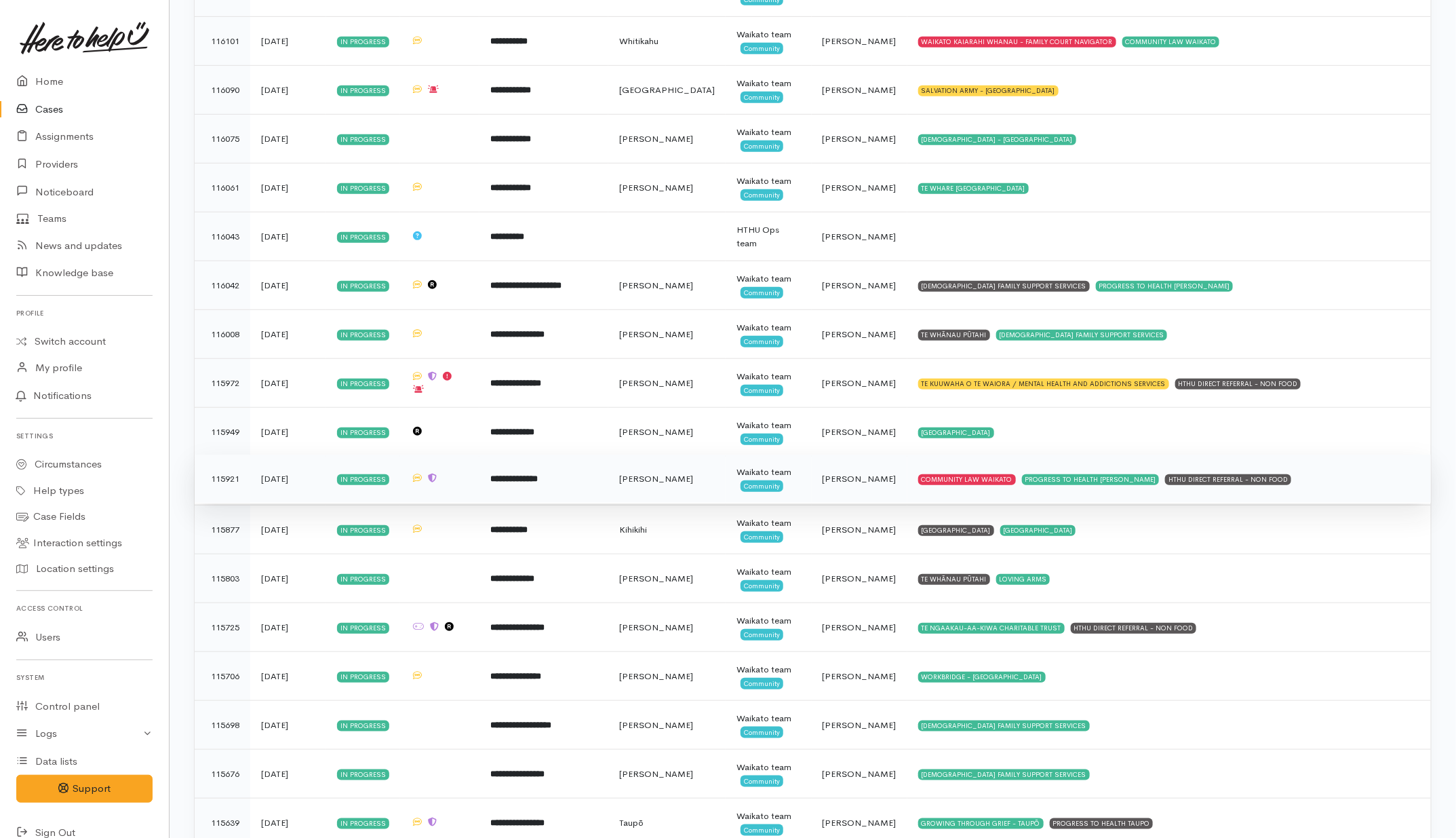
scroll to position [3109, 0]
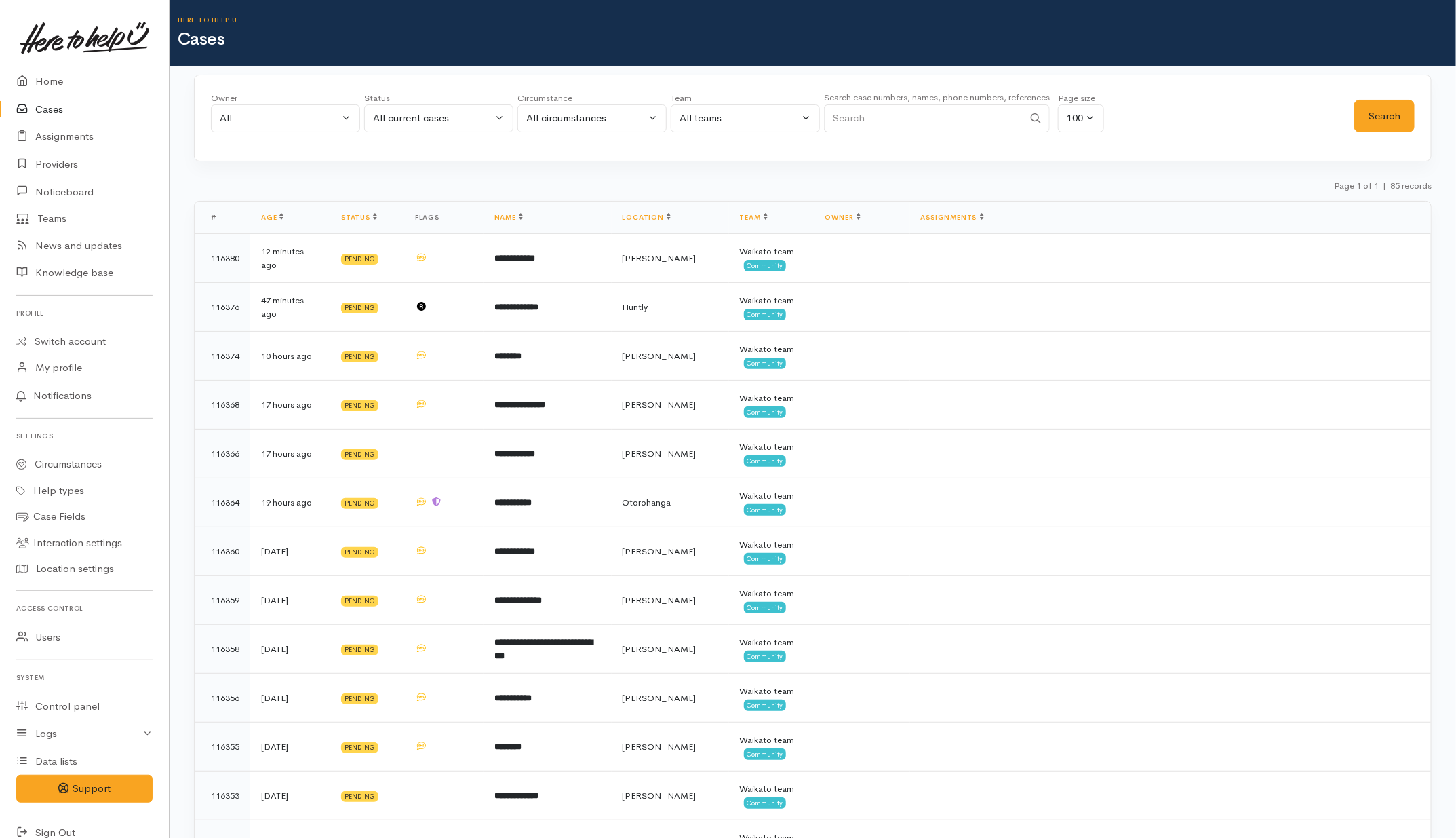
click at [873, 117] on input "Search" at bounding box center [924, 118] width 199 height 28
paste input "21 155 1144"
click at [849, 116] on input "21 155 1144" at bounding box center [924, 118] width 199 height 28
click at [868, 120] on input "21155 1144" at bounding box center [924, 118] width 199 height 28
click at [1394, 107] on button "Search" at bounding box center [1384, 116] width 60 height 33
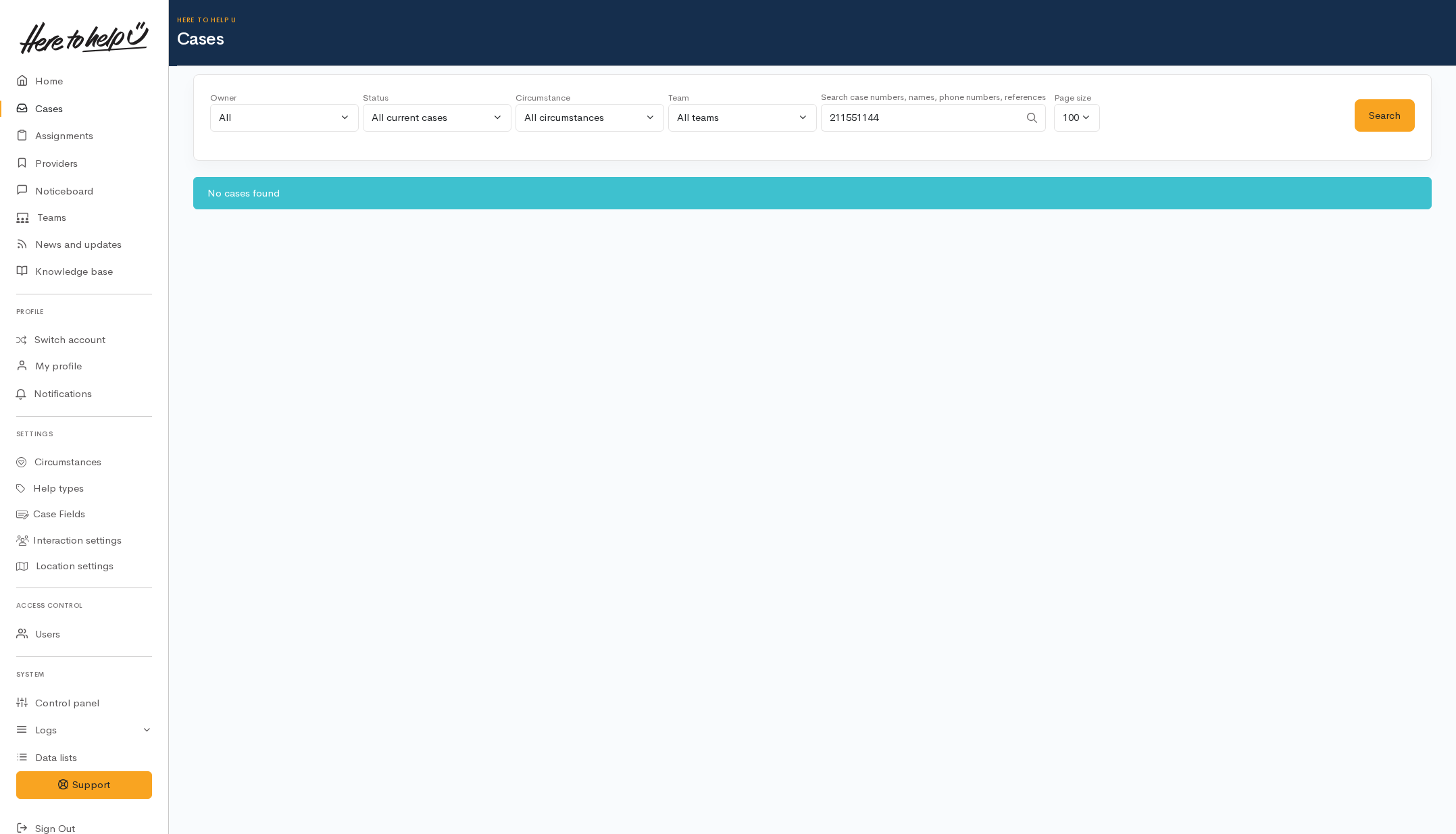
click at [832, 117] on input "211551144" at bounding box center [920, 118] width 199 height 28
type input "211551144"
click at [1393, 106] on button "Search" at bounding box center [1384, 115] width 60 height 33
click at [456, 122] on div "All current cases" at bounding box center [431, 118] width 119 height 15
drag, startPoint x: 395, startPoint y: 366, endPoint x: 404, endPoint y: 365, distance: 9.1
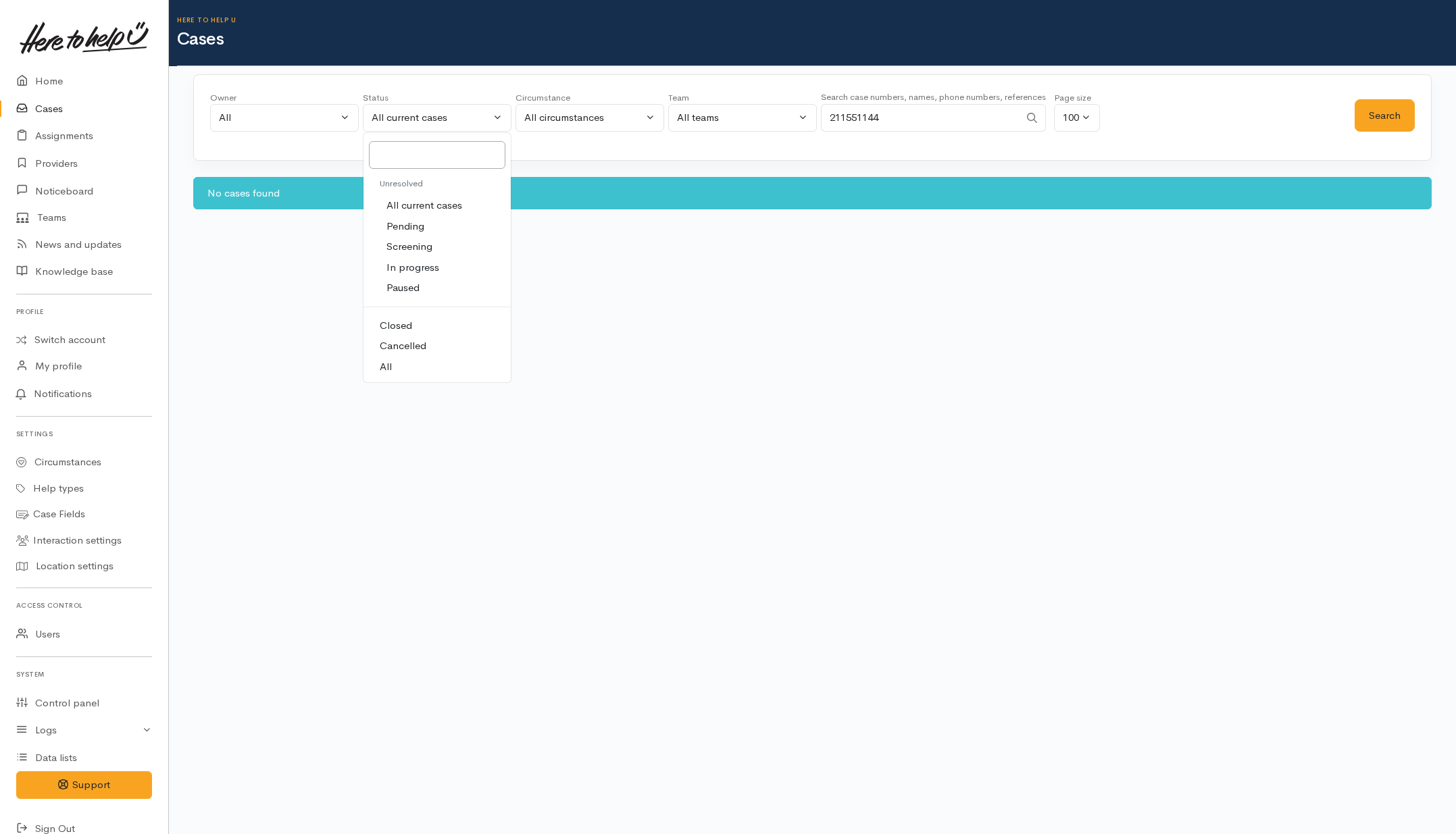
click at [396, 365] on link "All" at bounding box center [437, 367] width 147 height 21
select select "All"
click at [1392, 115] on button "Search" at bounding box center [1384, 115] width 60 height 33
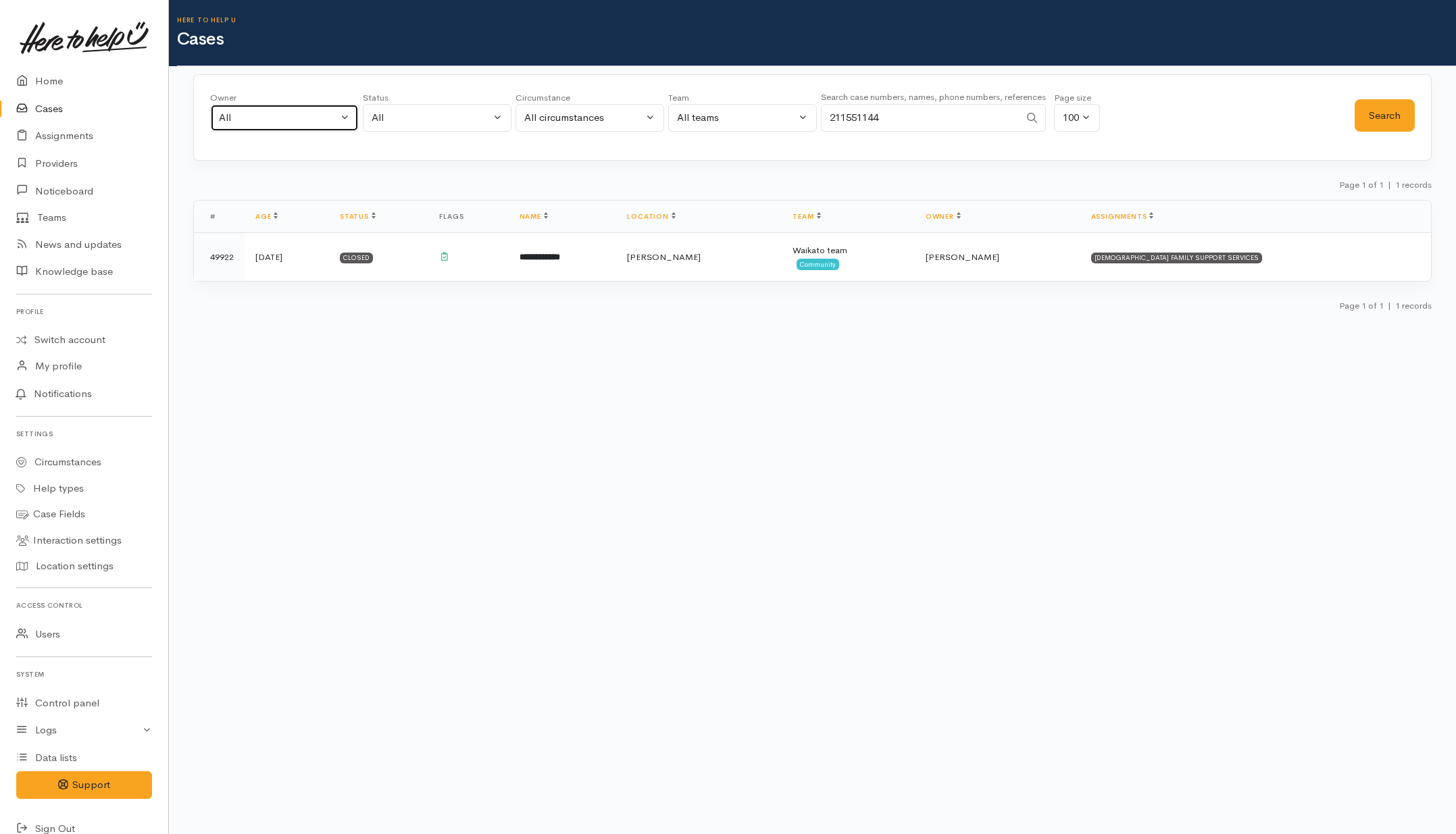
click at [331, 119] on div "All" at bounding box center [278, 118] width 119 height 15
type input "kata"
click at [328, 199] on span "[PERSON_NAME] ('Here to help u')" at bounding box center [317, 205] width 167 height 15
select select "1252"
drag, startPoint x: 956, startPoint y: 126, endPoint x: 732, endPoint y: 126, distance: 224.0
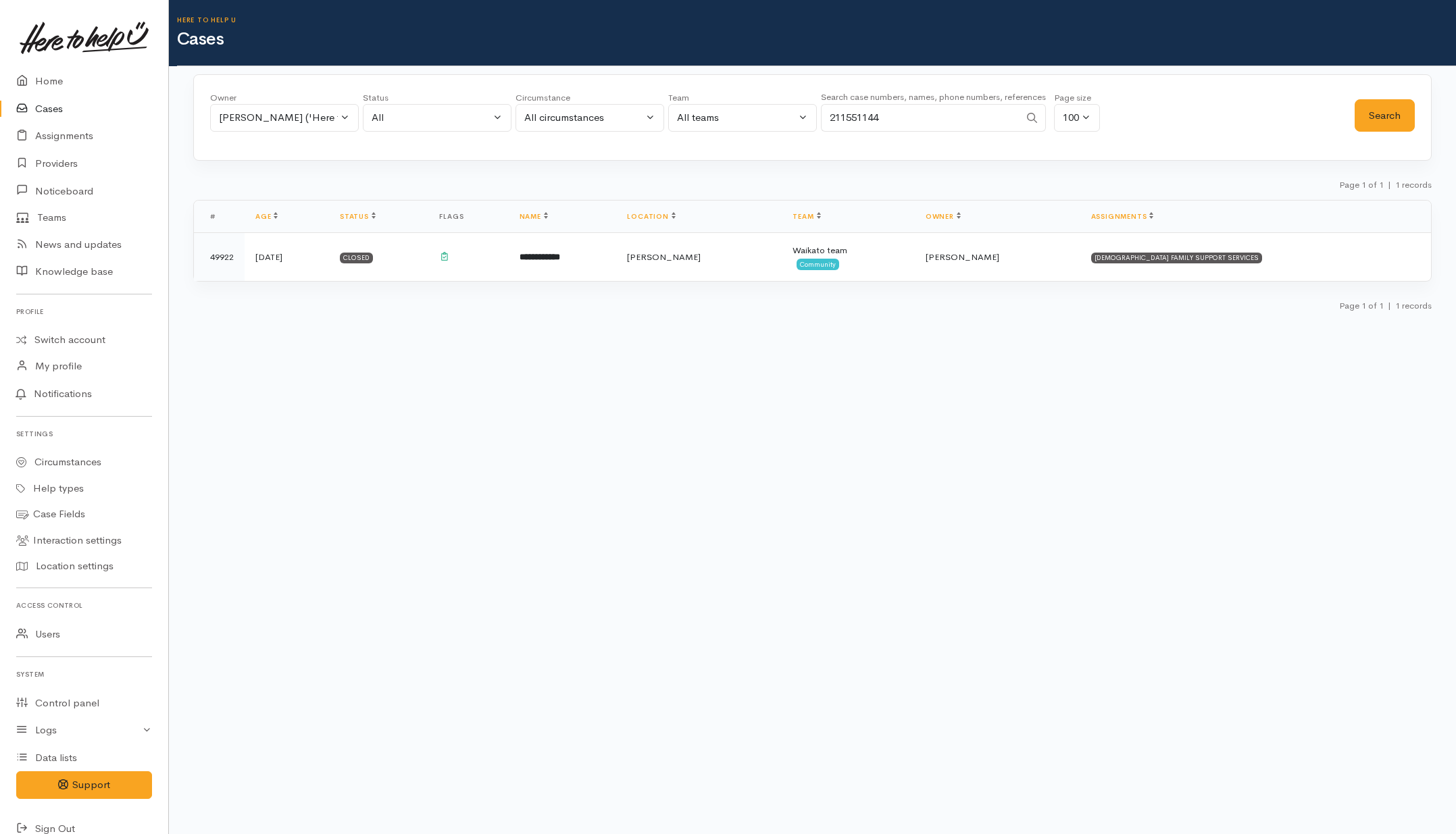
click at [734, 129] on div "Owner All My cases Aandrea Murray ('Here to help u') Akash Prakash ('Here to he…" at bounding box center [782, 115] width 1145 height 49
click at [463, 127] on button "All" at bounding box center [437, 118] width 149 height 28
click at [1400, 113] on button "Search" at bounding box center [1384, 115] width 60 height 33
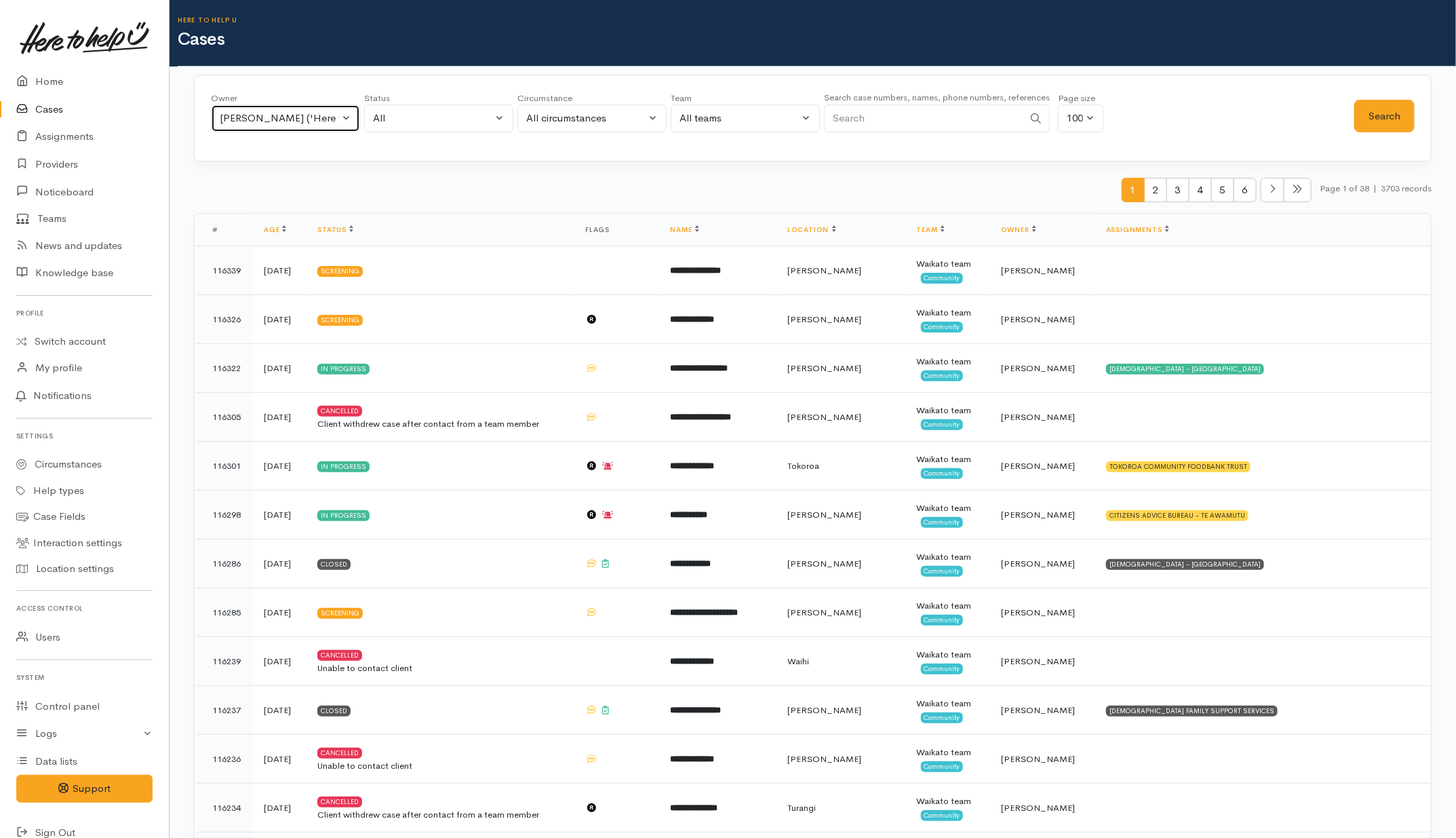
click at [326, 122] on div "[PERSON_NAME] ('Here to help u')" at bounding box center [279, 118] width 119 height 15
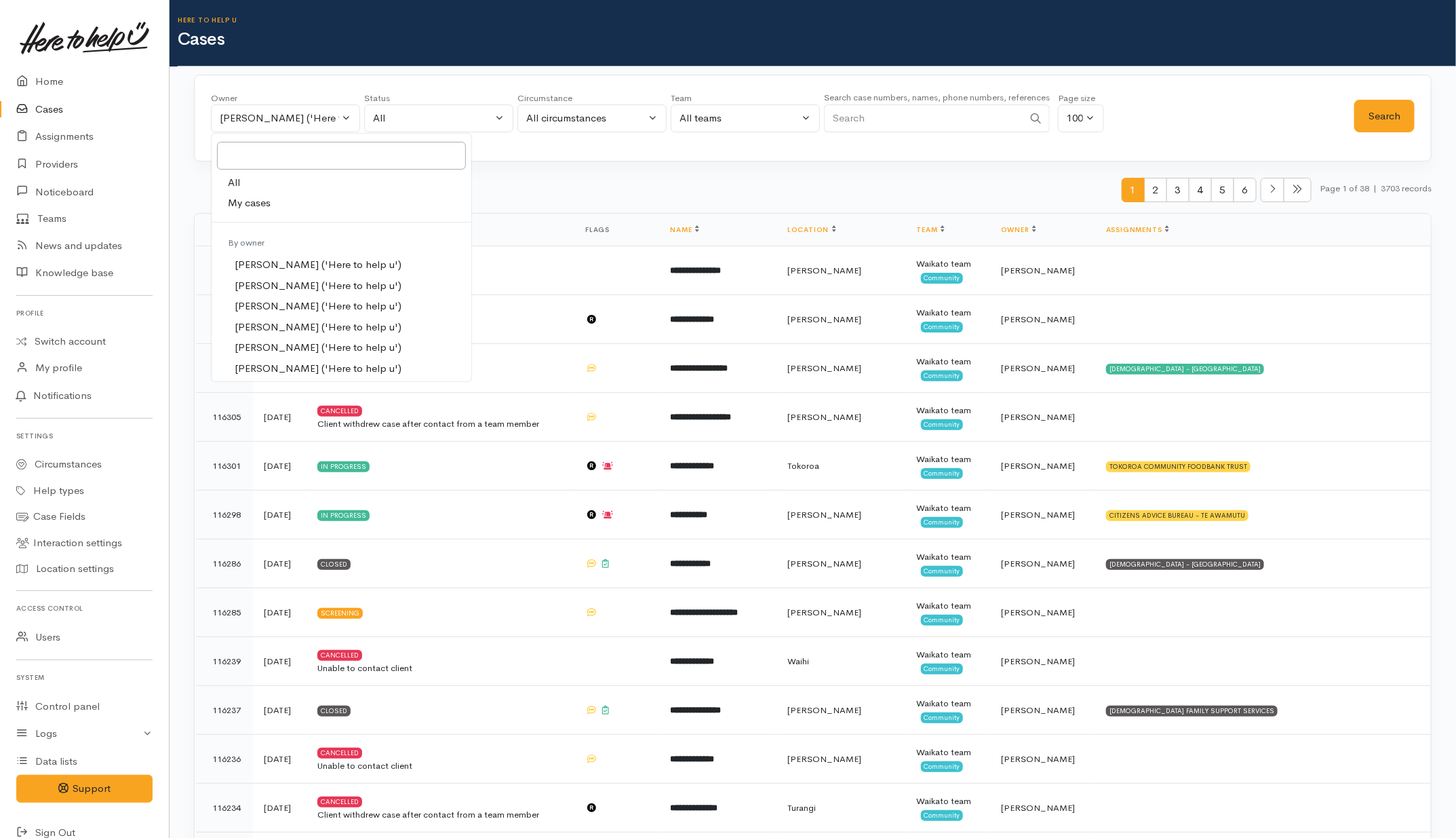
drag, startPoint x: 261, startPoint y: 175, endPoint x: 330, endPoint y: 181, distance: 69.3
click at [261, 177] on link "All" at bounding box center [342, 182] width 260 height 21
select select "-1"
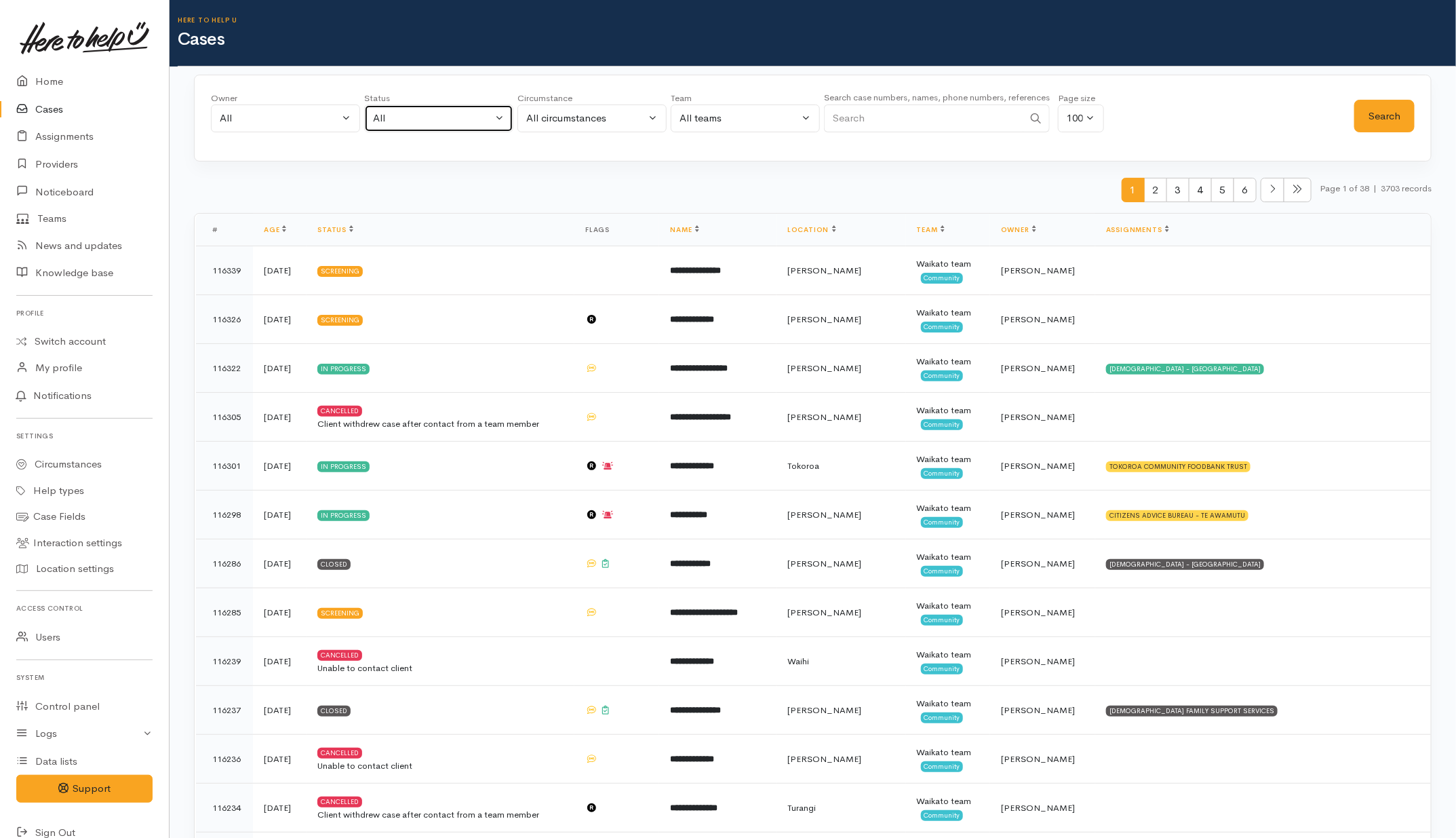
click at [439, 113] on div "All" at bounding box center [432, 118] width 119 height 15
click at [401, 199] on span "All current cases" at bounding box center [426, 206] width 76 height 15
select select "Unresolved"
click at [280, 119] on div "All" at bounding box center [279, 118] width 119 height 15
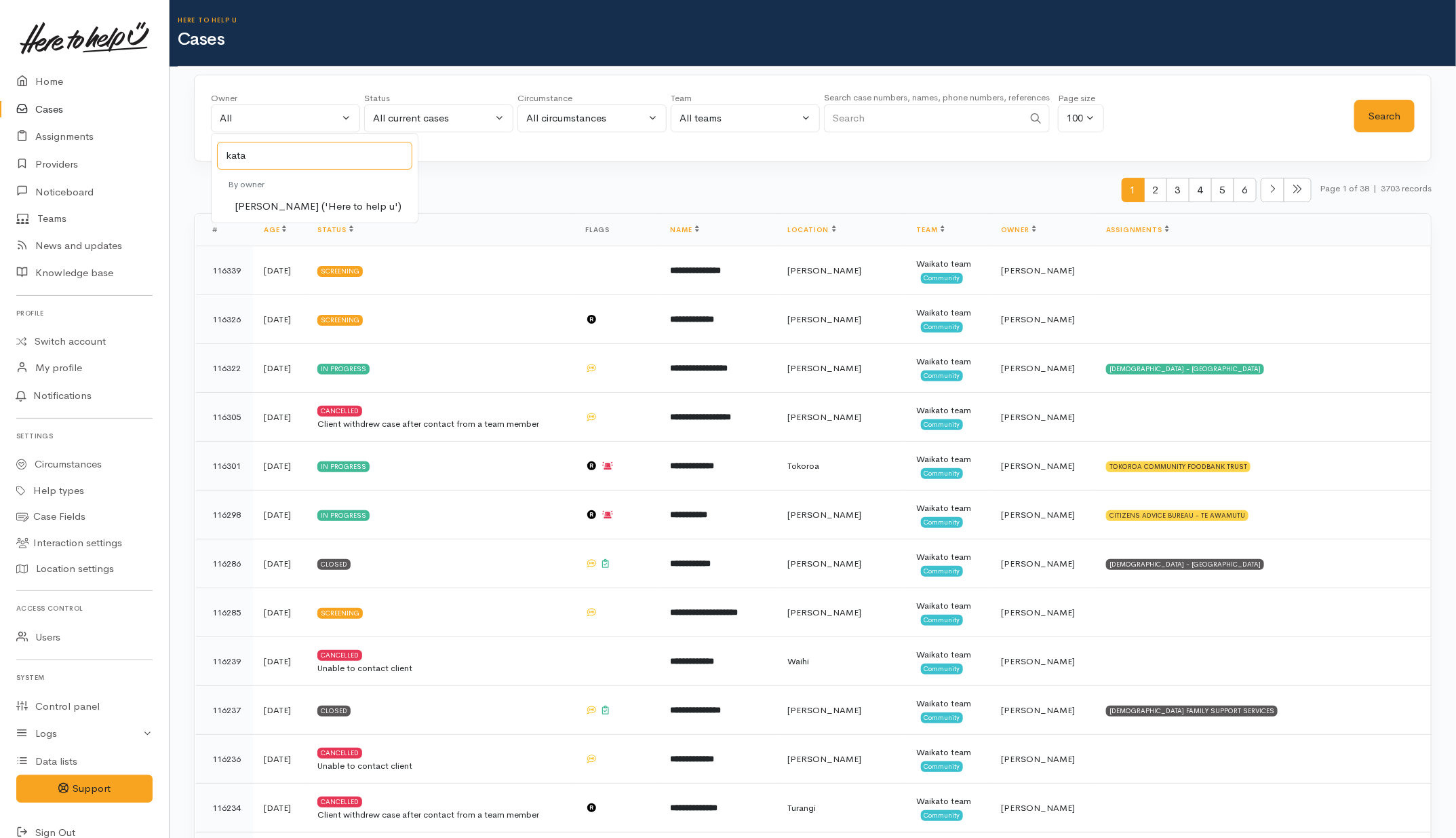
type input "kata"
click at [247, 204] on span "[PERSON_NAME] ('Here to help u')" at bounding box center [318, 206] width 167 height 15
select select "1252"
click at [439, 122] on div "All current cases" at bounding box center [432, 118] width 119 height 15
click at [382, 374] on span "All" at bounding box center [387, 368] width 12 height 15
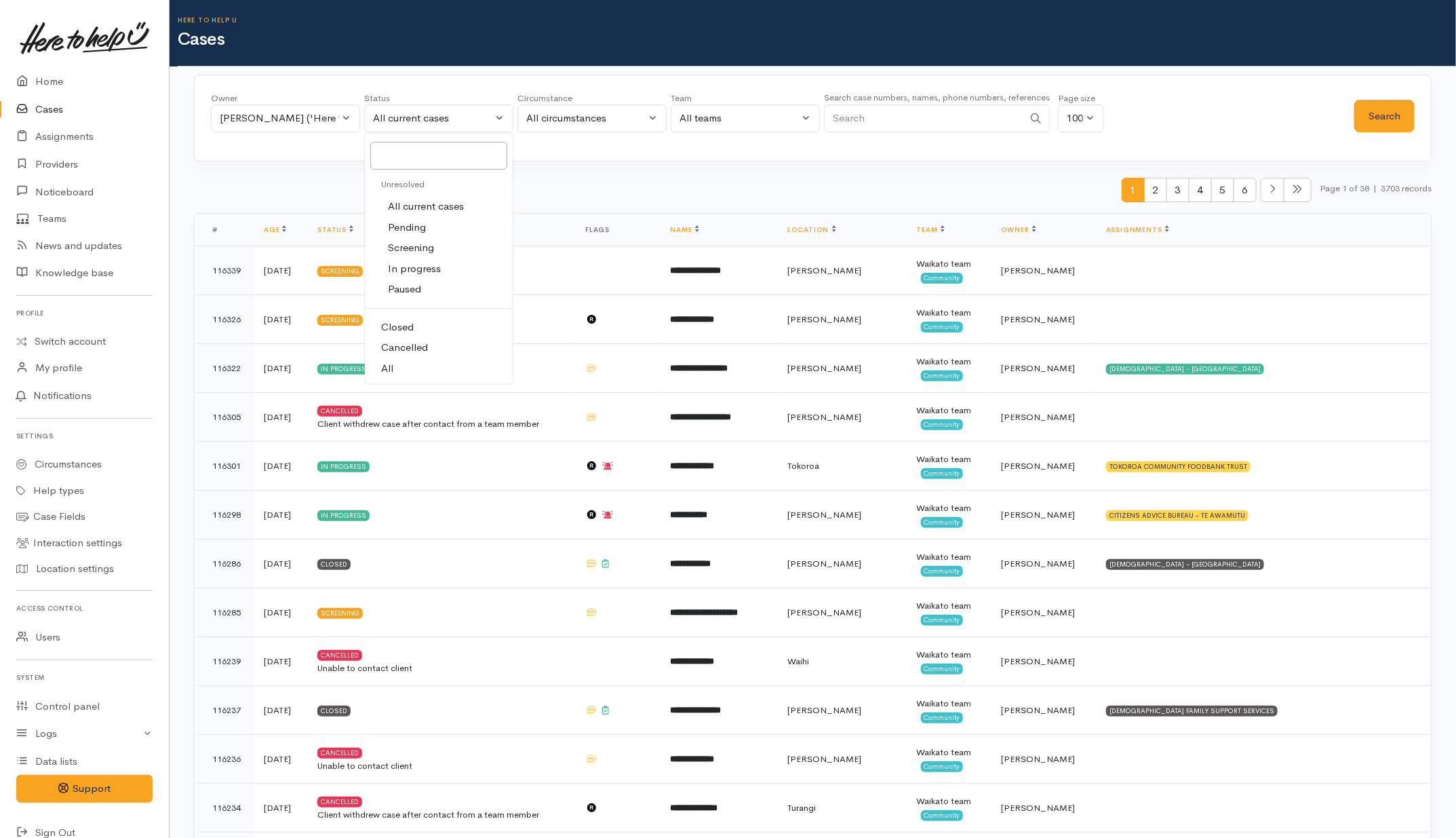
select select "All"
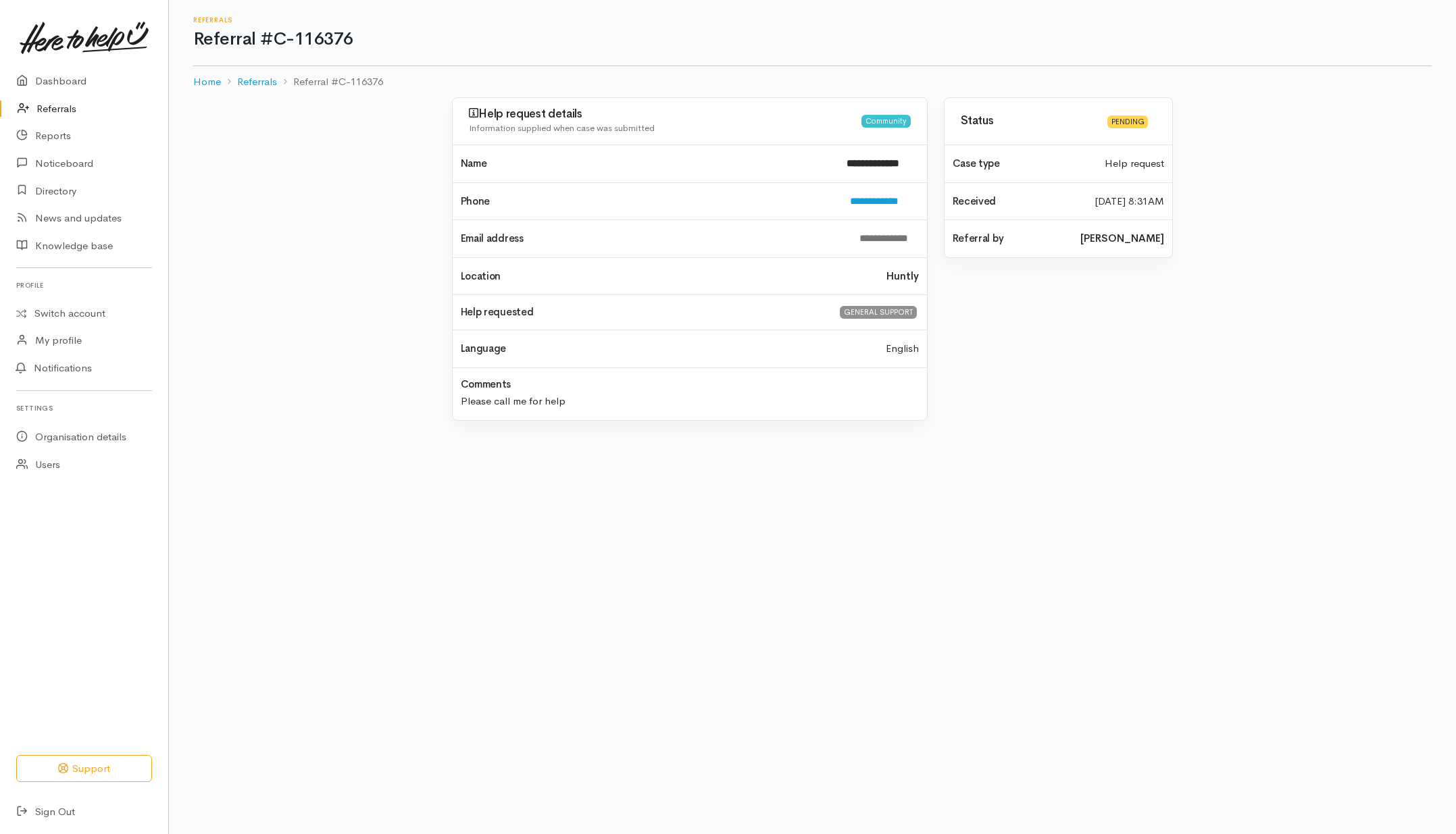
click at [55, 109] on link "Referrals" at bounding box center [84, 108] width 168 height 28
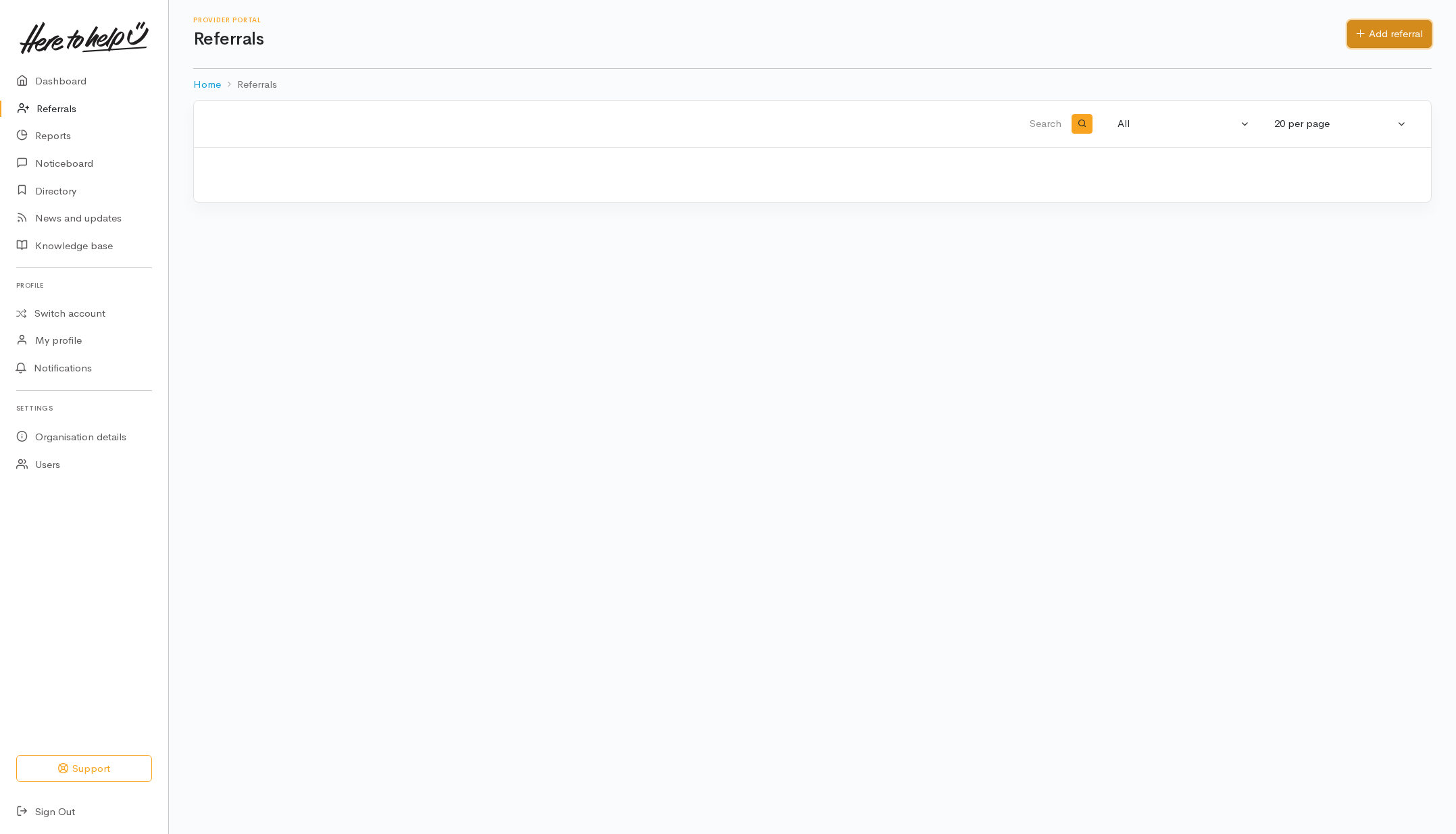
click at [1399, 43] on link "Add referral" at bounding box center [1390, 34] width 84 height 28
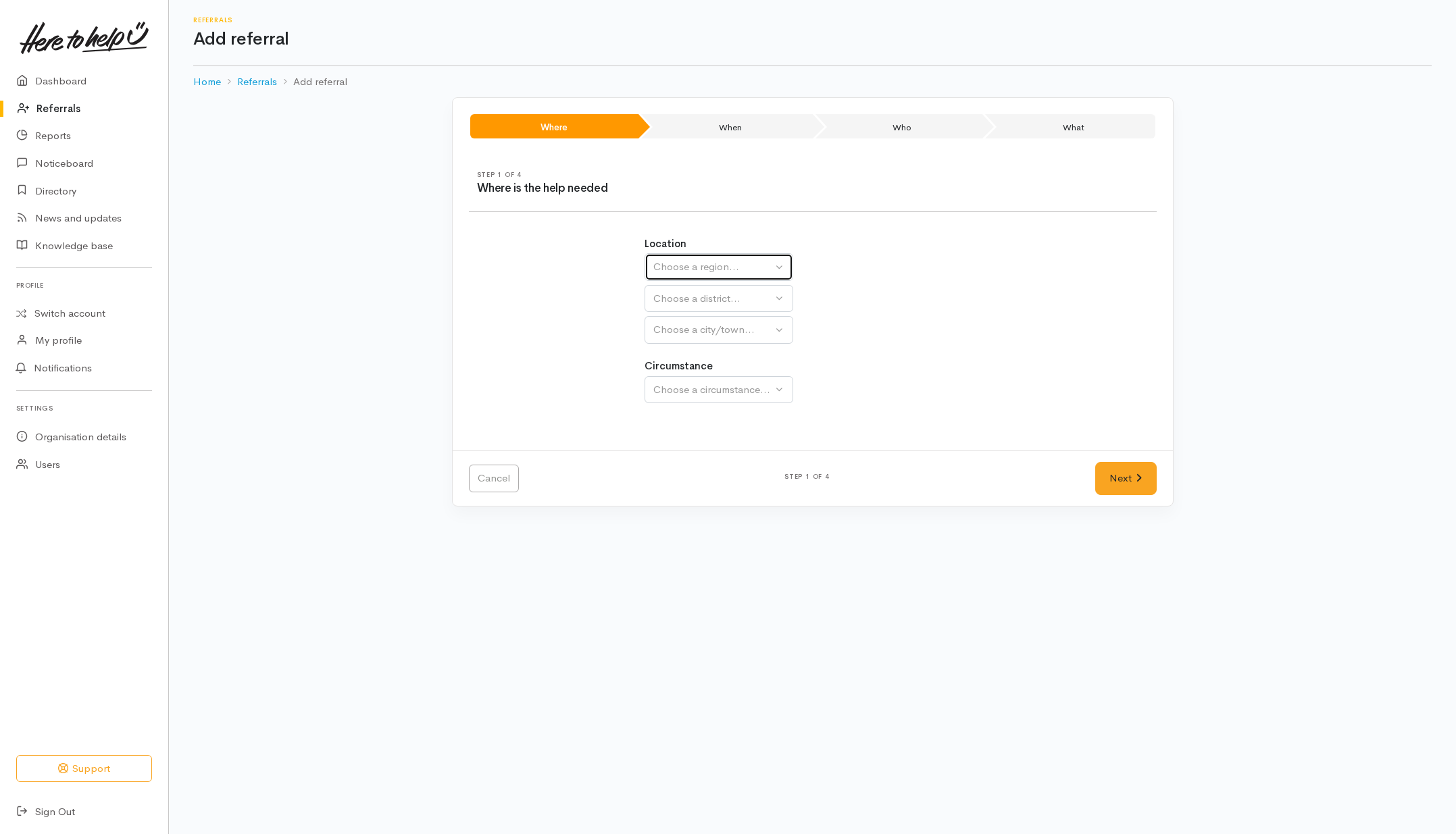
click at [669, 272] on div "Choose a region..." at bounding box center [712, 267] width 119 height 15
click at [670, 345] on span "Waikato" at bounding box center [714, 351] width 107 height 15
select select "3"
select select
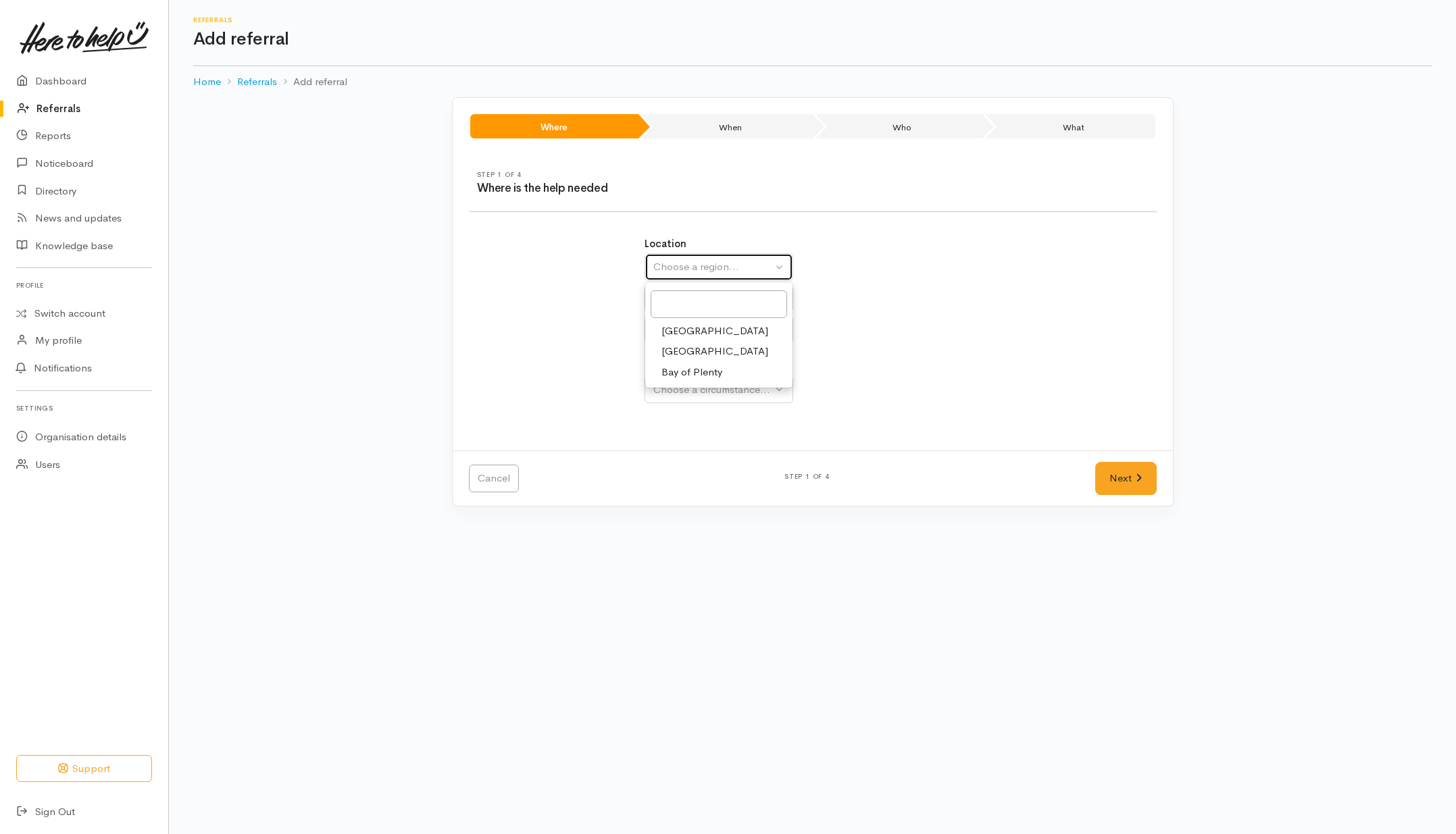
select select
click at [691, 283] on div "Location Auckland Waikato Bay of Plenty Waikato Auckland Waikato Bay of Plenty …" at bounding box center [812, 290] width 336 height 108
drag, startPoint x: 691, startPoint y: 304, endPoint x: 693, endPoint y: 315, distance: 11.2
click at [691, 305] on div "Choose a district..." at bounding box center [749, 298] width 190 height 15
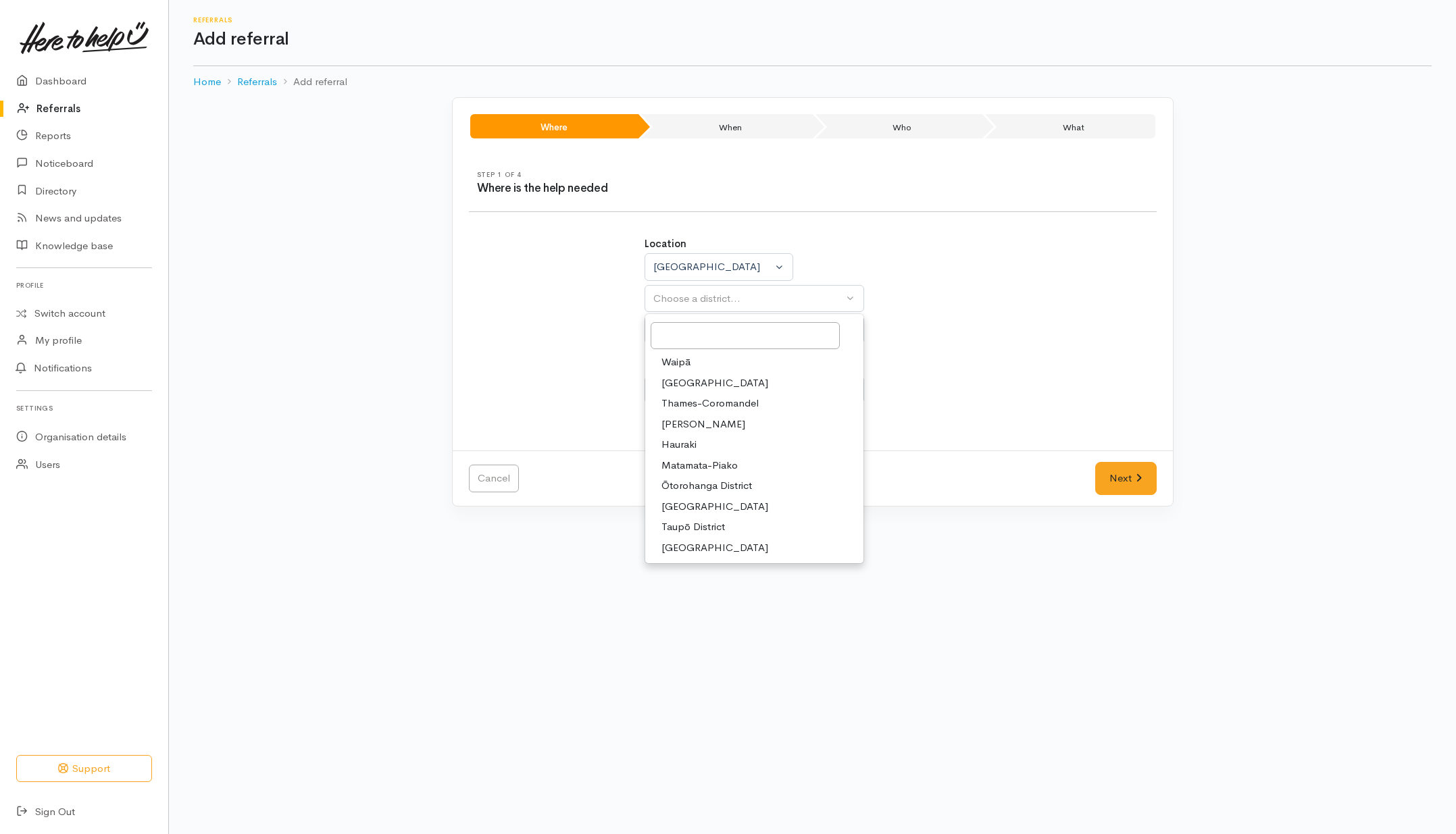
click at [682, 417] on span "[PERSON_NAME]" at bounding box center [703, 425] width 84 height 15
select select "4"
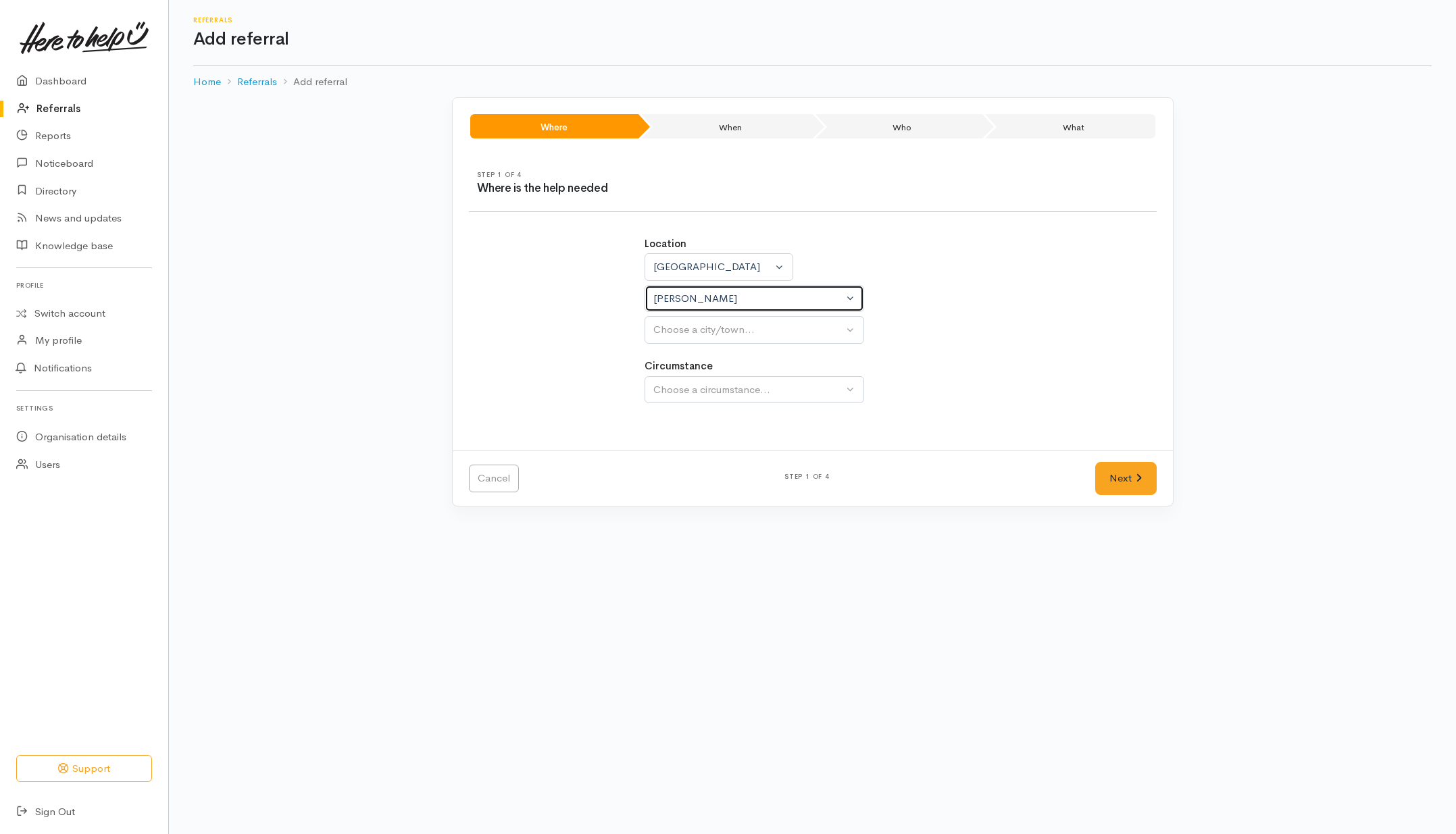
select select
drag, startPoint x: 701, startPoint y: 346, endPoint x: 726, endPoint y: 355, distance: 26.6
click at [708, 331] on div "Choose a city/town..." at bounding box center [749, 330] width 190 height 15
click at [701, 402] on span "[PERSON_NAME]" at bounding box center [703, 393] width 84 height 15
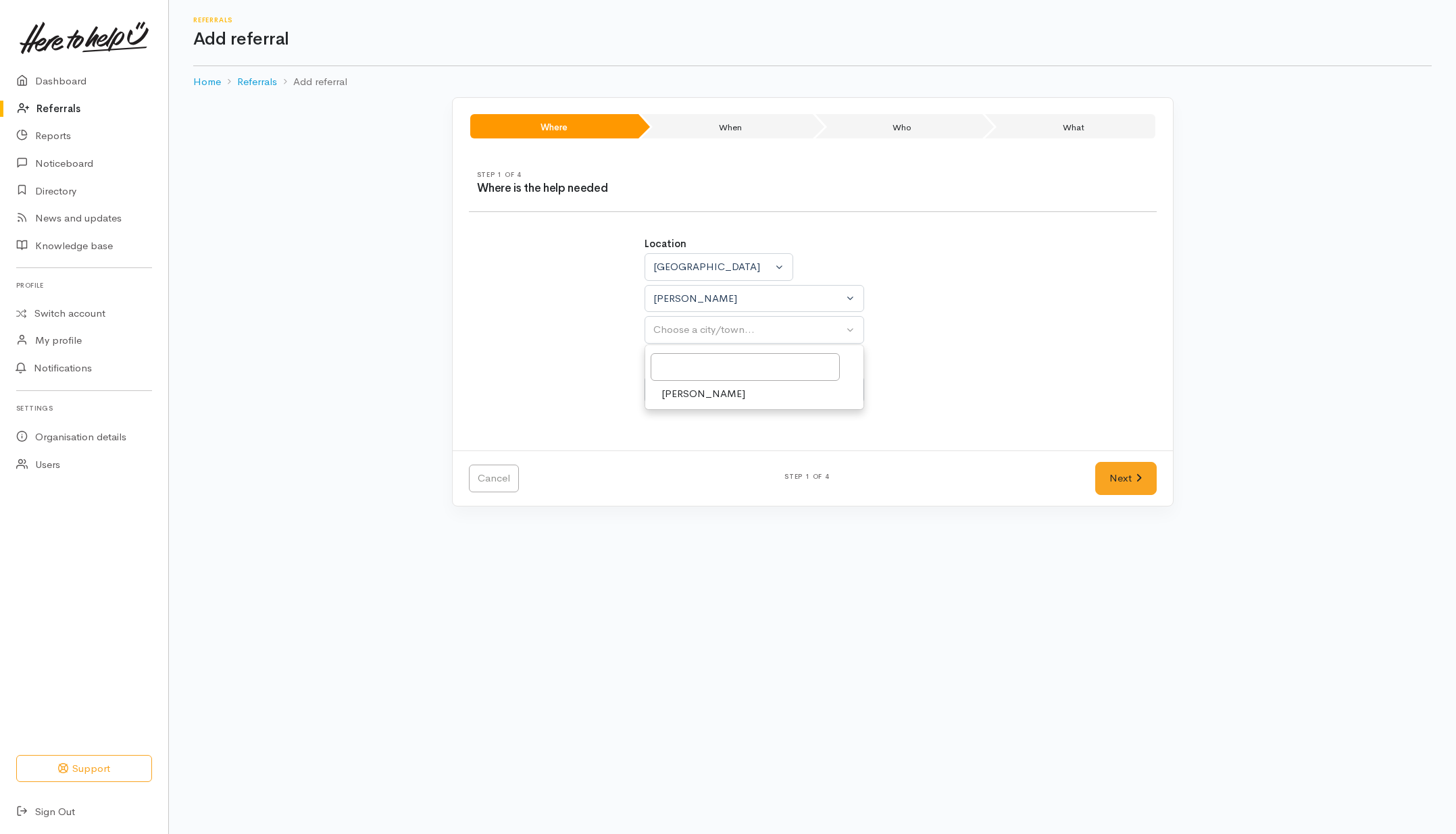
select select "1"
click at [696, 386] on div "Choose a circumstance..." at bounding box center [749, 390] width 190 height 15
click at [699, 392] on div "Choose a circumstance..." at bounding box center [749, 390] width 190 height 15
click at [678, 458] on span "Community" at bounding box center [686, 453] width 51 height 15
select select "2"
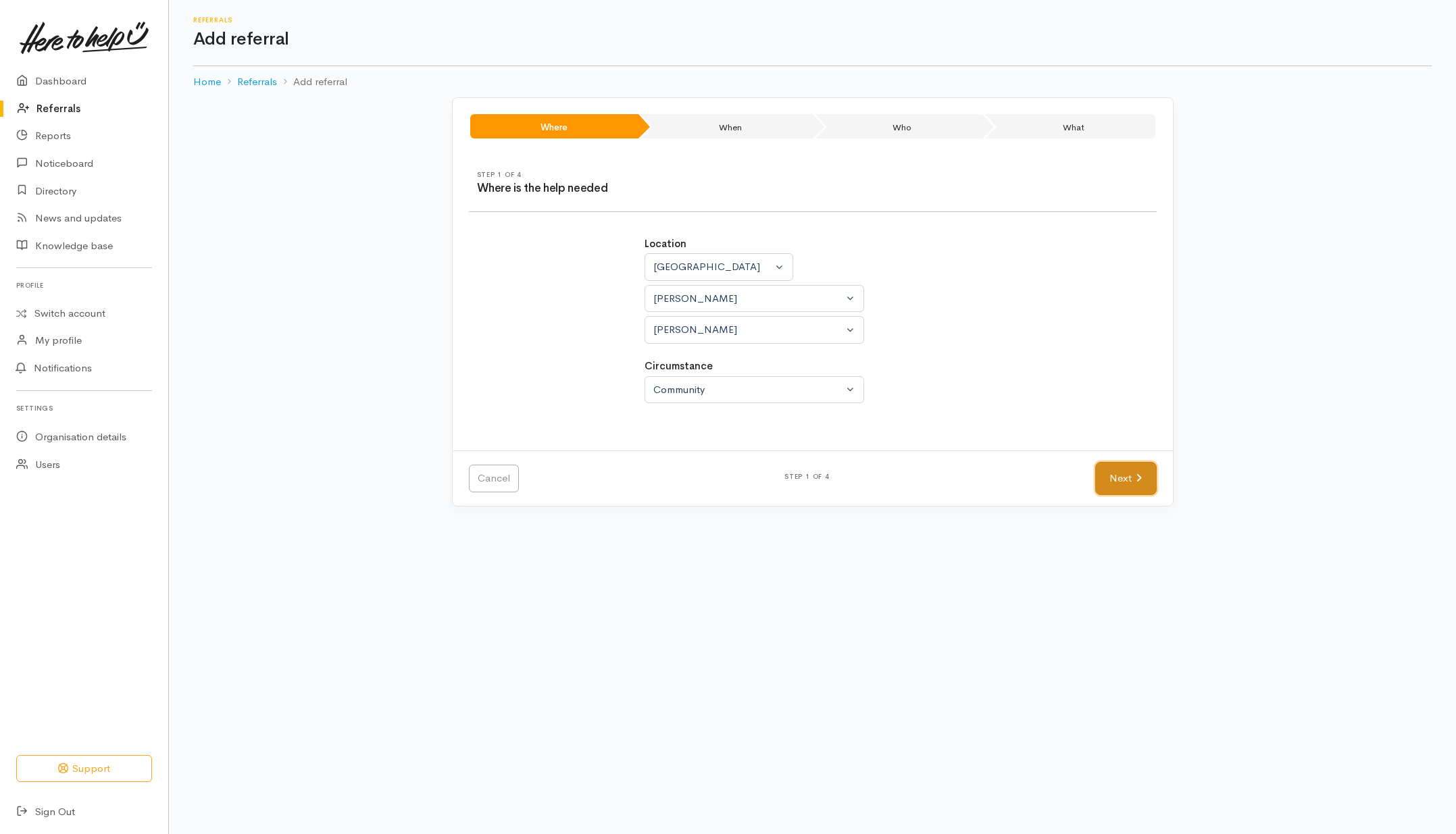
click at [1115, 482] on link "Next" at bounding box center [1125, 478] width 61 height 33
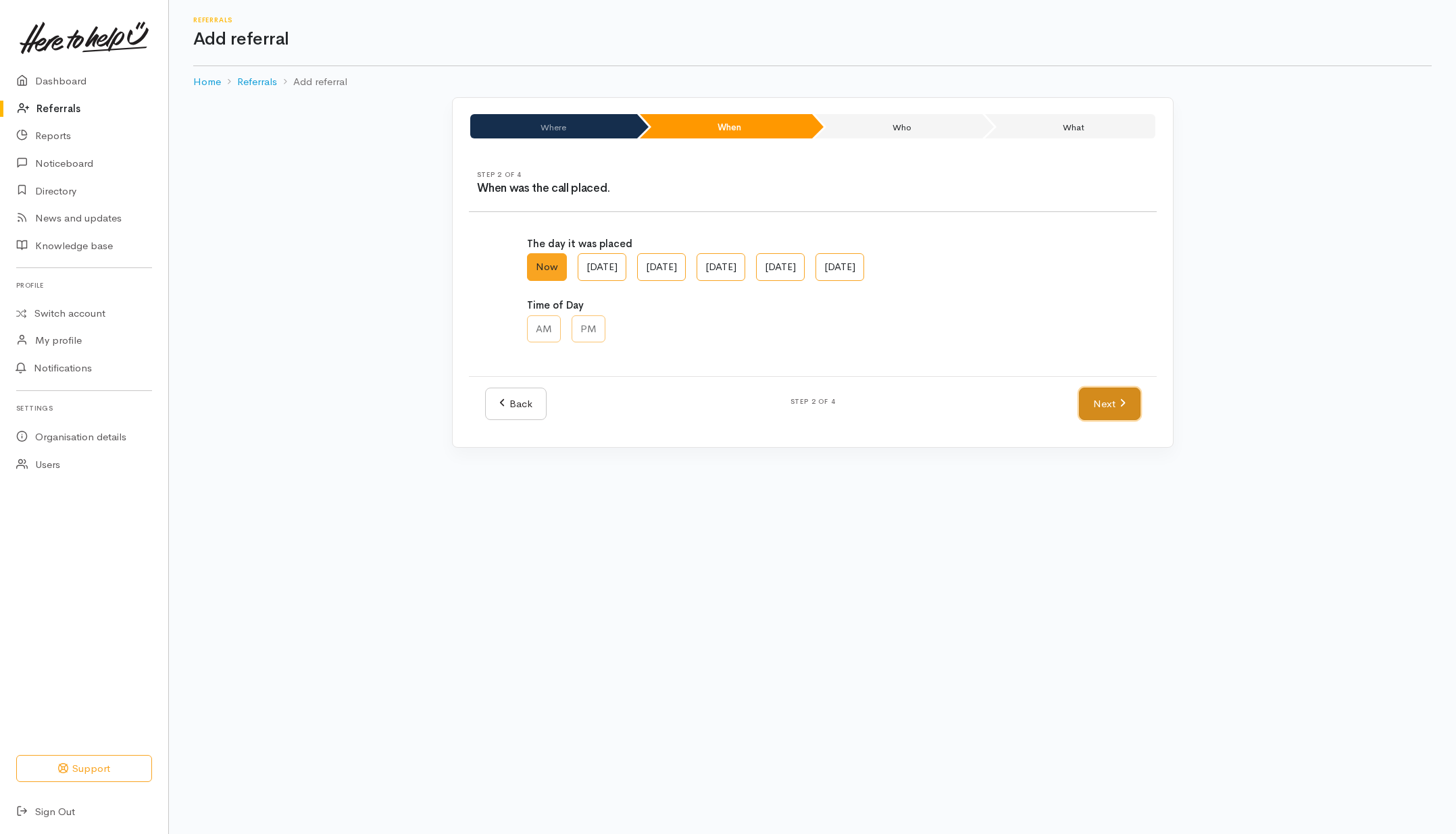
drag, startPoint x: 1104, startPoint y: 404, endPoint x: 1092, endPoint y: 410, distance: 13.4
click at [1104, 404] on link "Next" at bounding box center [1109, 404] width 61 height 33
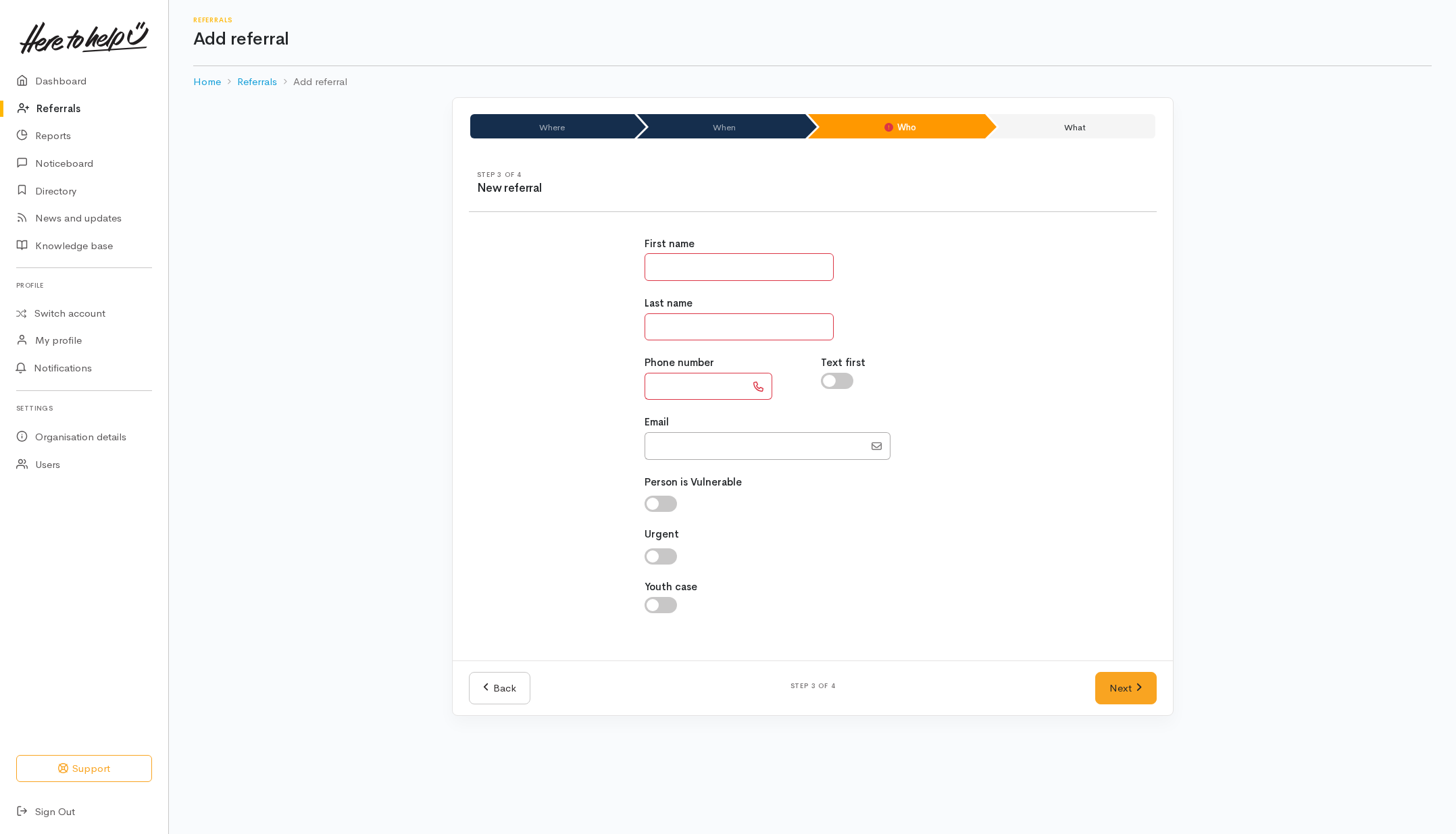
click at [717, 261] on input "text" at bounding box center [739, 267] width 189 height 28
type input "****"
click at [698, 386] on input "text" at bounding box center [695, 386] width 101 height 28
type input "**********"
click at [716, 333] on input "text" at bounding box center [739, 327] width 189 height 28
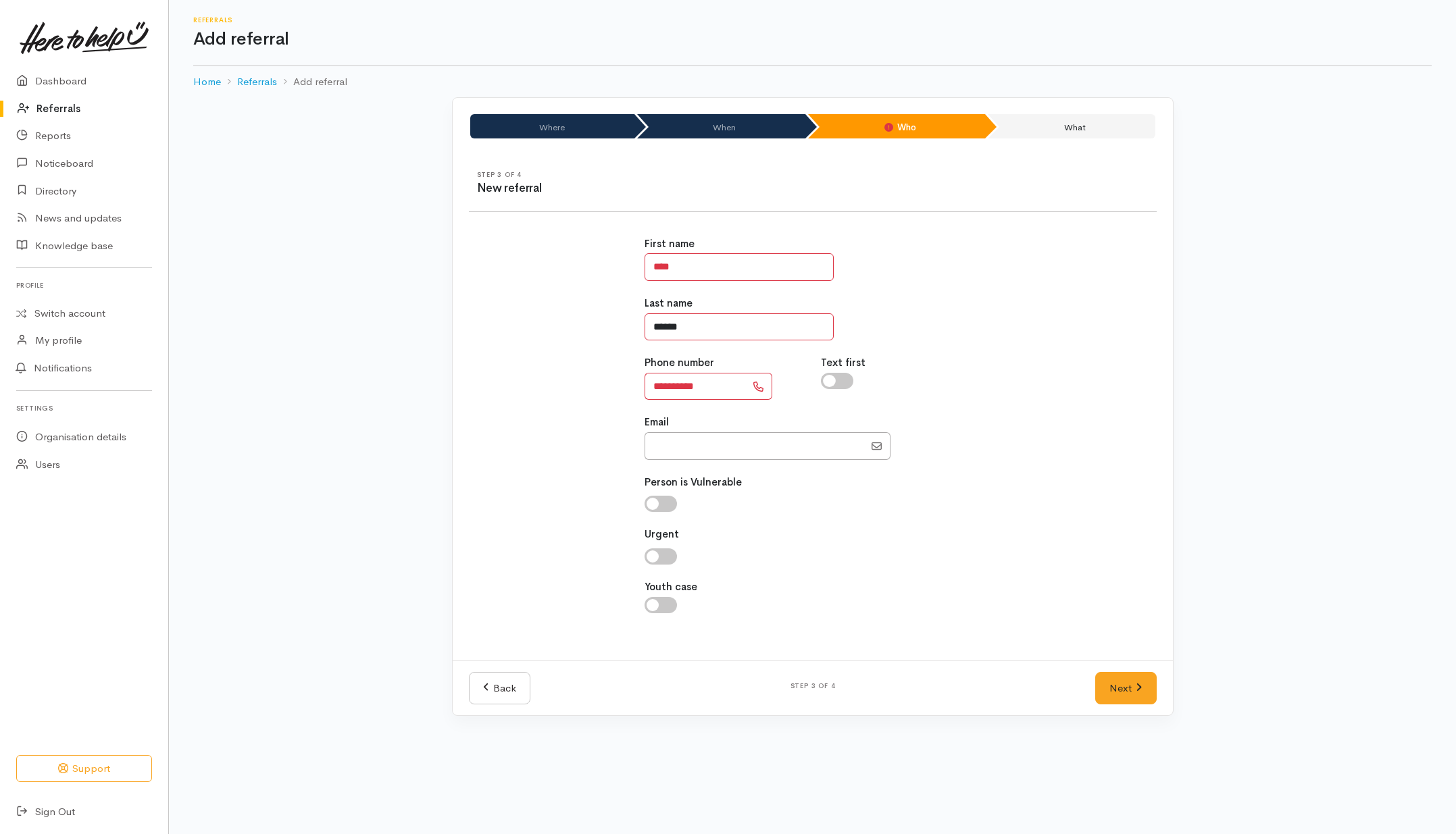
type input "******"
click at [836, 393] on div "Text first" at bounding box center [901, 377] width 177 height 45
click at [843, 379] on input "checkbox" at bounding box center [837, 380] width 33 height 16
checkbox input "true"
click at [690, 267] on input "****" at bounding box center [739, 267] width 189 height 28
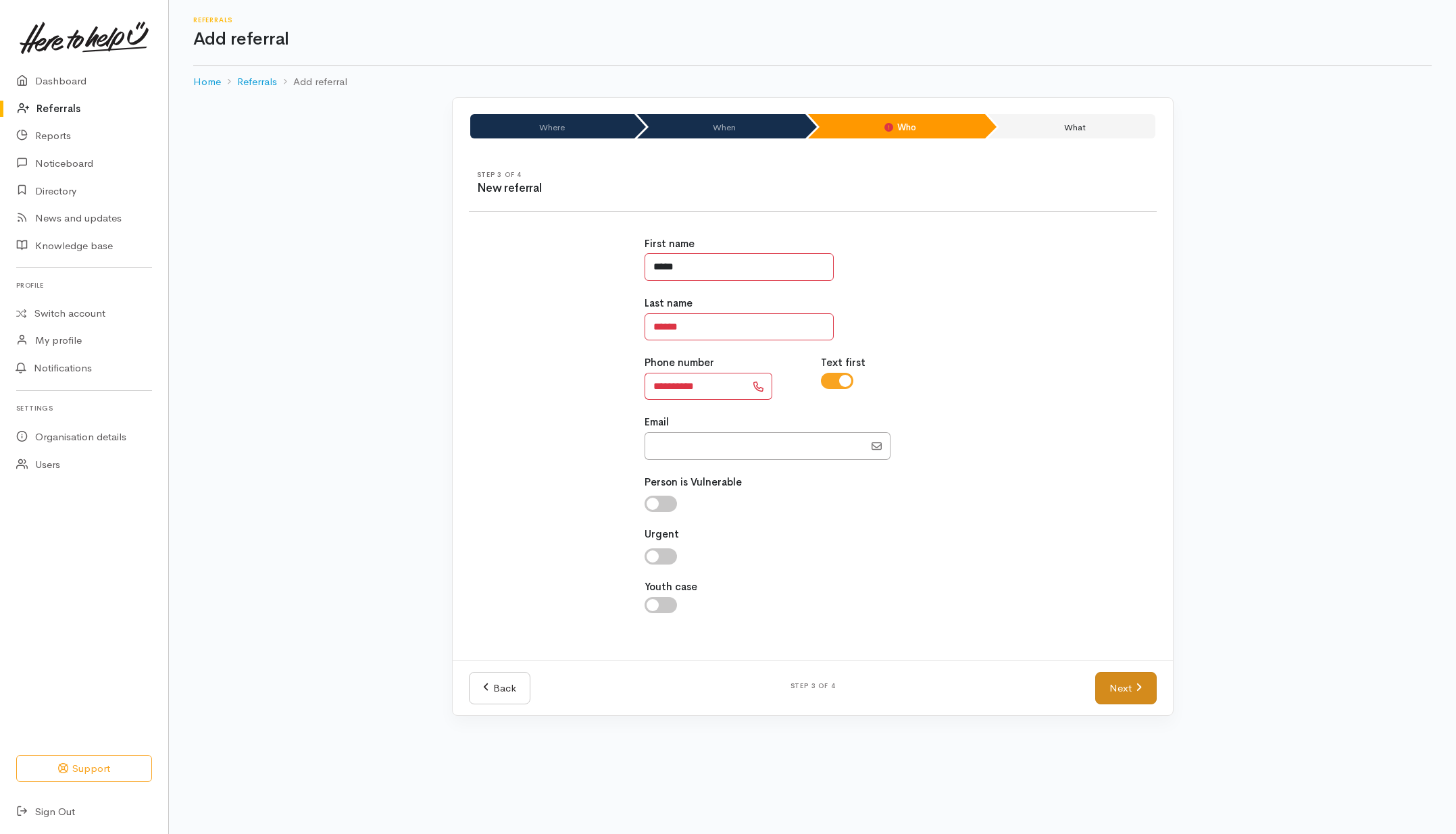
type input "*****"
click at [1130, 689] on link "Next" at bounding box center [1125, 688] width 61 height 33
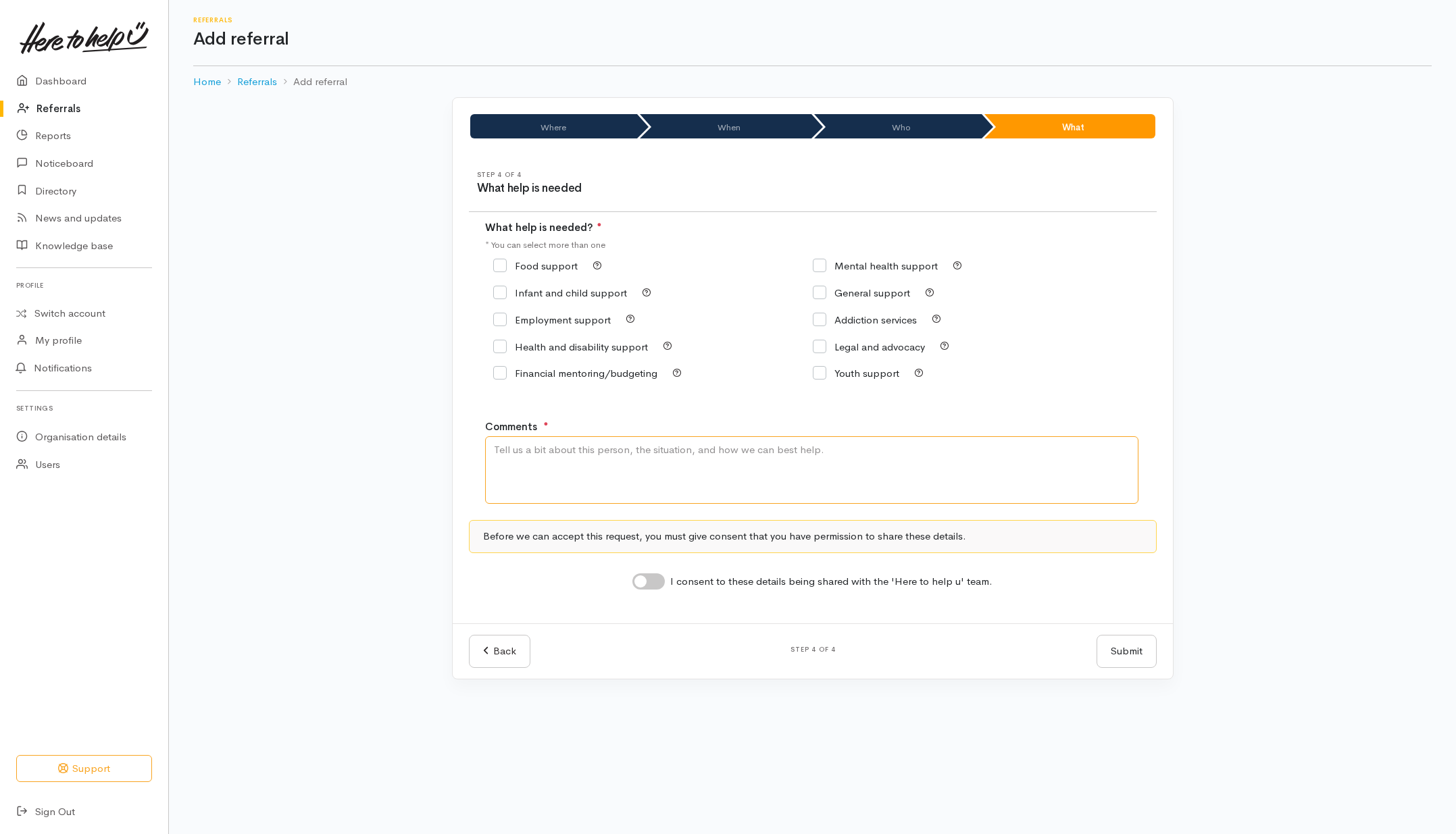
click at [788, 487] on textarea "Comments" at bounding box center [812, 470] width 654 height 67
type textarea "Need support with our budgeting and other support"
click at [541, 373] on input "Financial mentoring/budgeting" at bounding box center [574, 373] width 164 height 10
checkbox input "true"
click at [838, 297] on input "General support" at bounding box center [861, 293] width 98 height 10
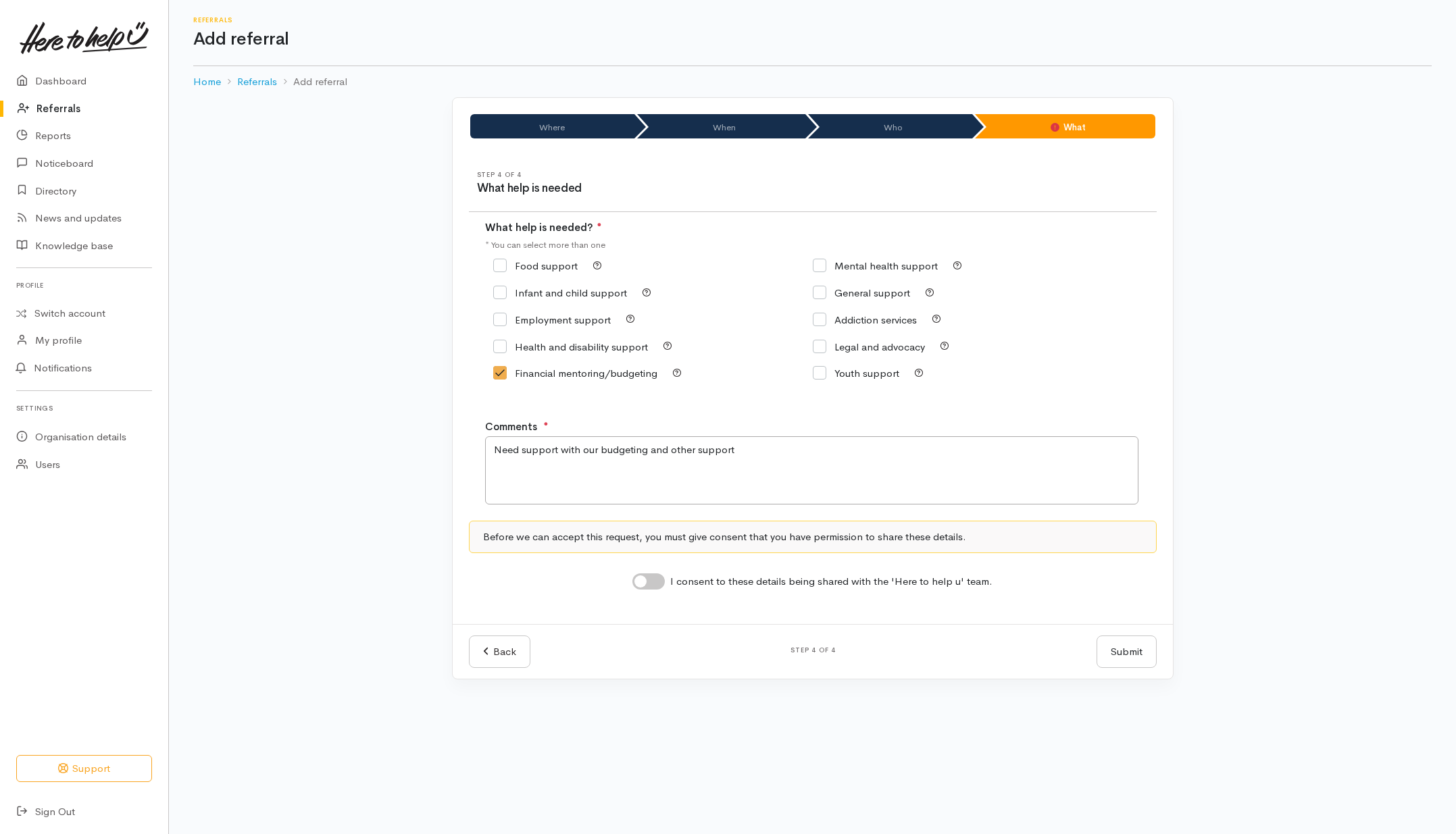
checkbox input "true"
click at [653, 582] on input "I consent to these details being shared with the 'Here to help u' team." at bounding box center [649, 581] width 33 height 16
checkbox input "true"
click at [903, 461] on textarea "Need support with our budgeting and other support" at bounding box center [812, 470] width 654 height 68
type textarea "Need support with our budgeting and other supports"
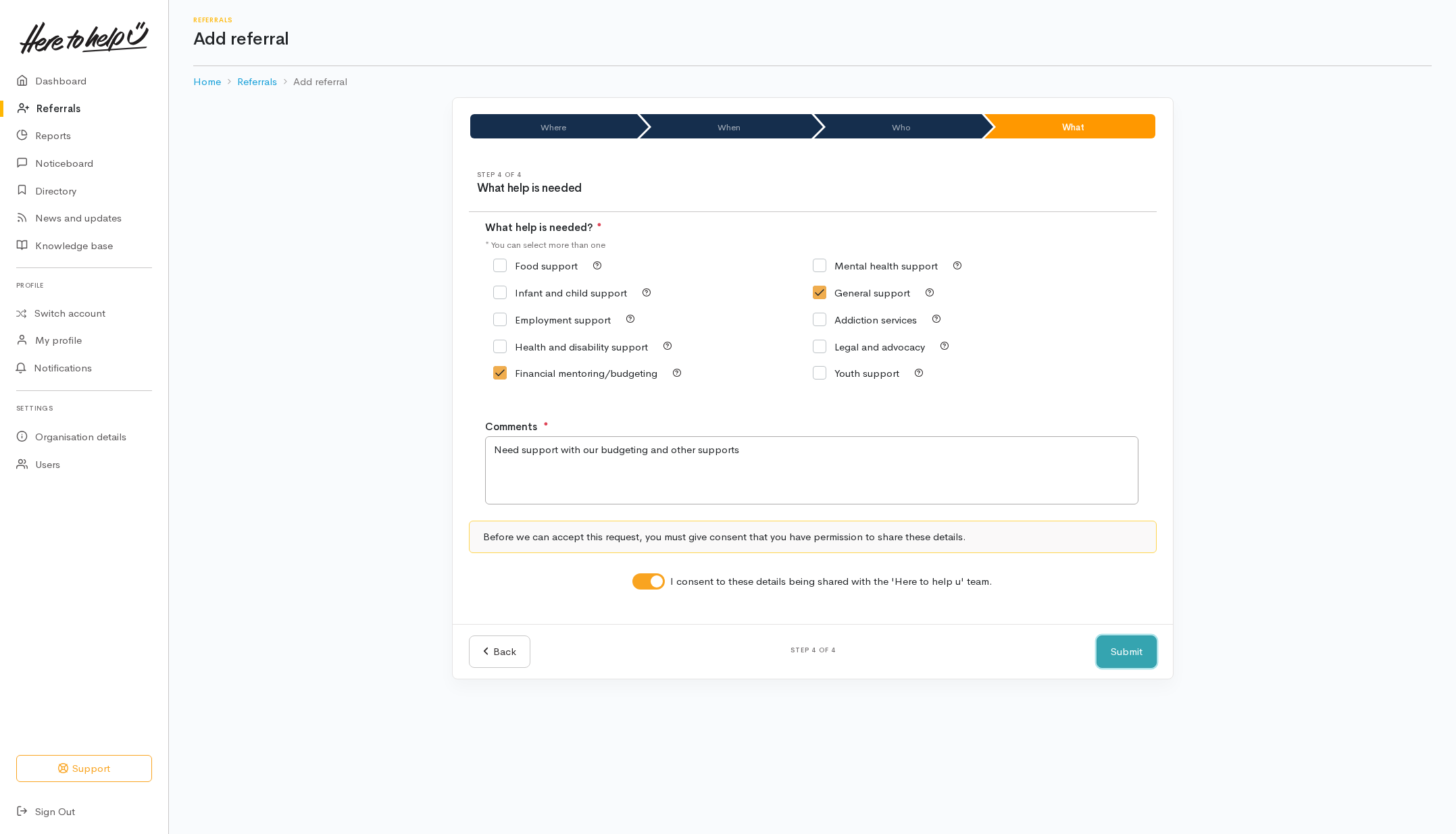
click at [1127, 652] on button "Submit" at bounding box center [1126, 652] width 60 height 33
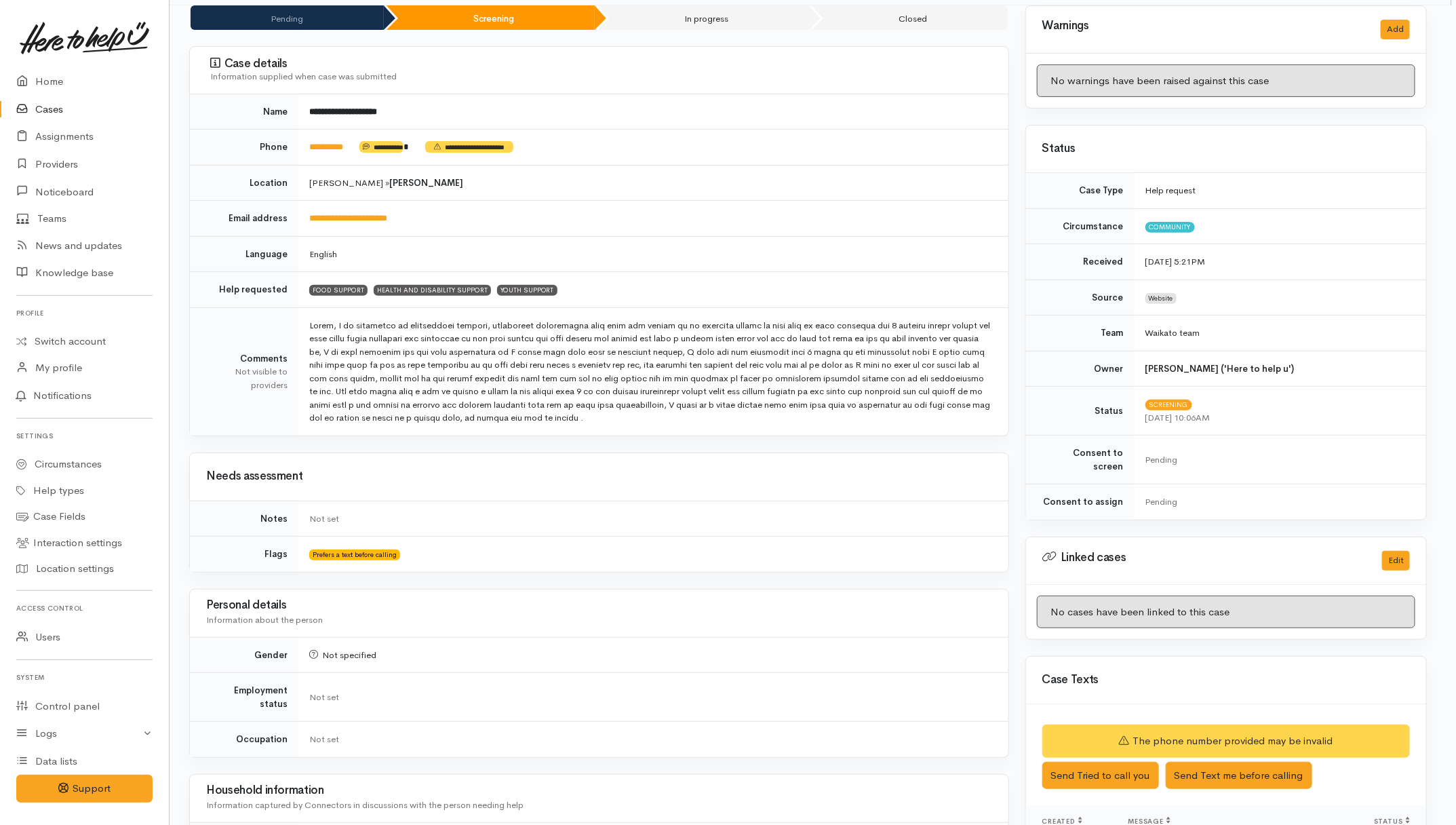
scroll to position [0, 5]
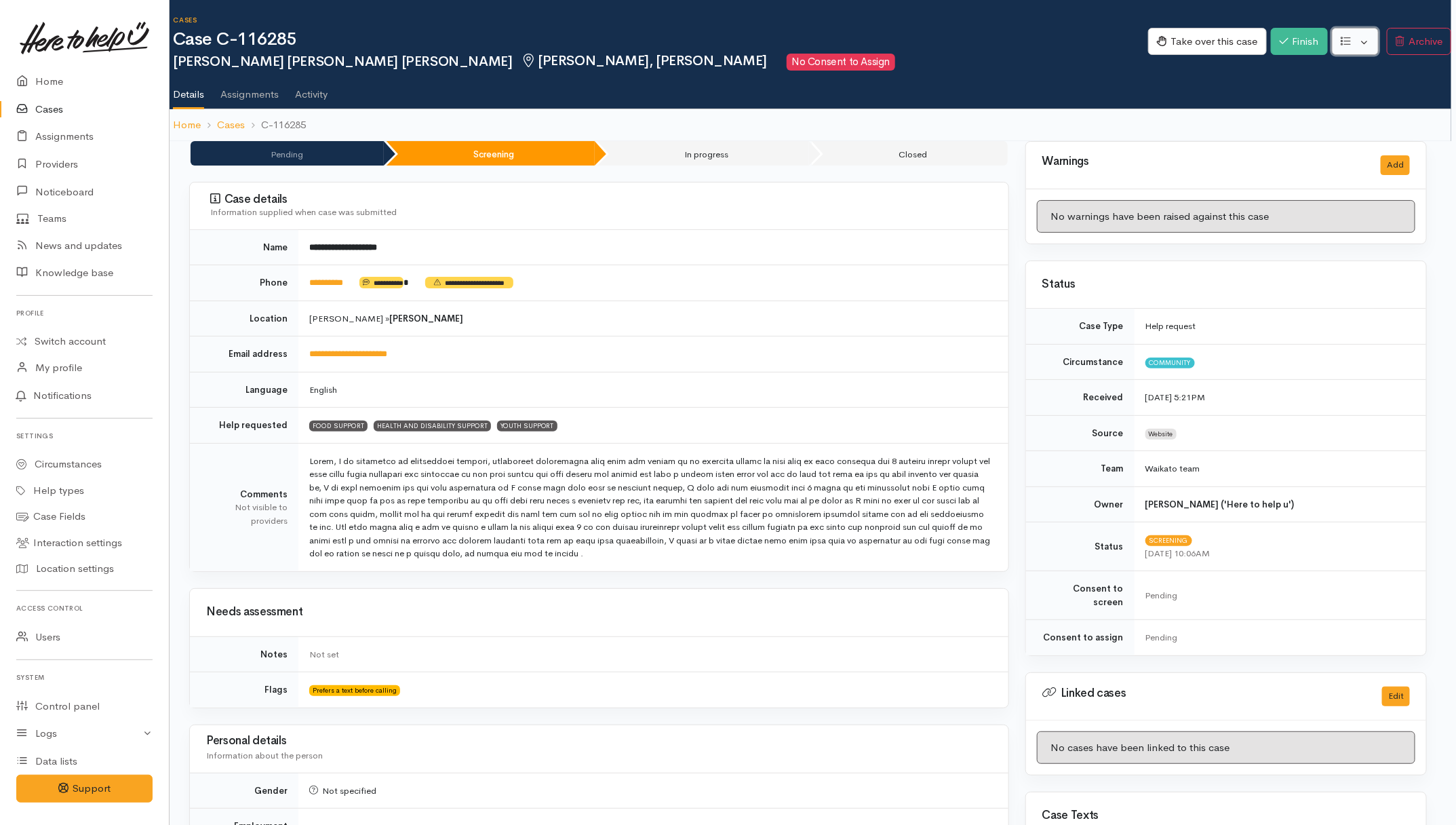
click at [1358, 42] on button "button" at bounding box center [1355, 41] width 46 height 28
click at [1284, 114] on link "Re-assign team" at bounding box center [1305, 114] width 145 height 21
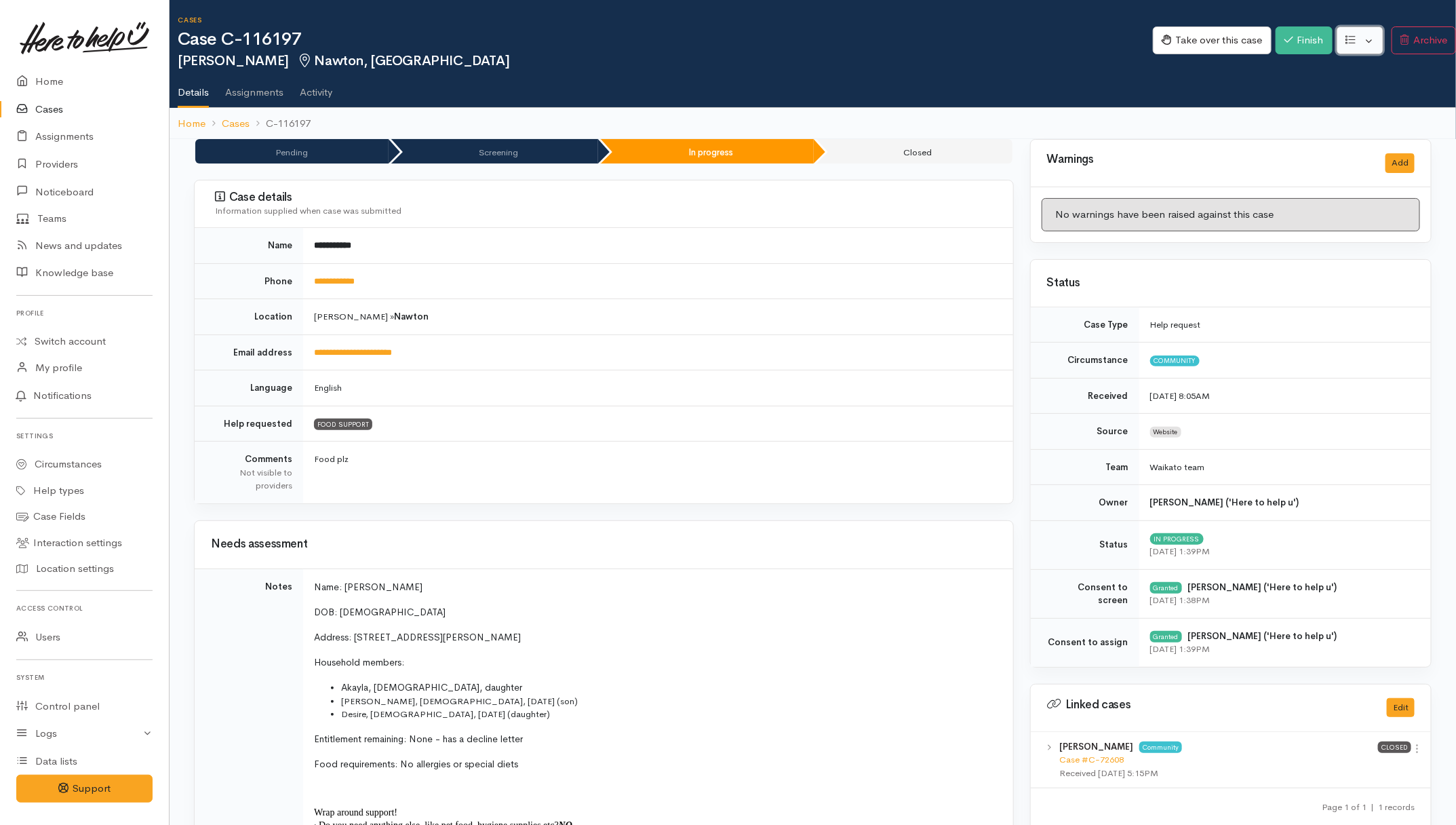
click at [1363, 38] on button "button" at bounding box center [1360, 40] width 46 height 28
click at [1284, 114] on link "Re-assign team" at bounding box center [1310, 112] width 145 height 21
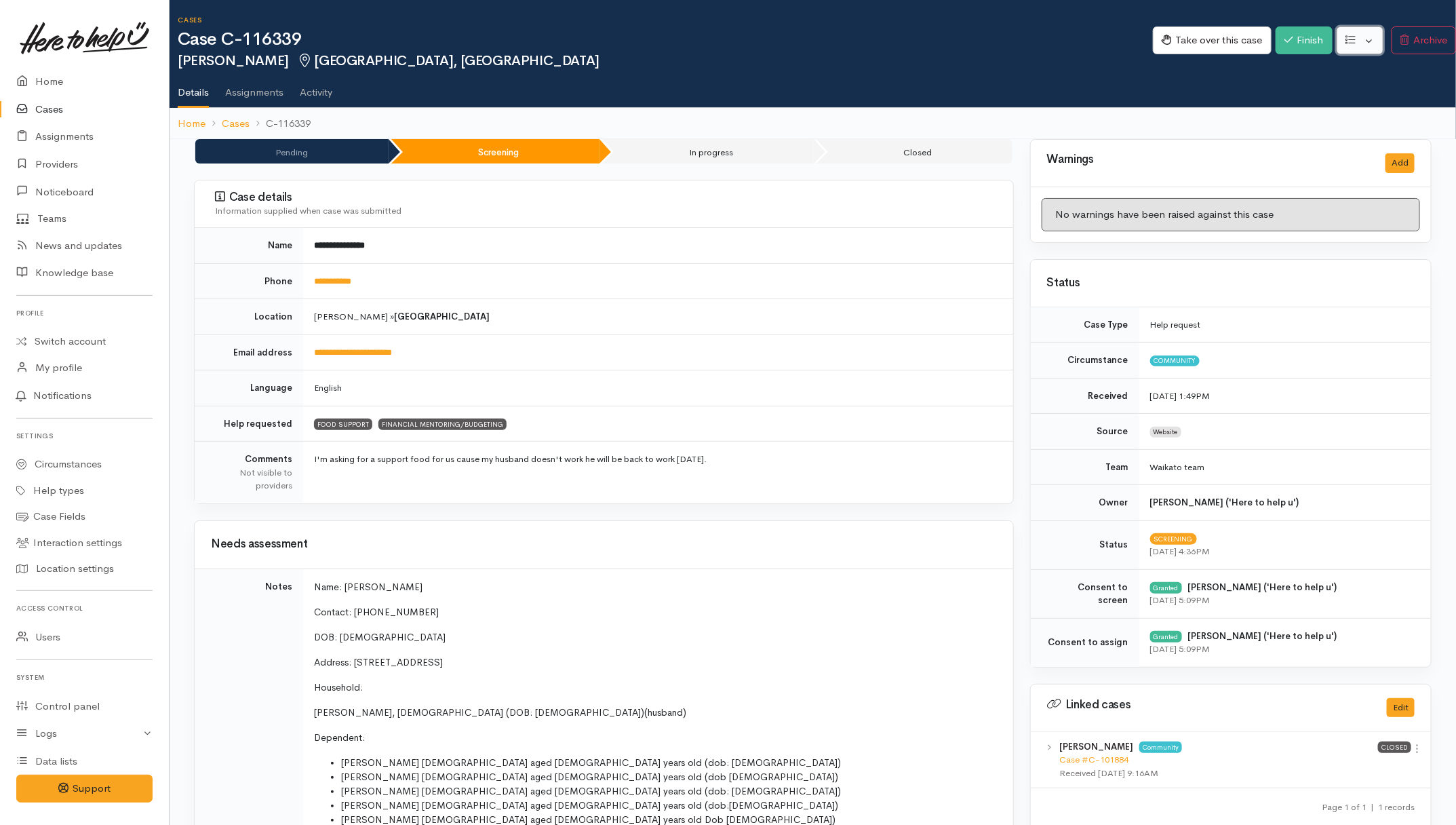
click at [1365, 39] on button "button" at bounding box center [1360, 40] width 46 height 28
click at [1287, 113] on link "Re-assign team" at bounding box center [1310, 112] width 145 height 21
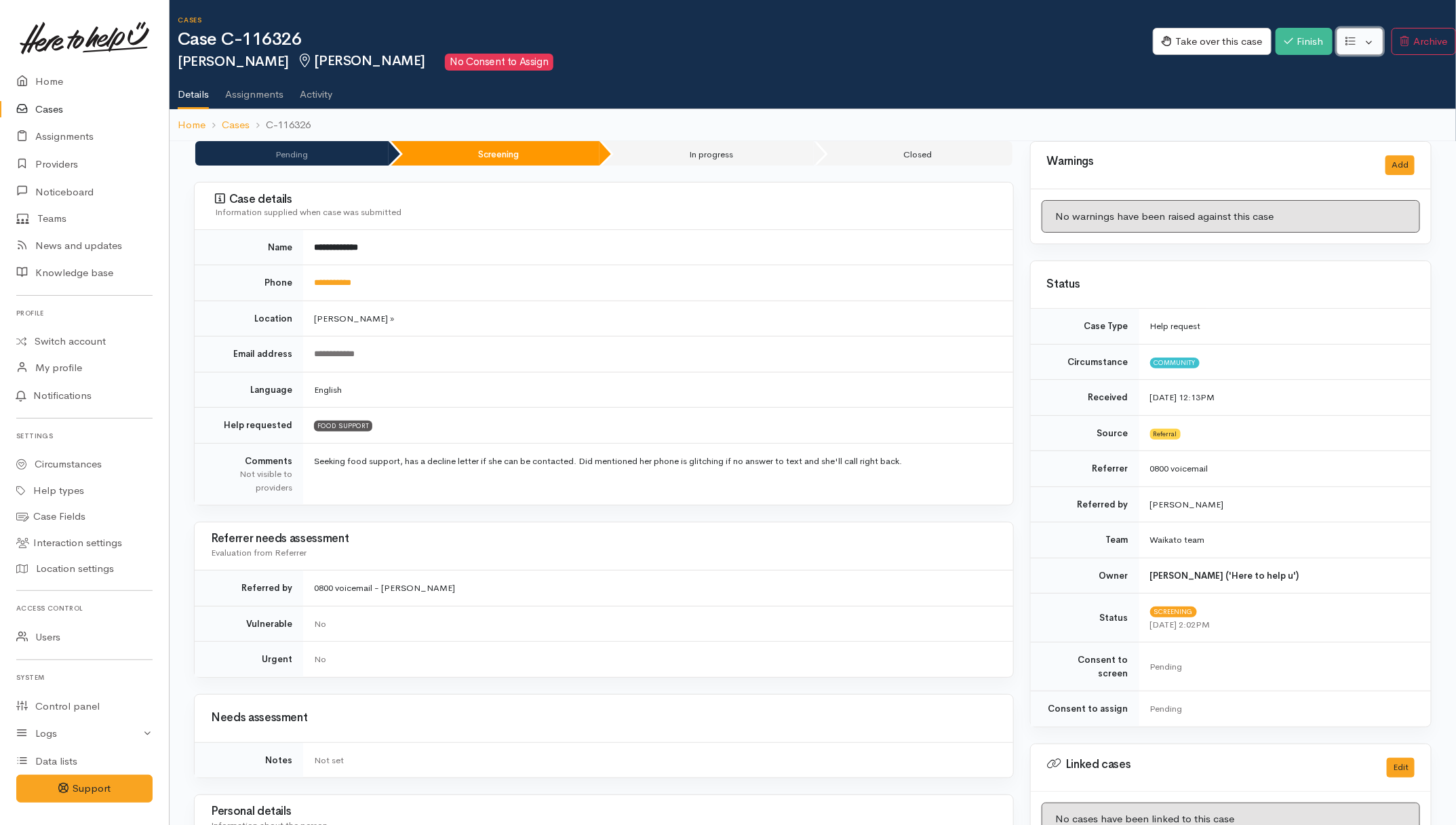
click at [1376, 47] on button "button" at bounding box center [1360, 41] width 46 height 28
click at [1307, 110] on link "Re-assign team" at bounding box center [1310, 114] width 145 height 21
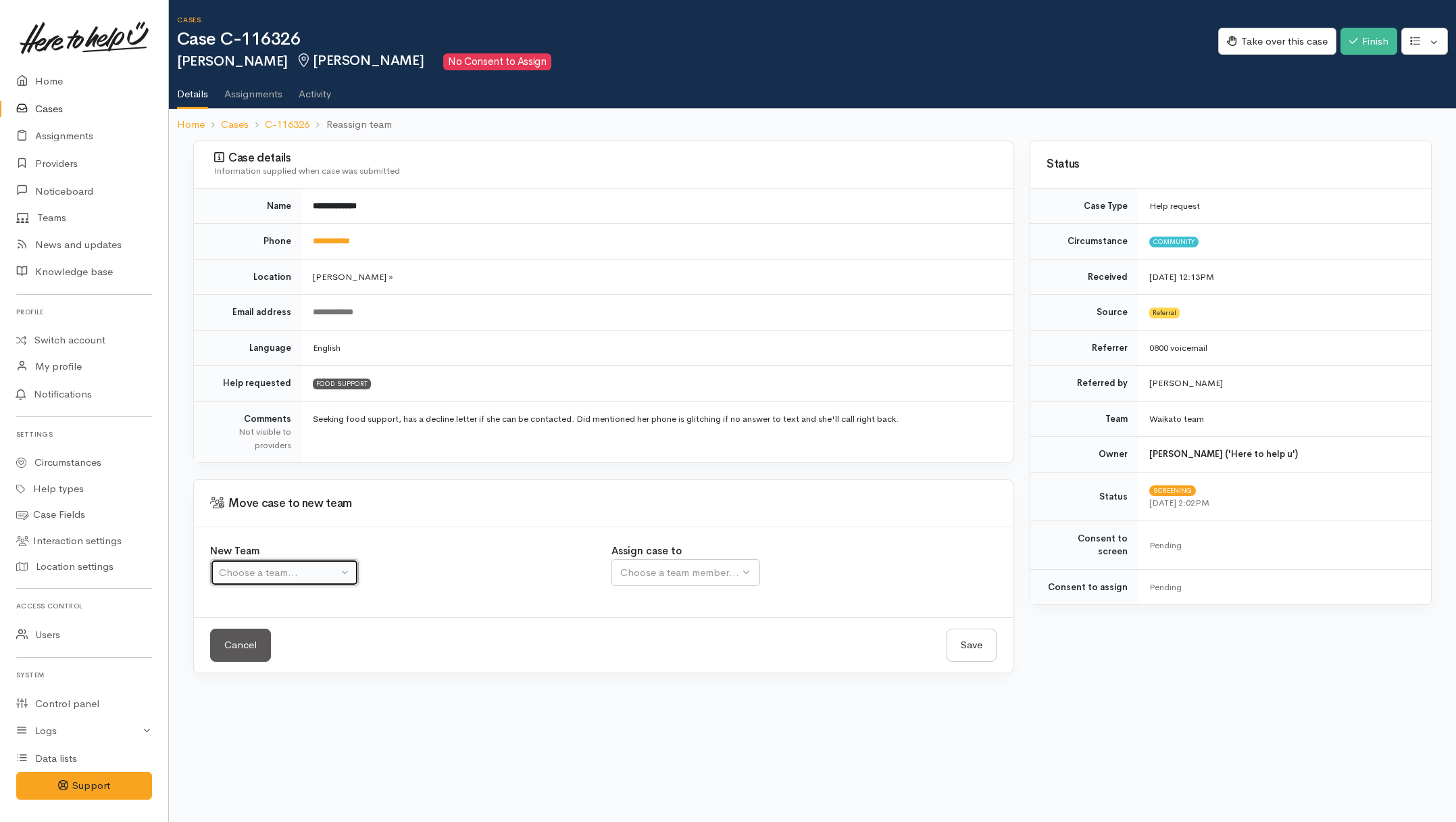
click at [307, 582] on button "Choose a team..." at bounding box center [284, 572] width 149 height 28
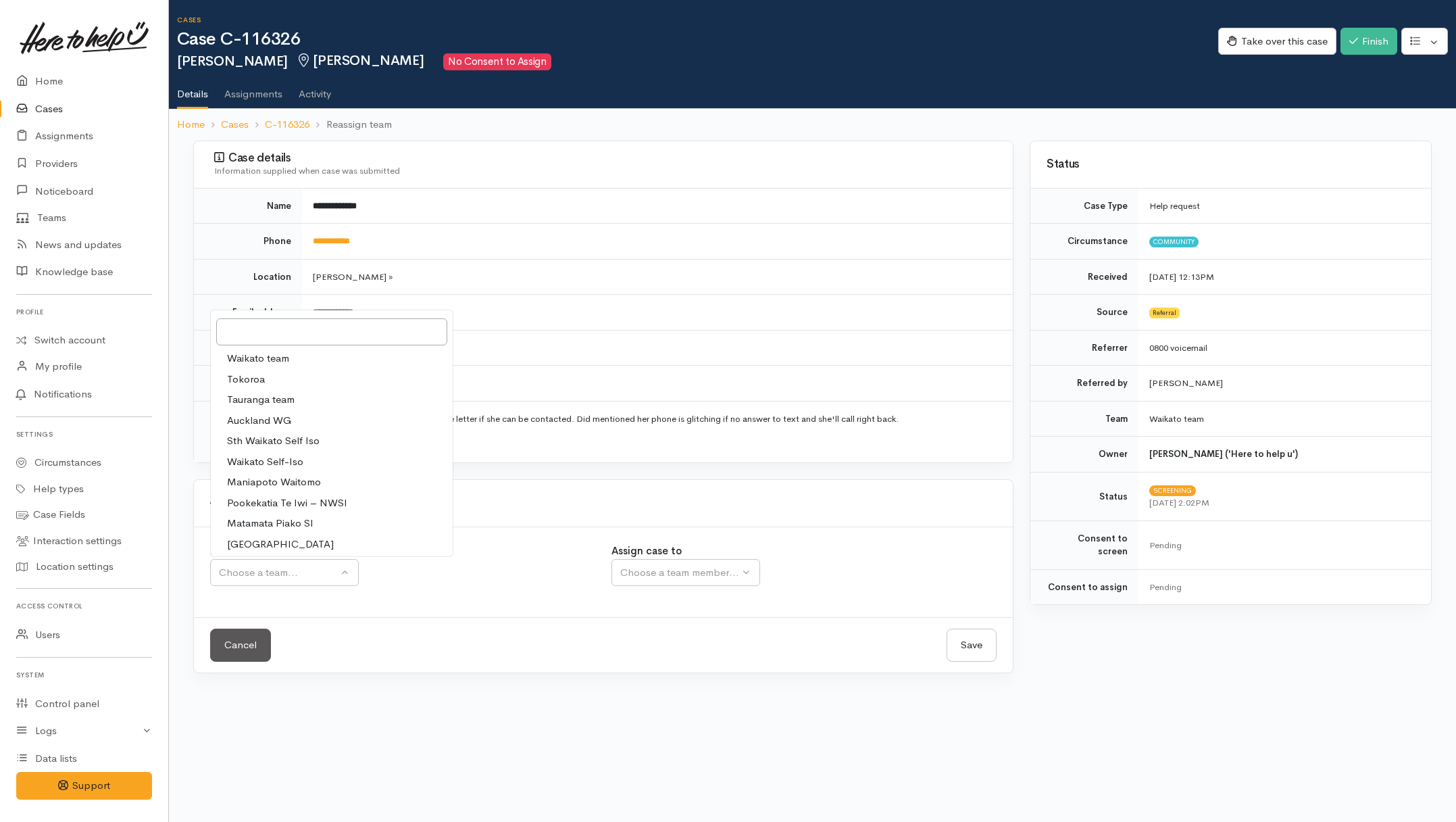
click at [278, 363] on span "Waikato team" at bounding box center [258, 358] width 62 height 15
select select "1"
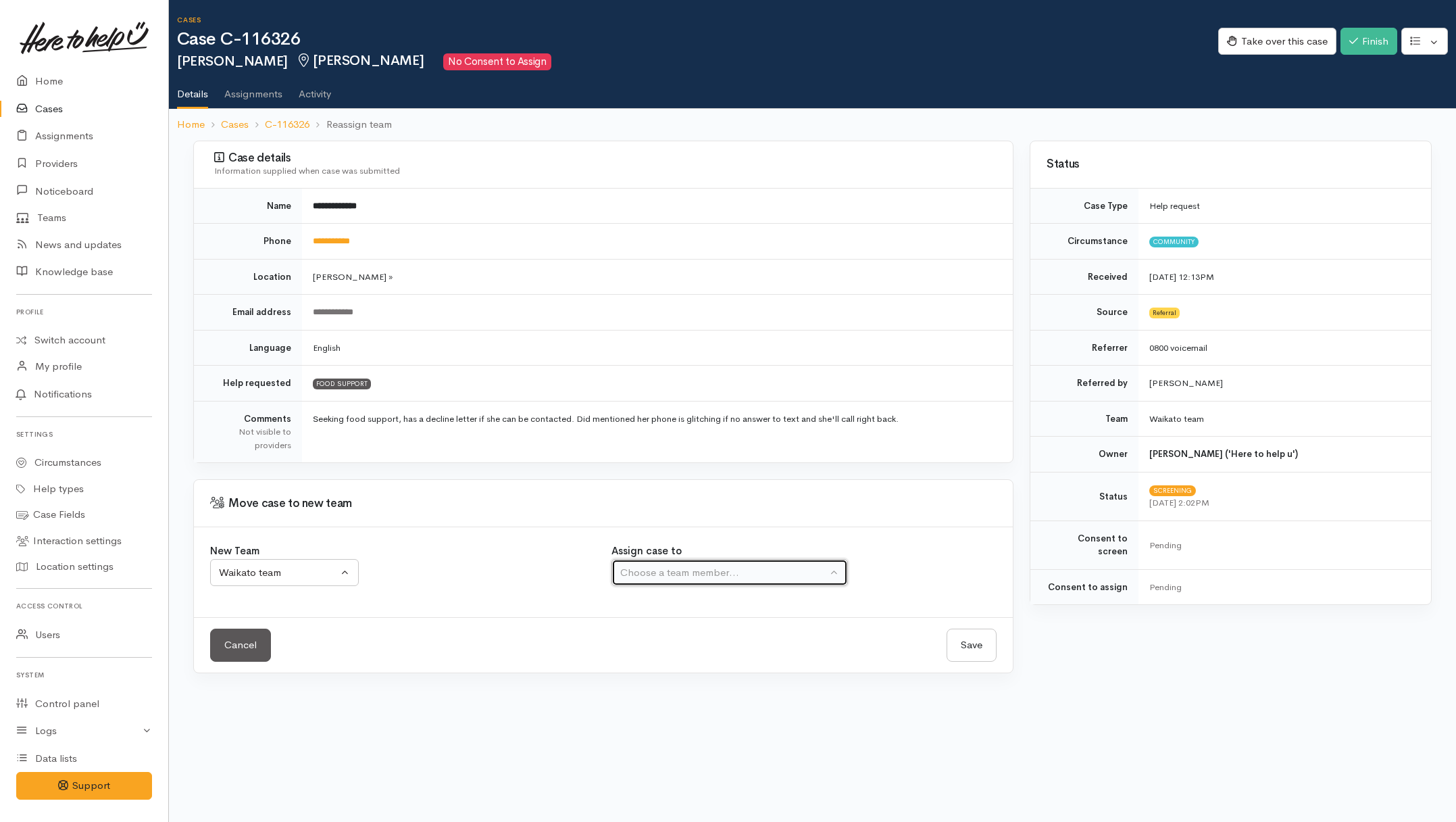
click at [701, 572] on div "Choose a team member..." at bounding box center [723, 572] width 207 height 15
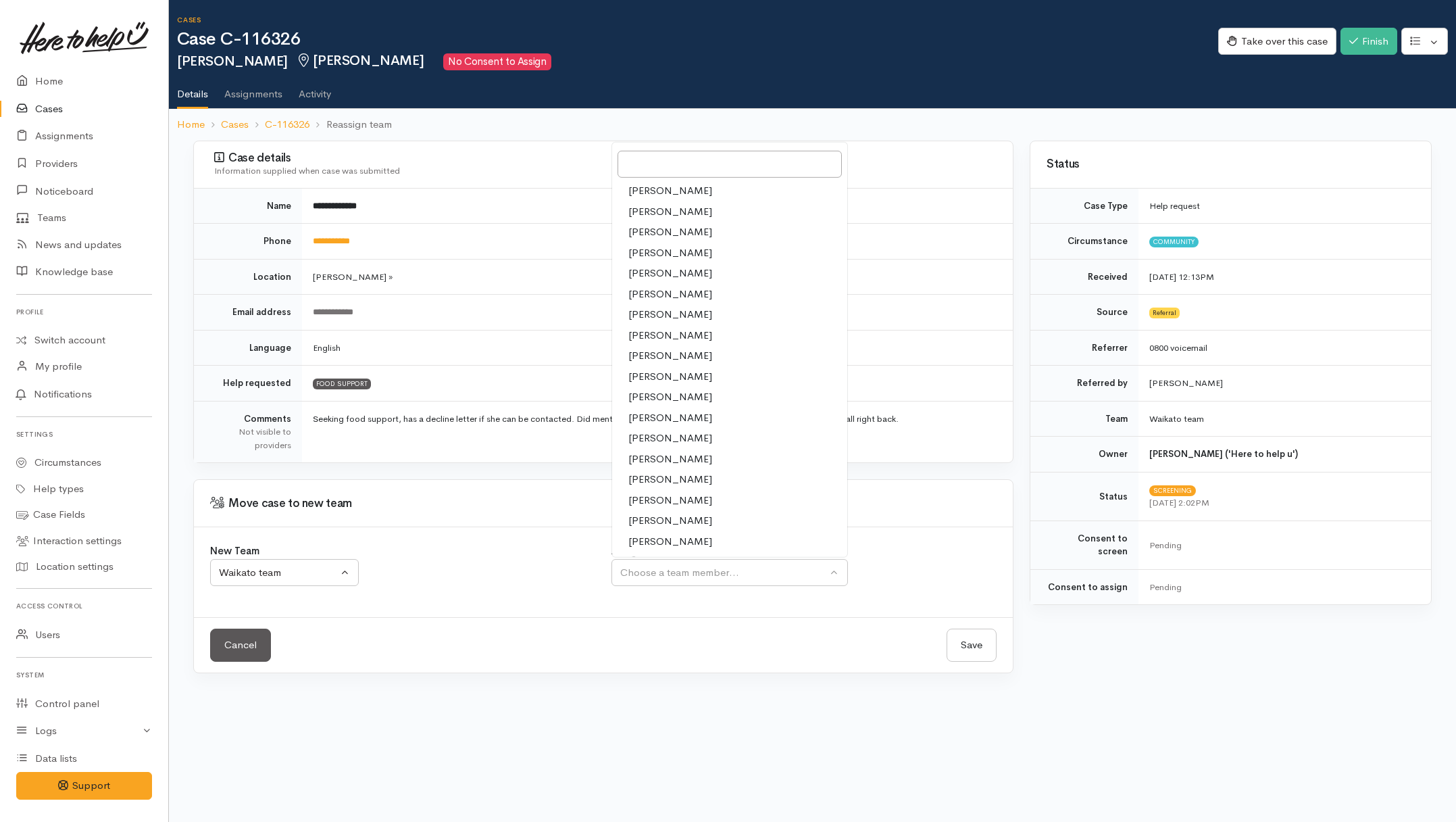
click at [654, 336] on span "[PERSON_NAME]" at bounding box center [670, 336] width 84 height 15
select select "1037"
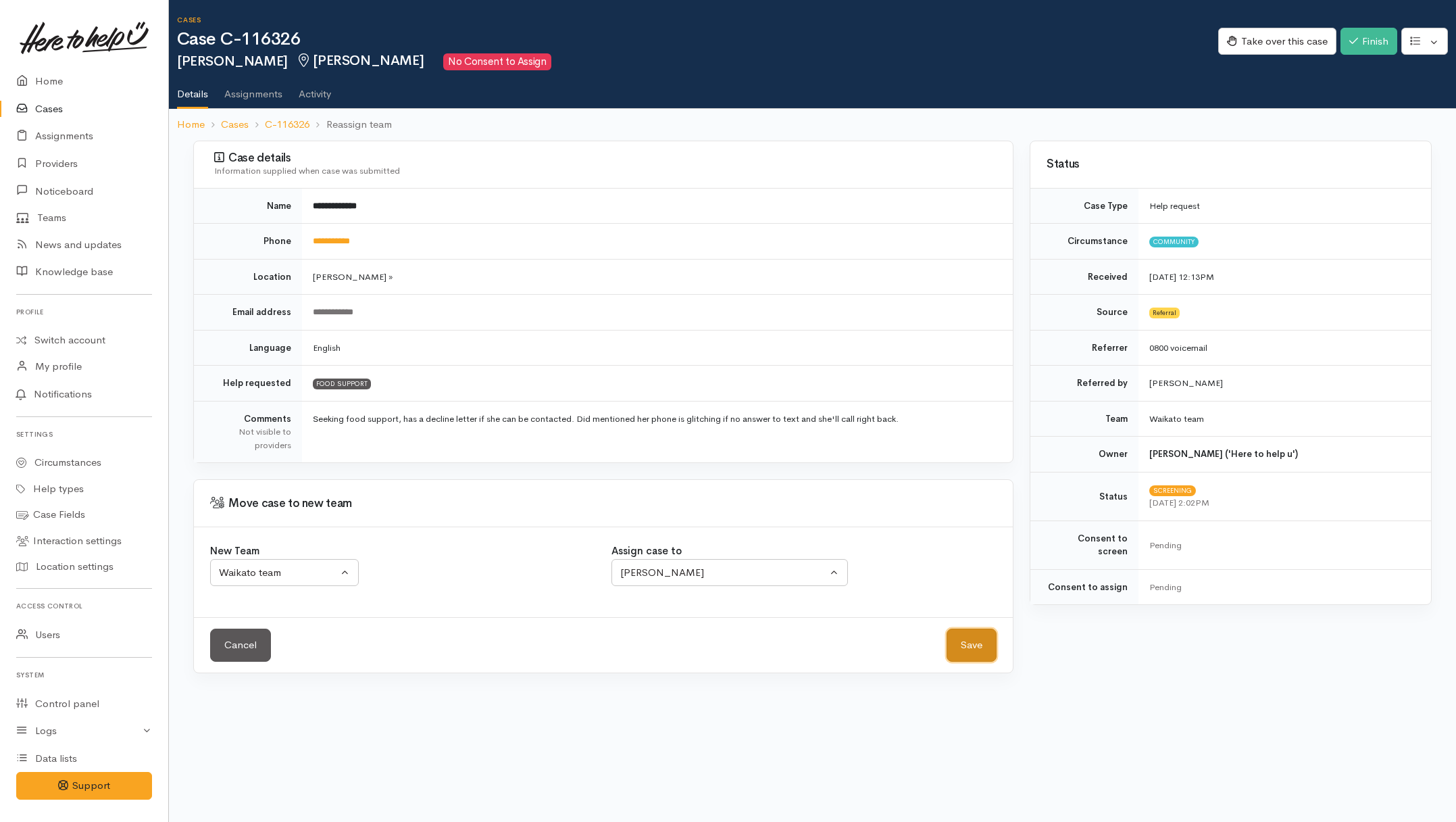
click at [990, 644] on button "Save" at bounding box center [971, 644] width 50 height 33
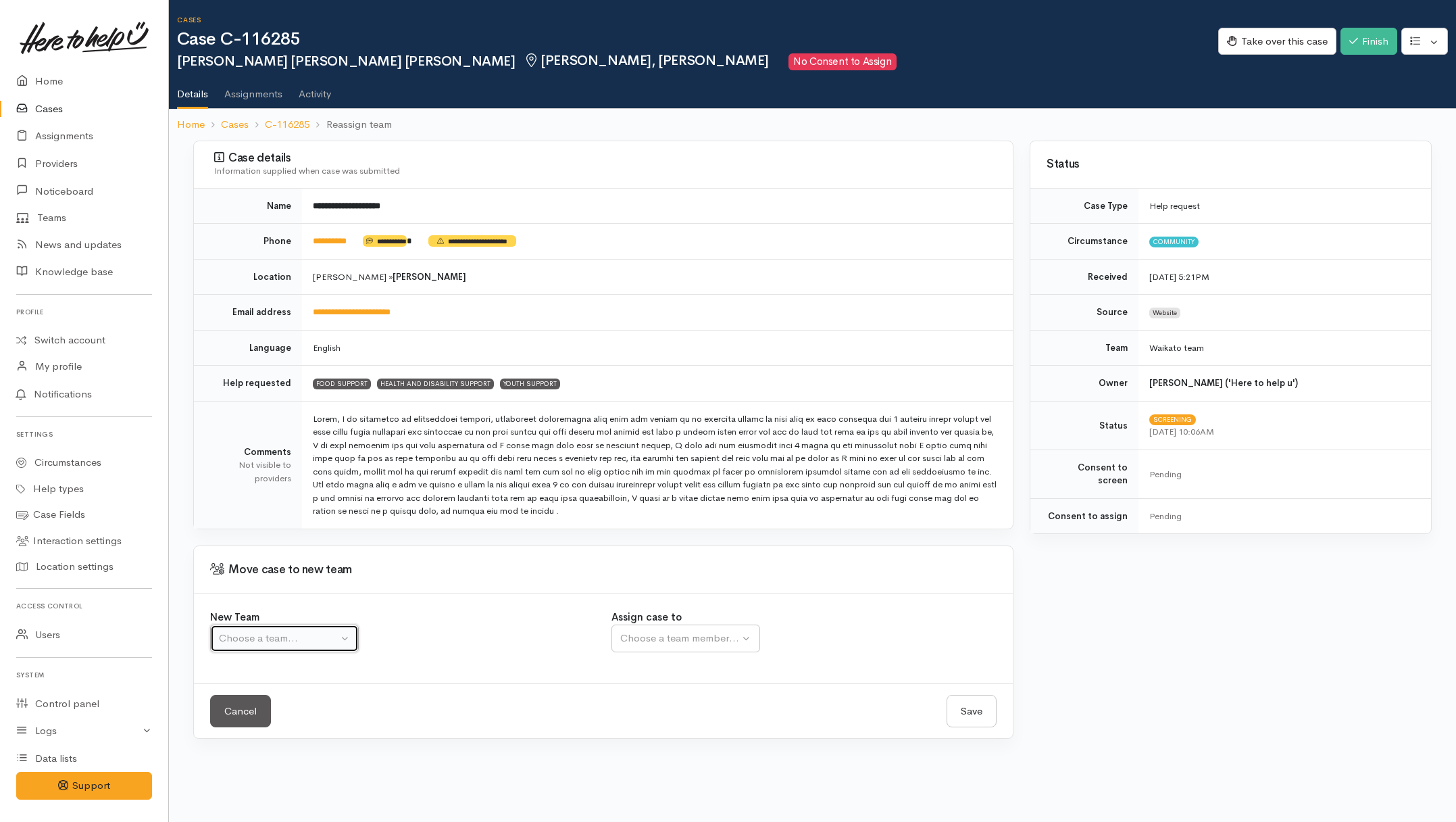
click at [322, 639] on div "Choose a team..." at bounding box center [278, 638] width 119 height 15
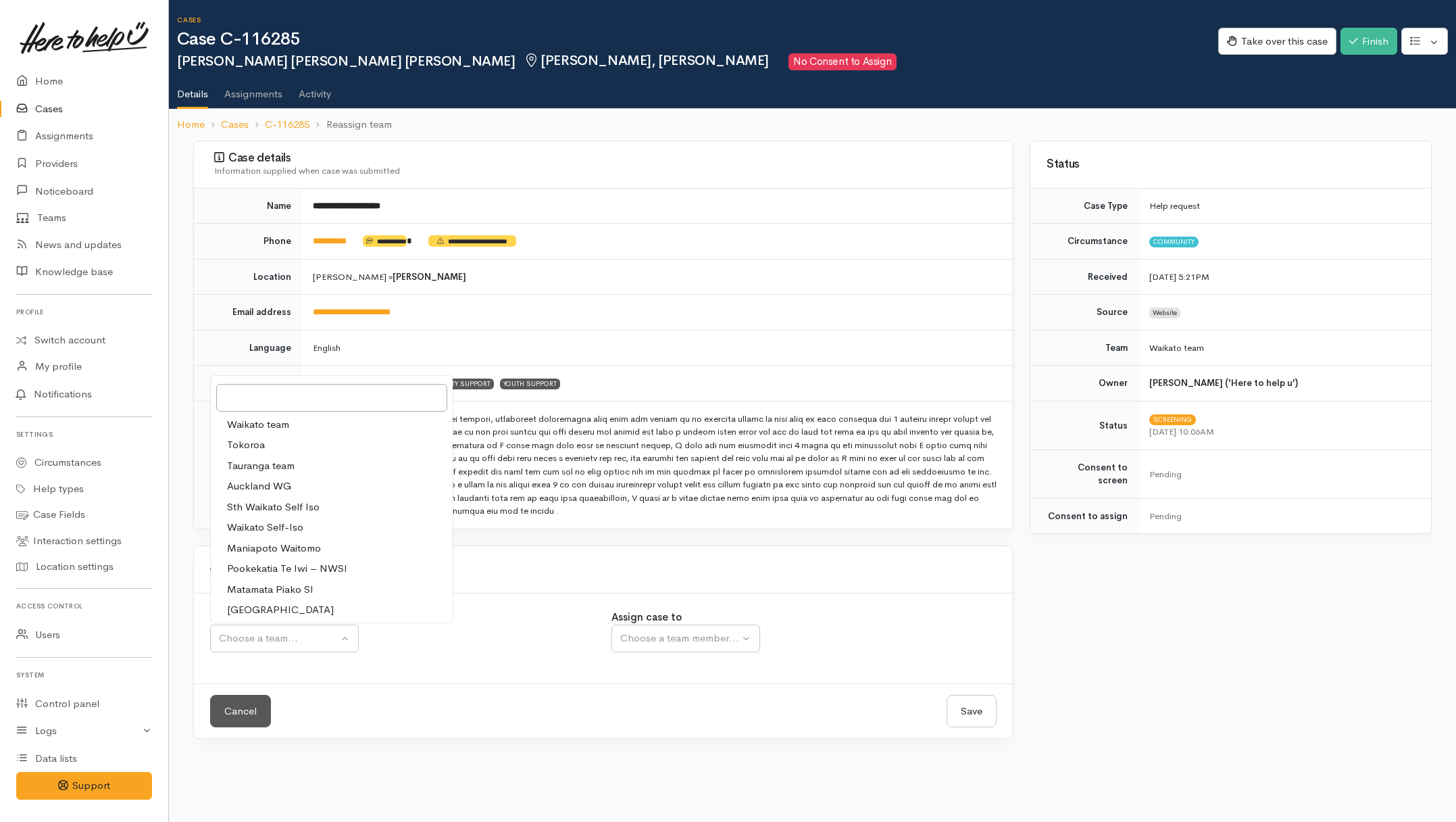
click at [264, 421] on span "Waikato team" at bounding box center [258, 425] width 62 height 15
select select "1"
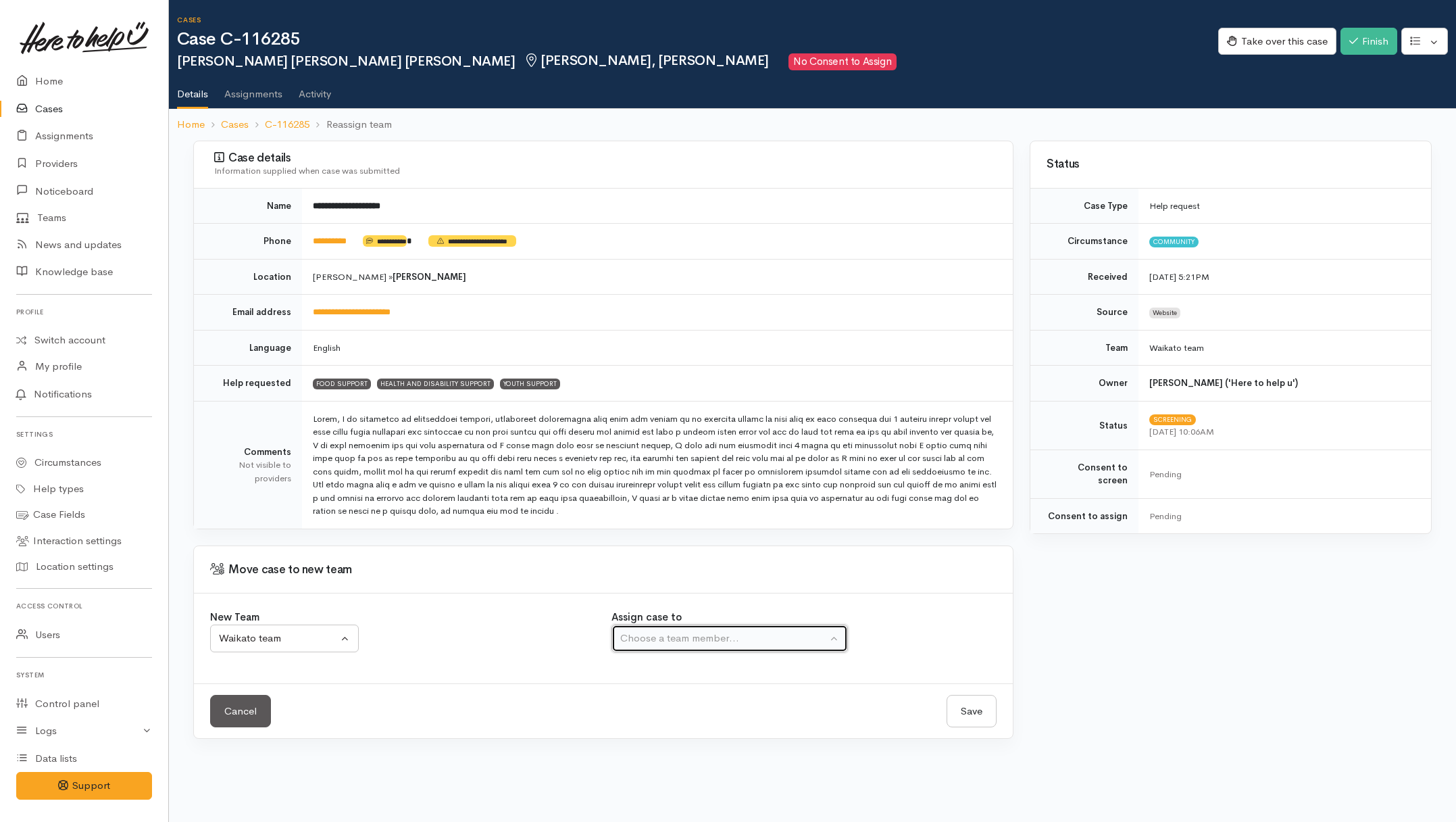
click at [686, 640] on div "Choose a team member..." at bounding box center [723, 638] width 207 height 15
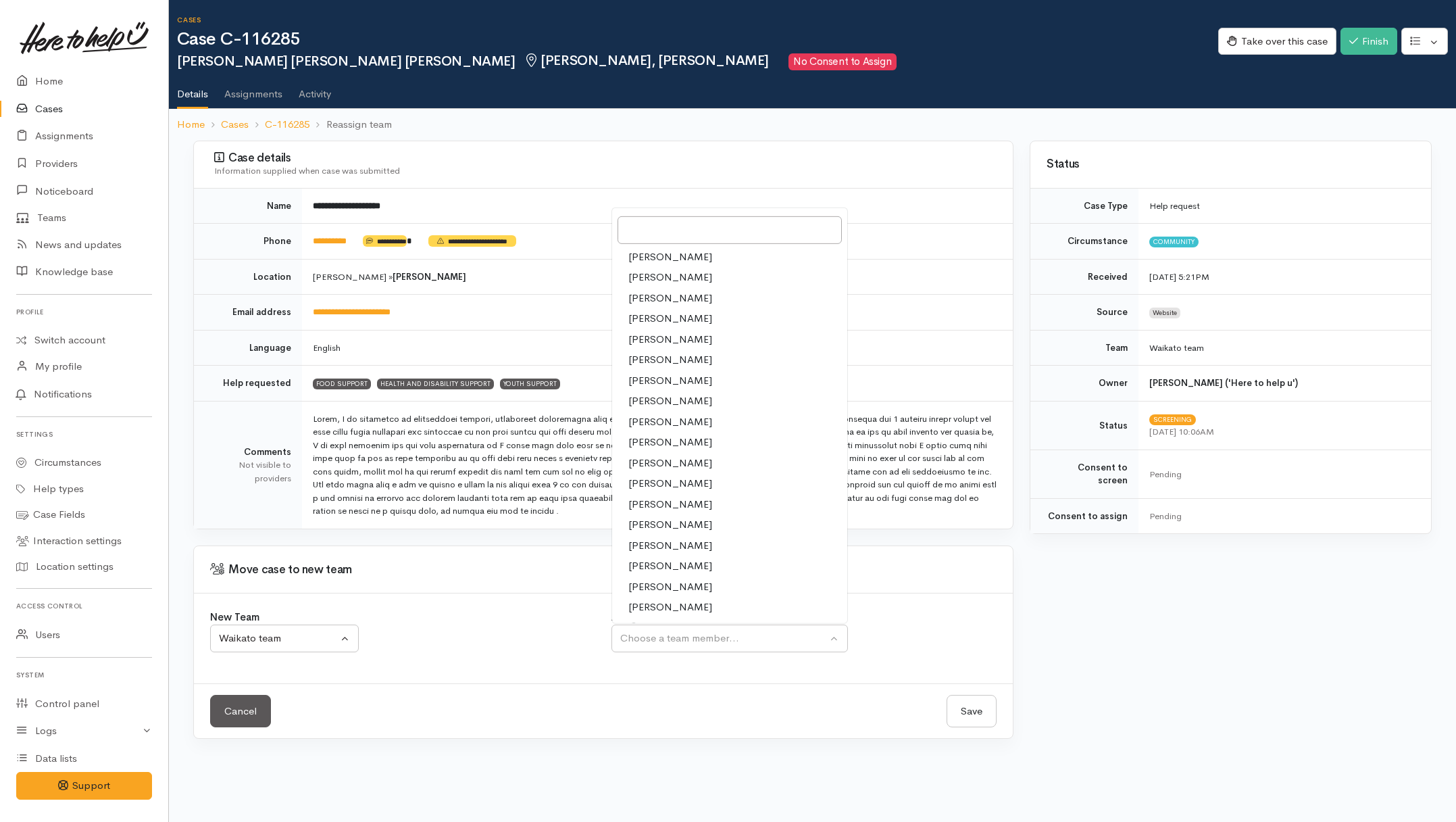
click at [640, 402] on span "[PERSON_NAME]" at bounding box center [670, 400] width 84 height 15
select select "1037"
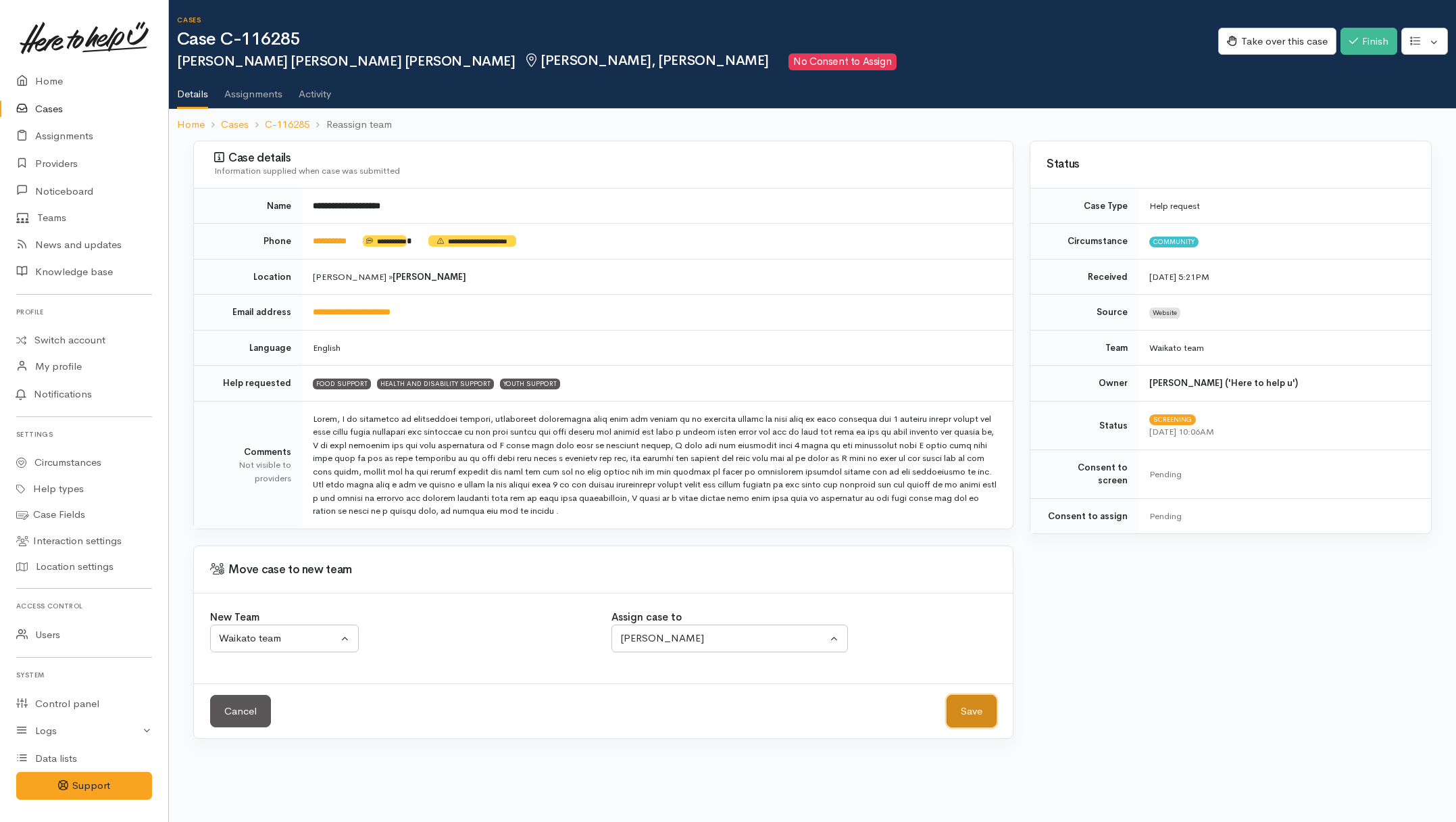
click at [956, 717] on button "Save" at bounding box center [971, 711] width 50 height 33
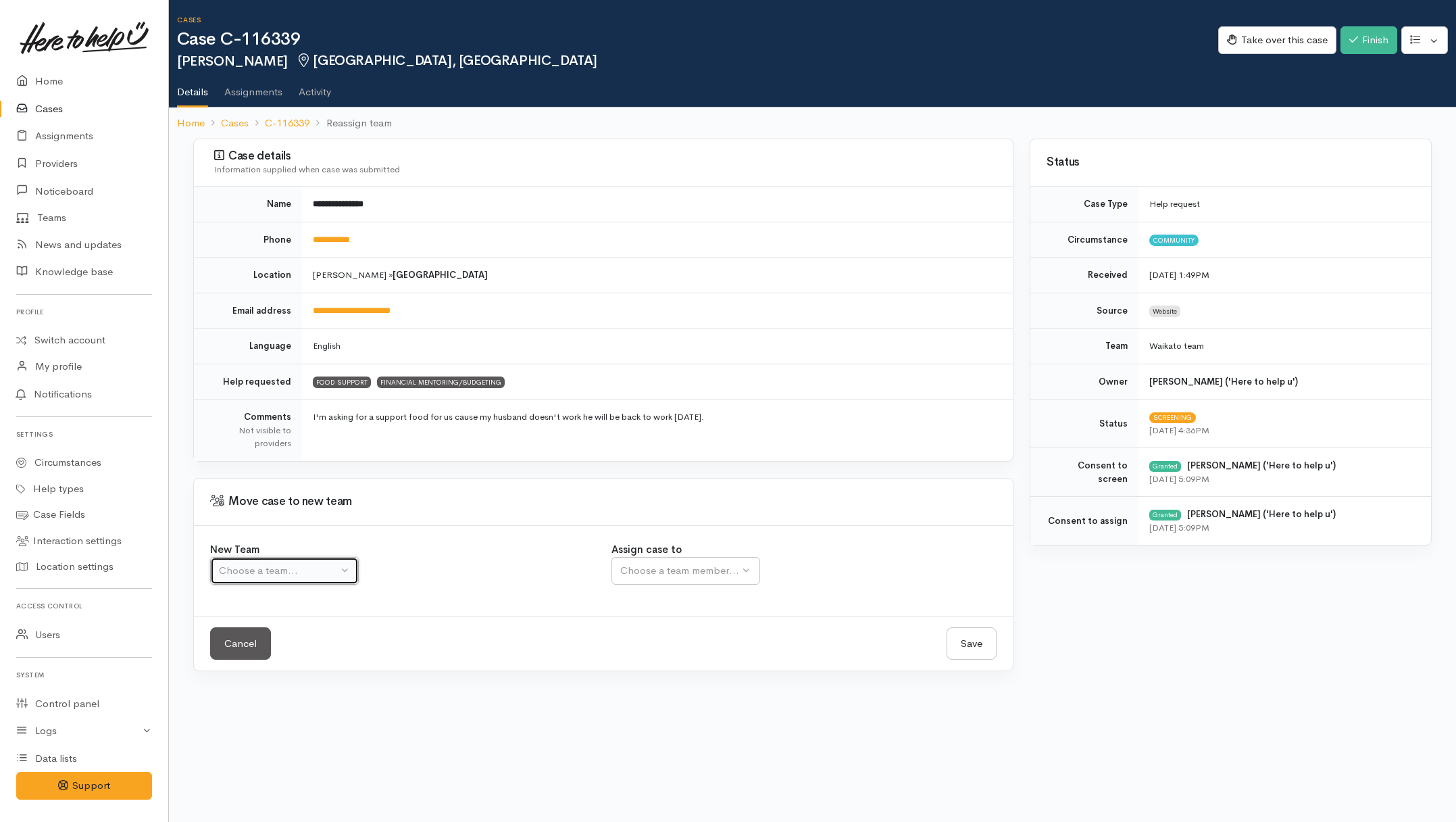
click at [342, 580] on button "Choose a team..." at bounding box center [284, 570] width 149 height 28
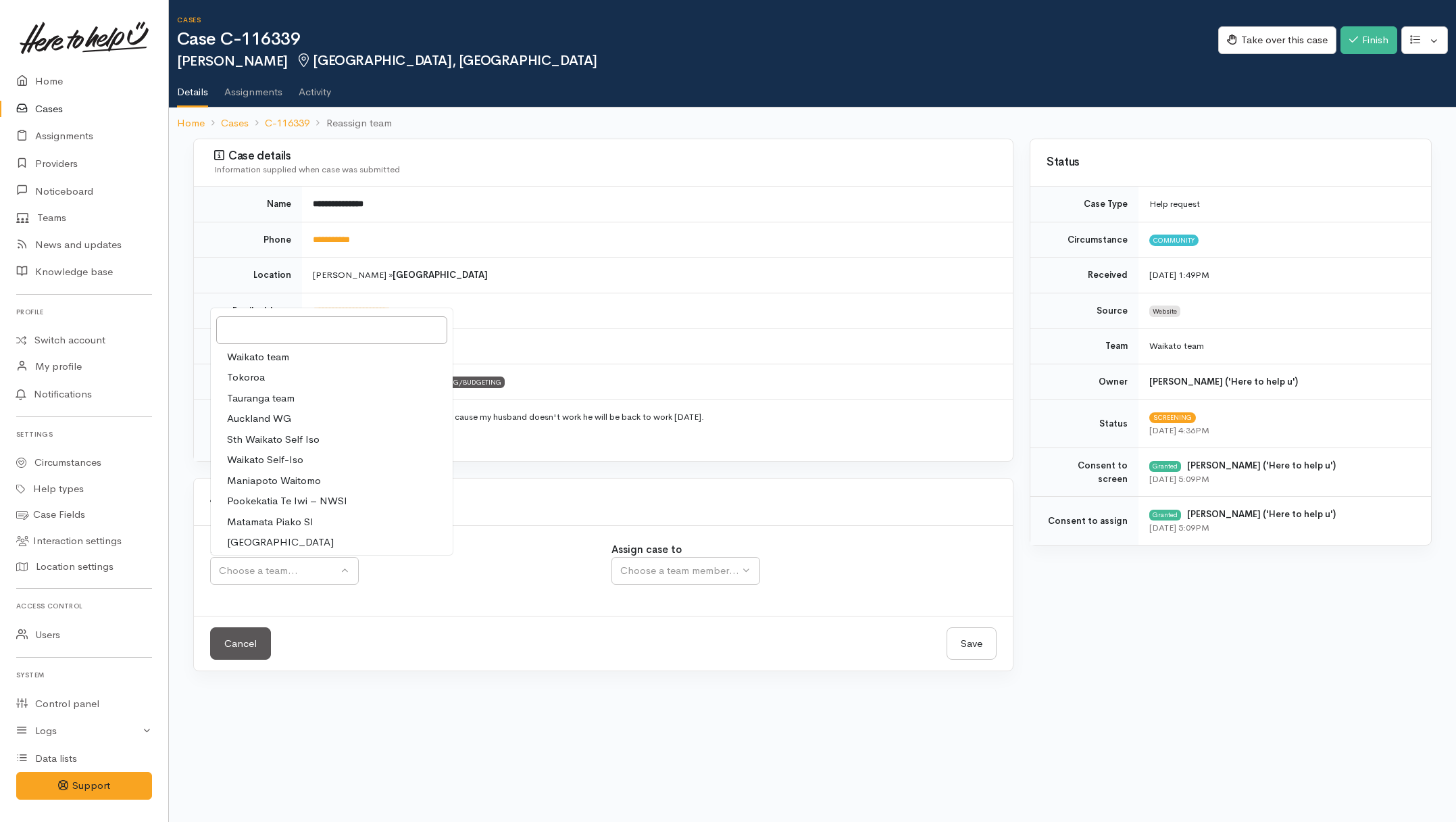
click at [248, 352] on span "Waikato team" at bounding box center [258, 357] width 62 height 15
select select "1"
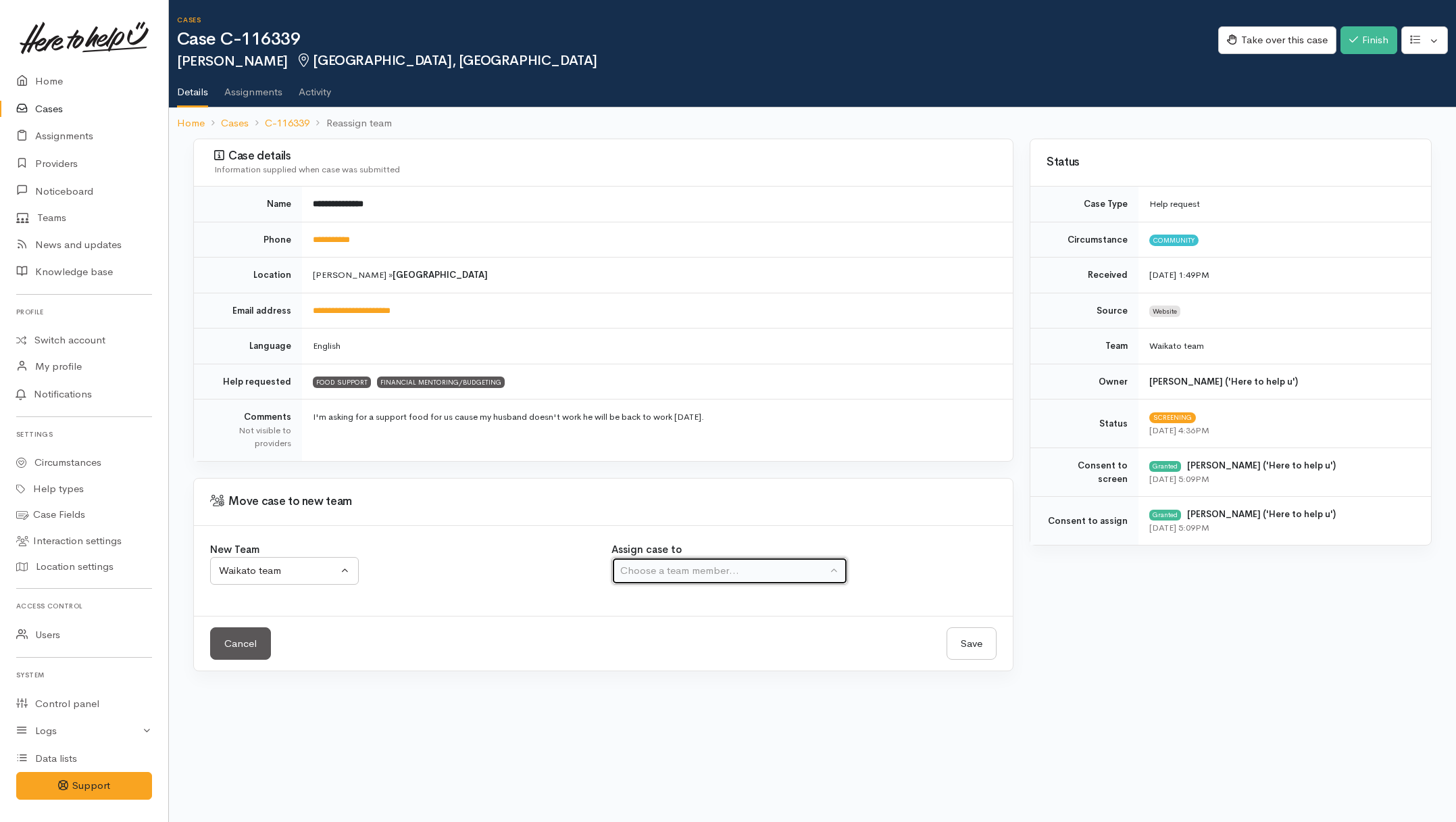
click at [690, 568] on div "Choose a team member..." at bounding box center [723, 570] width 207 height 15
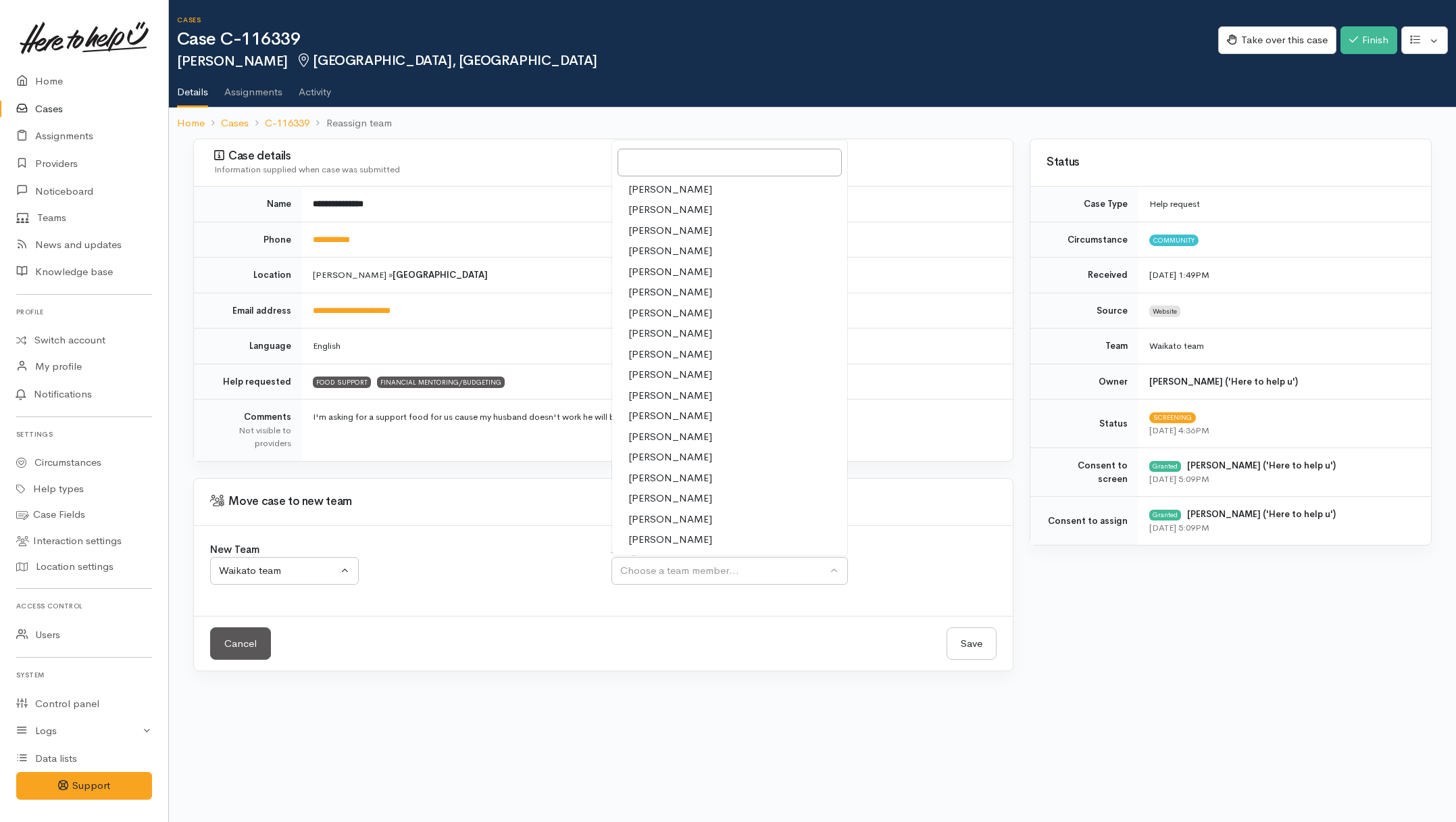
click at [642, 336] on span "[PERSON_NAME]" at bounding box center [670, 333] width 84 height 15
select select "1037"
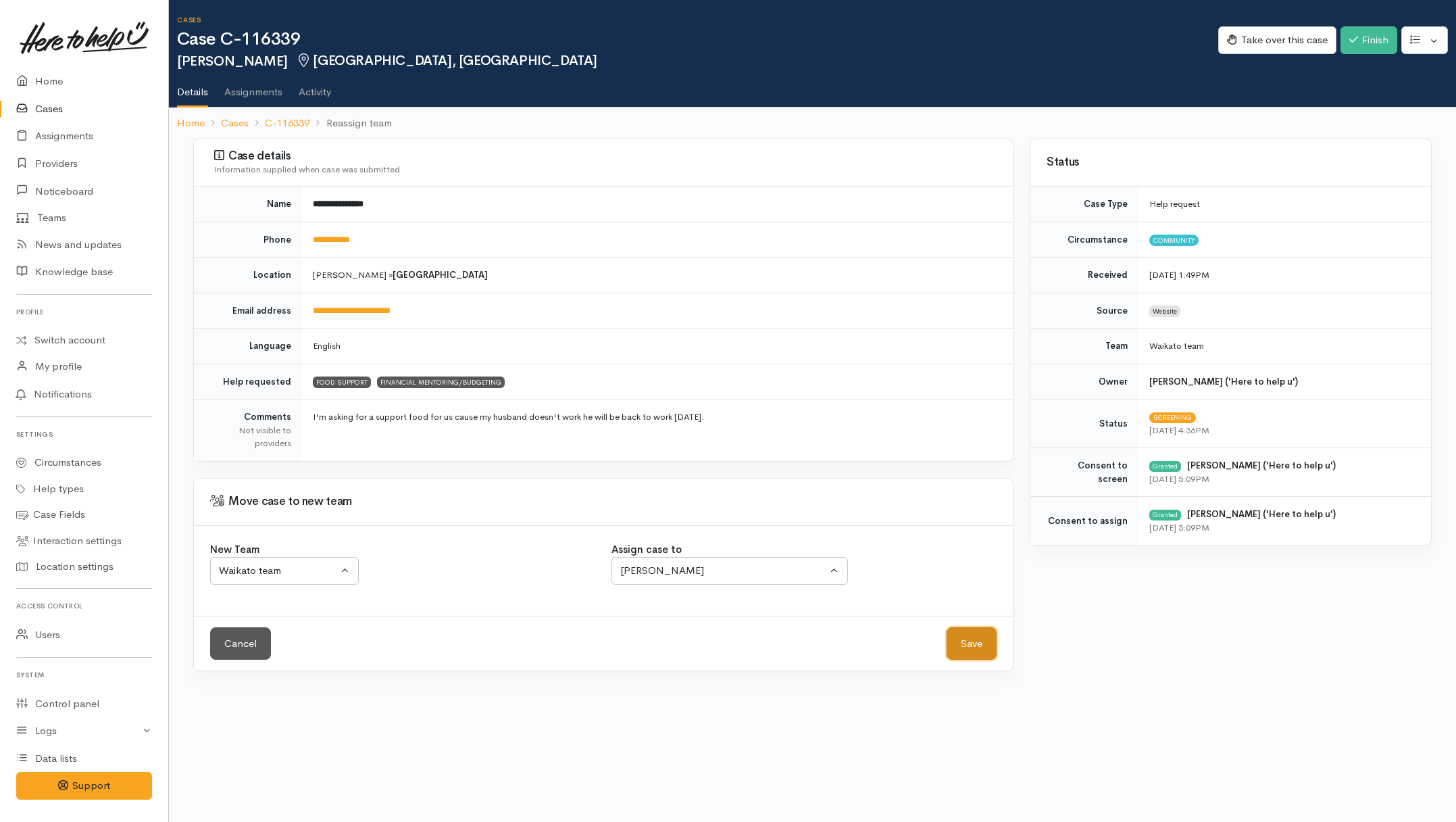
click at [972, 644] on button "Save" at bounding box center [971, 643] width 50 height 33
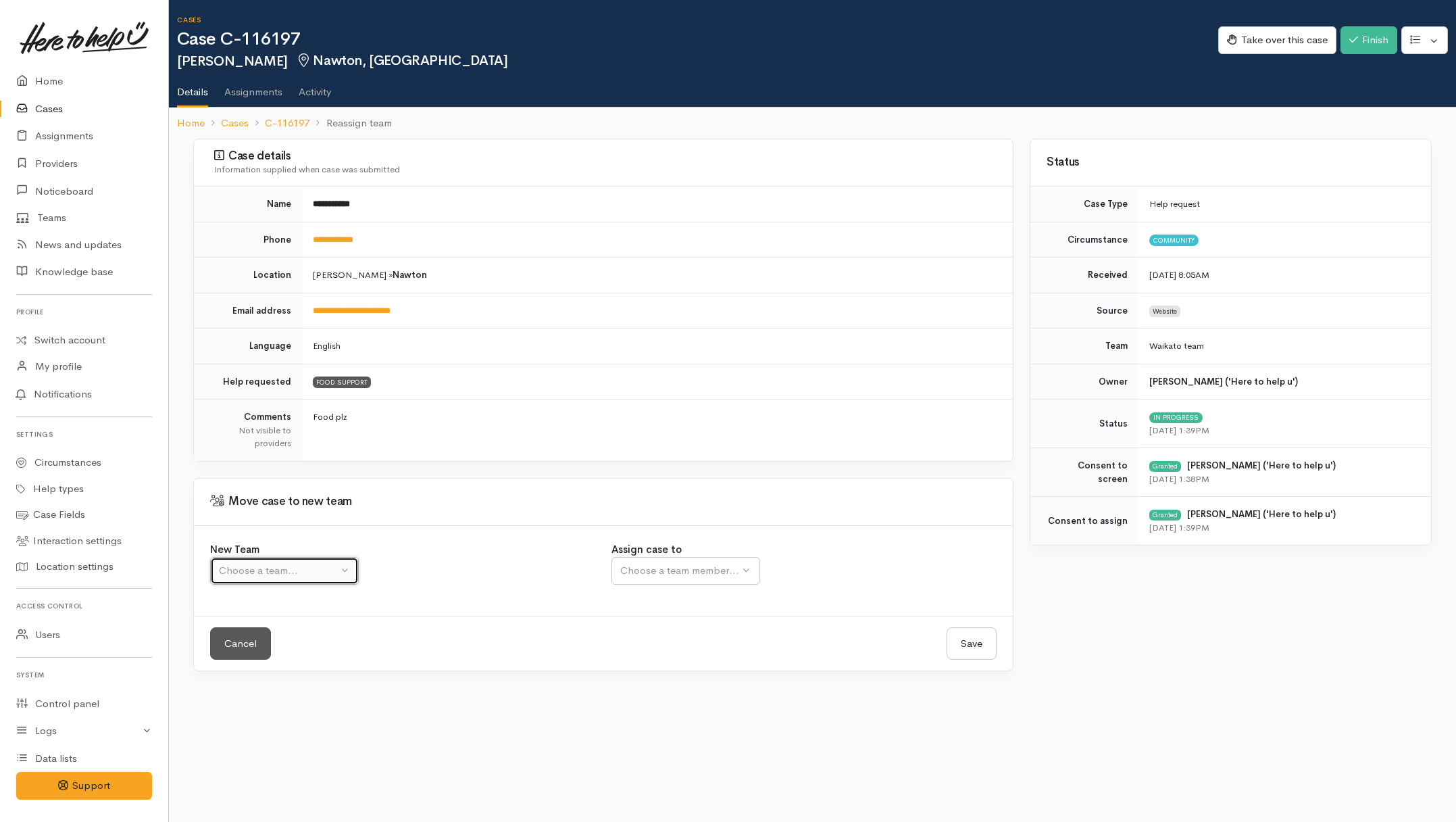
click at [345, 579] on button "Choose a team..." at bounding box center [284, 570] width 149 height 28
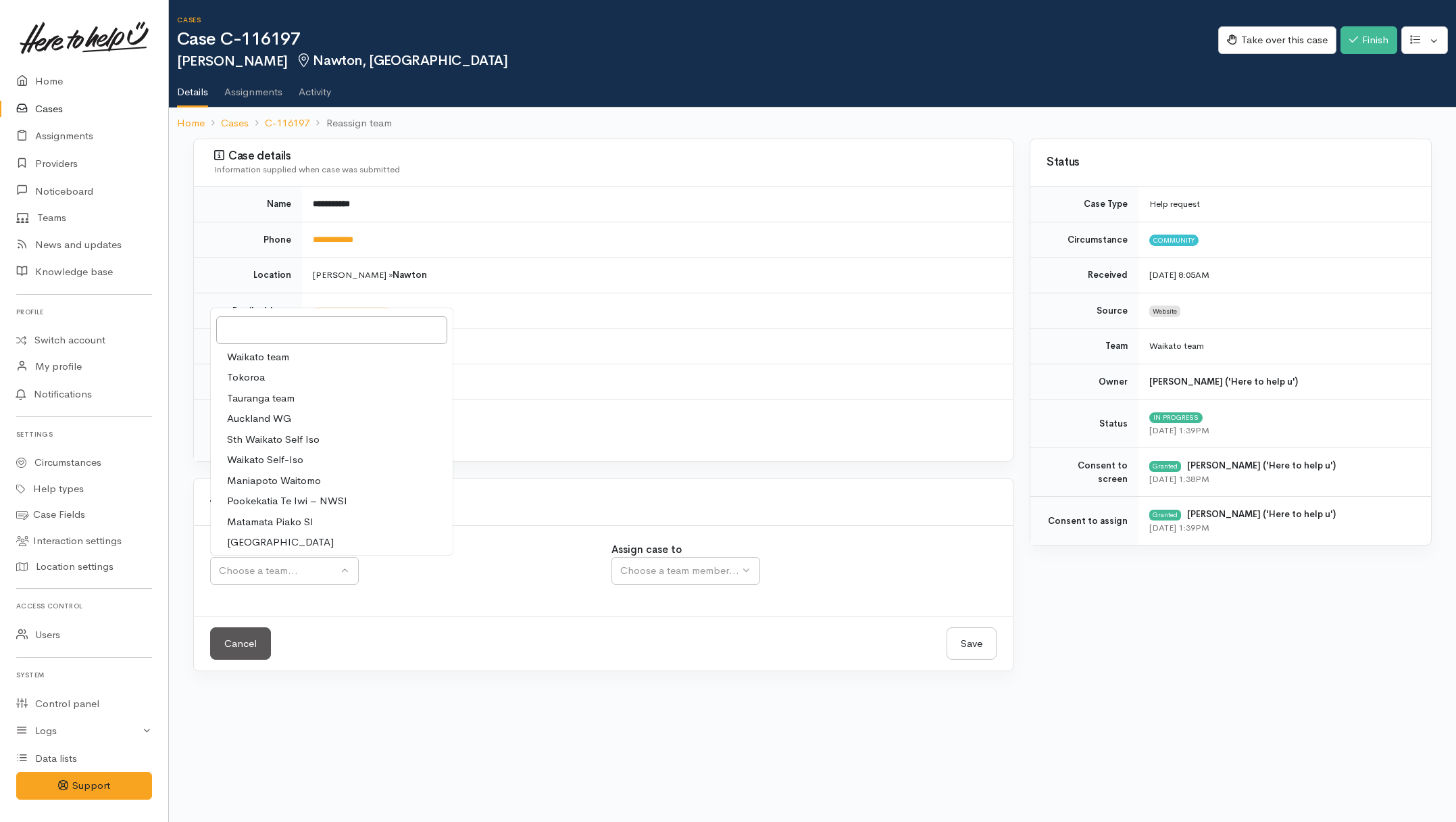
click at [253, 355] on span "Waikato team" at bounding box center [258, 357] width 62 height 15
select select "1"
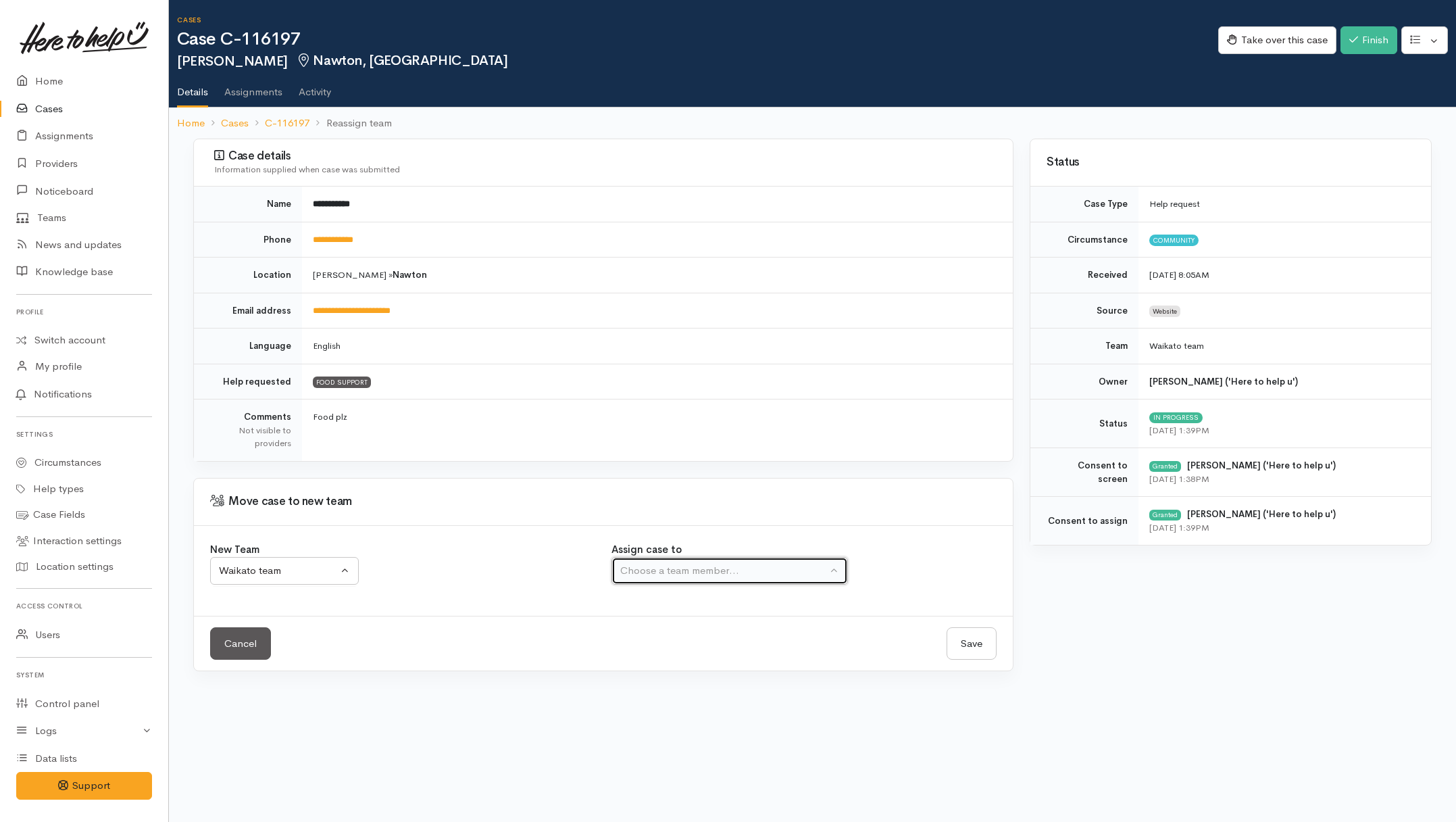
click at [654, 565] on div "Choose a team member..." at bounding box center [723, 570] width 207 height 15
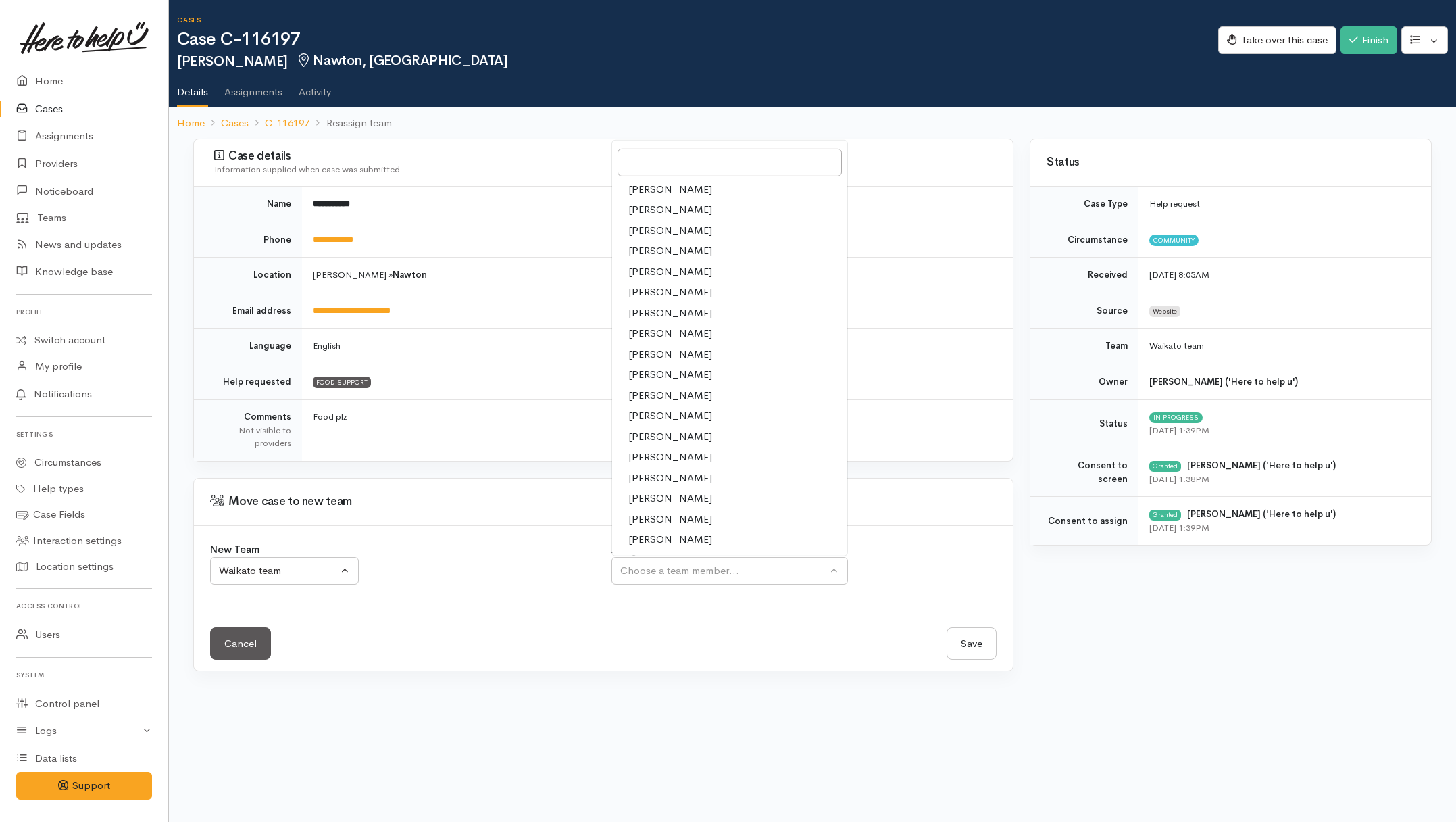
click at [654, 416] on span "Leinati Lima" at bounding box center [670, 416] width 84 height 15
select select "953"
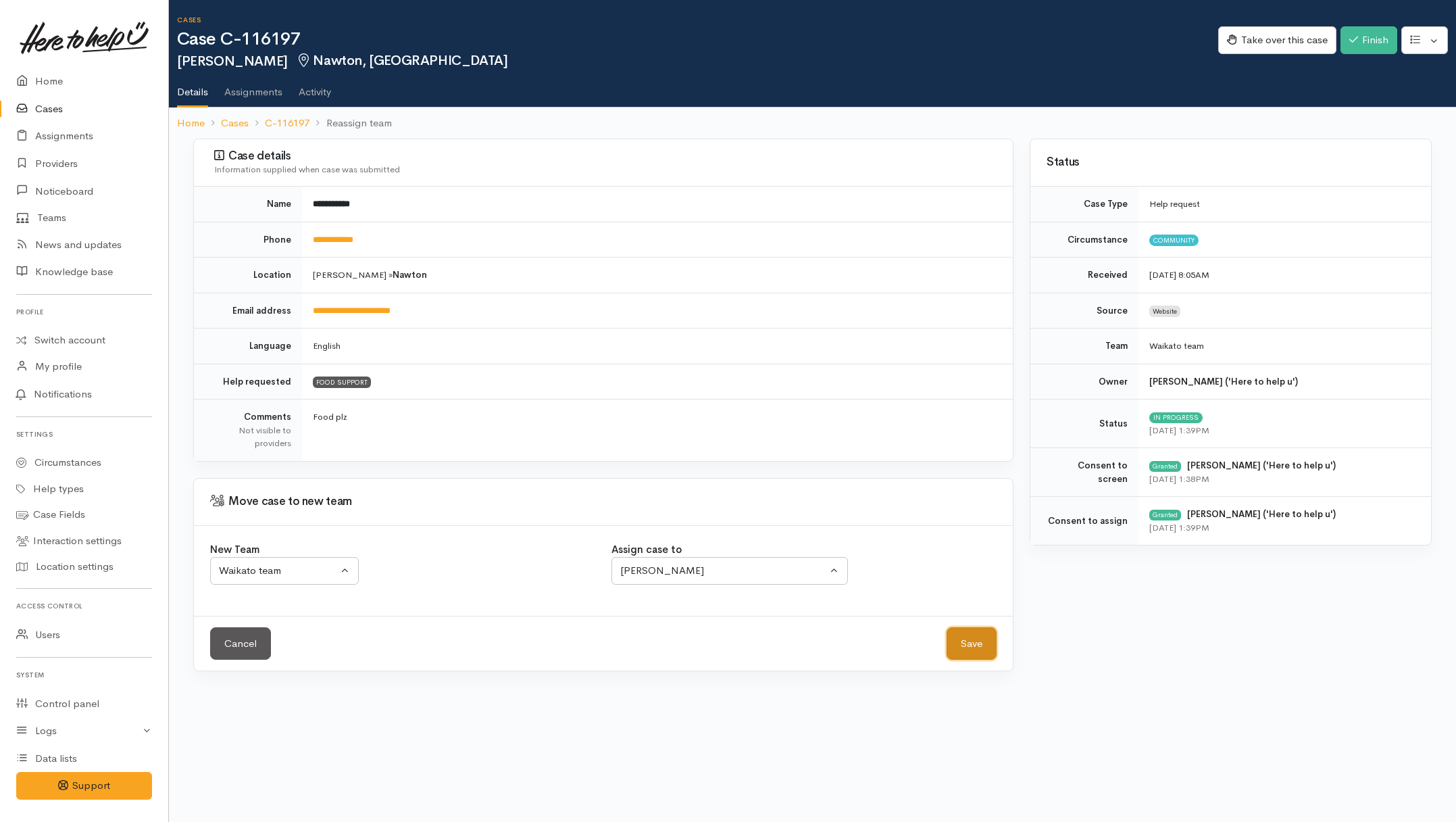
drag, startPoint x: 987, startPoint y: 644, endPoint x: 973, endPoint y: 650, distance: 15.2
click at [987, 646] on button "Save" at bounding box center [971, 643] width 50 height 33
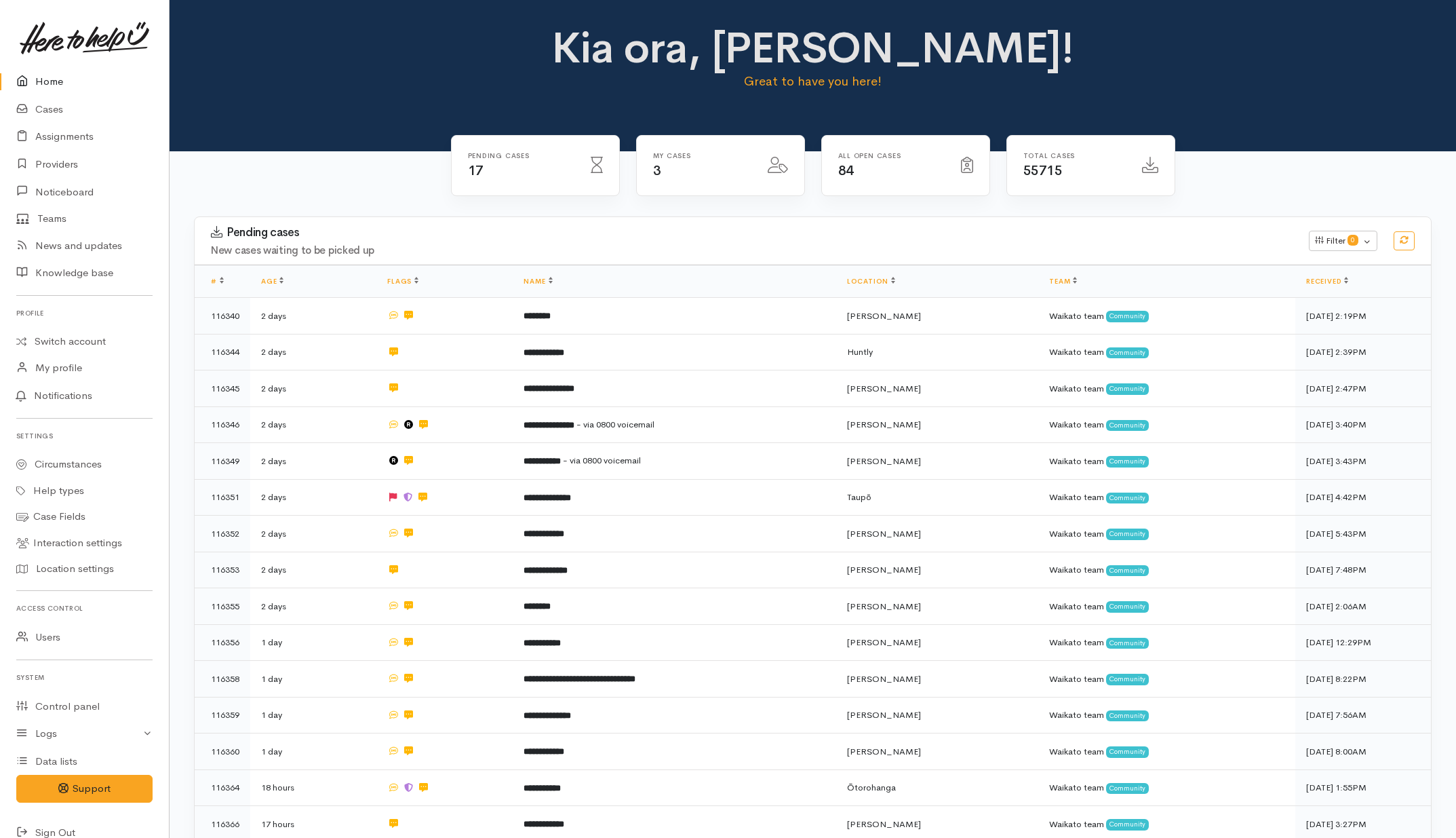
scroll to position [84, 0]
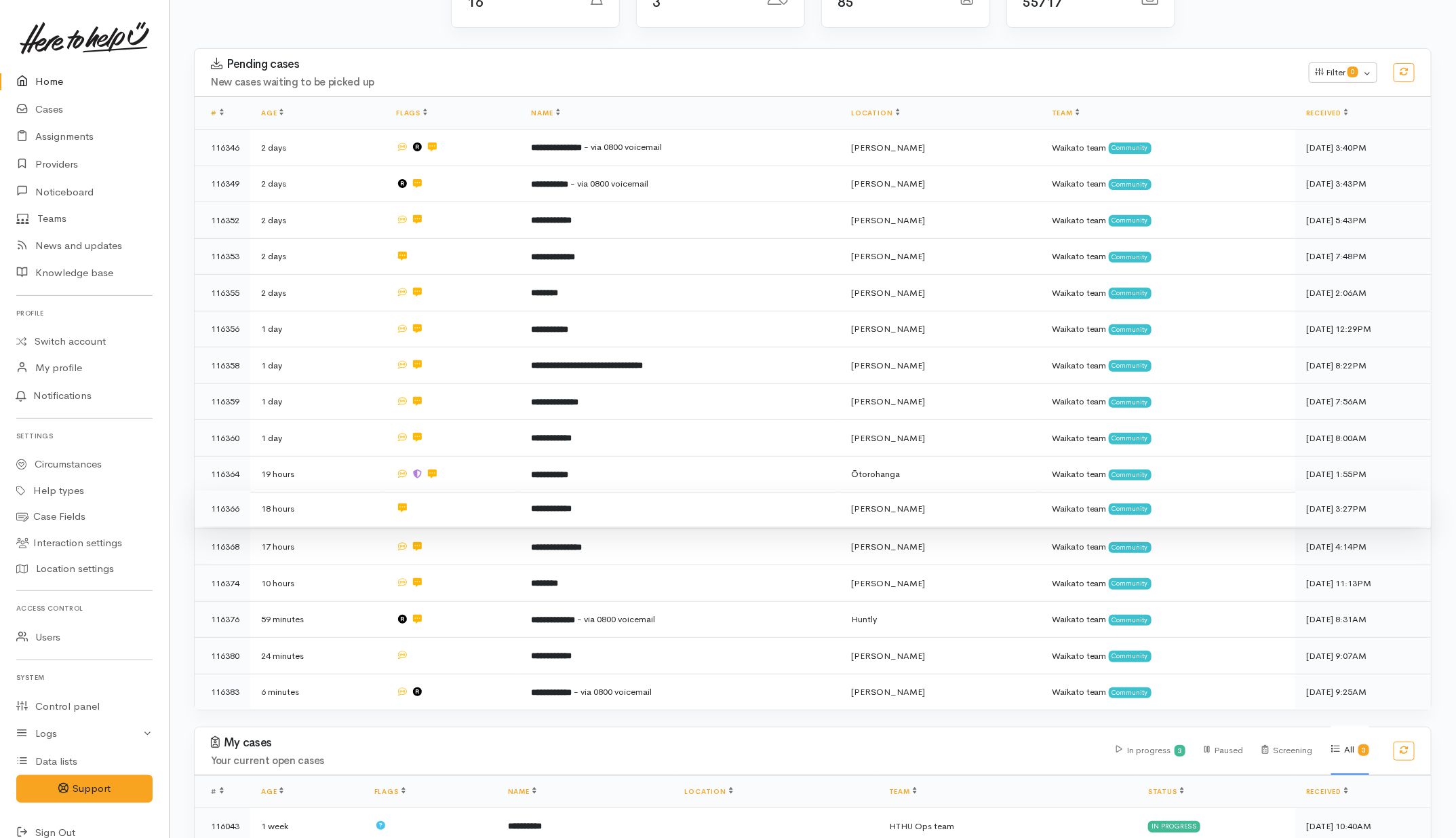
scroll to position [291, 0]
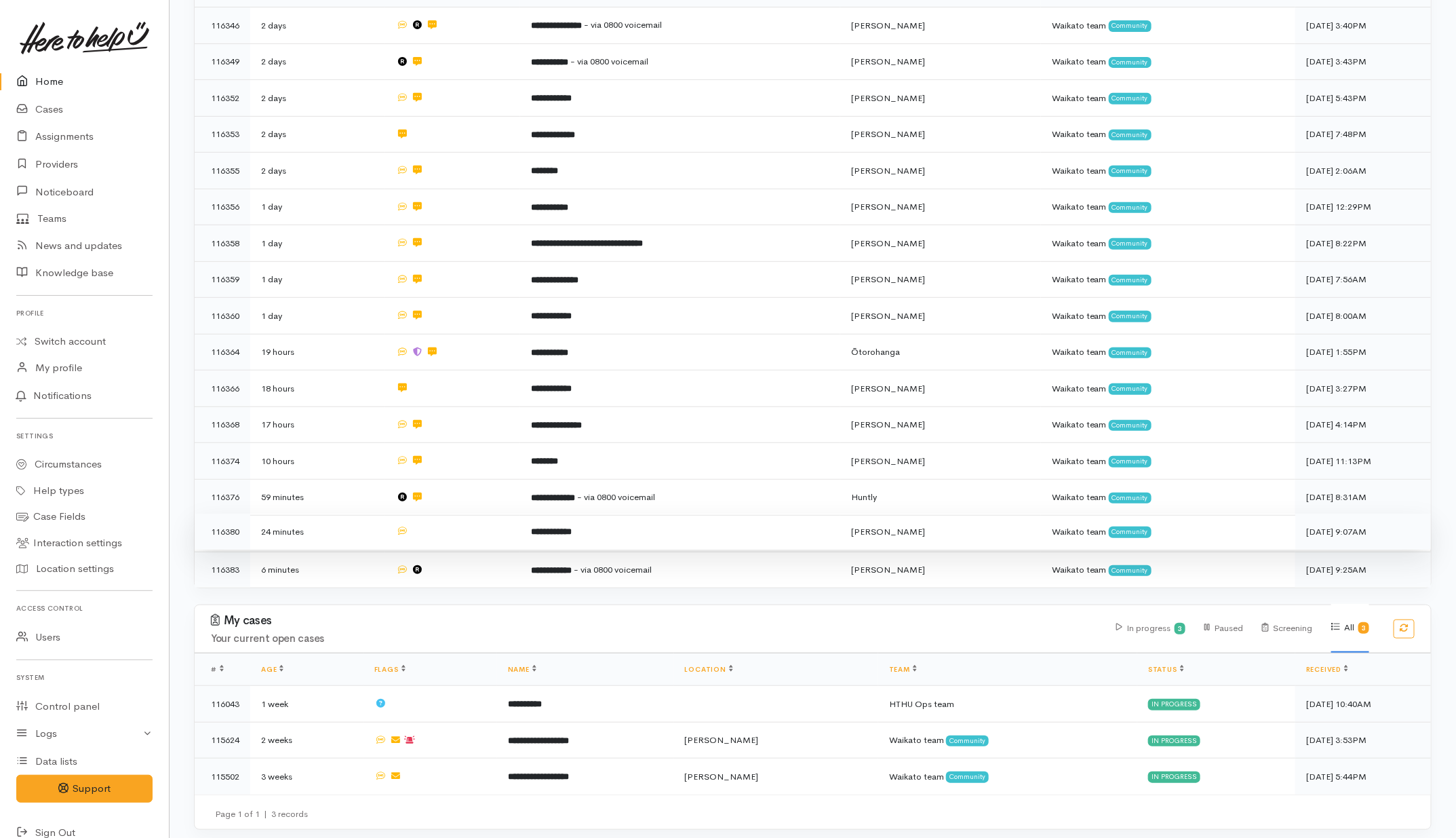
click at [467, 531] on td at bounding box center [453, 531] width 135 height 36
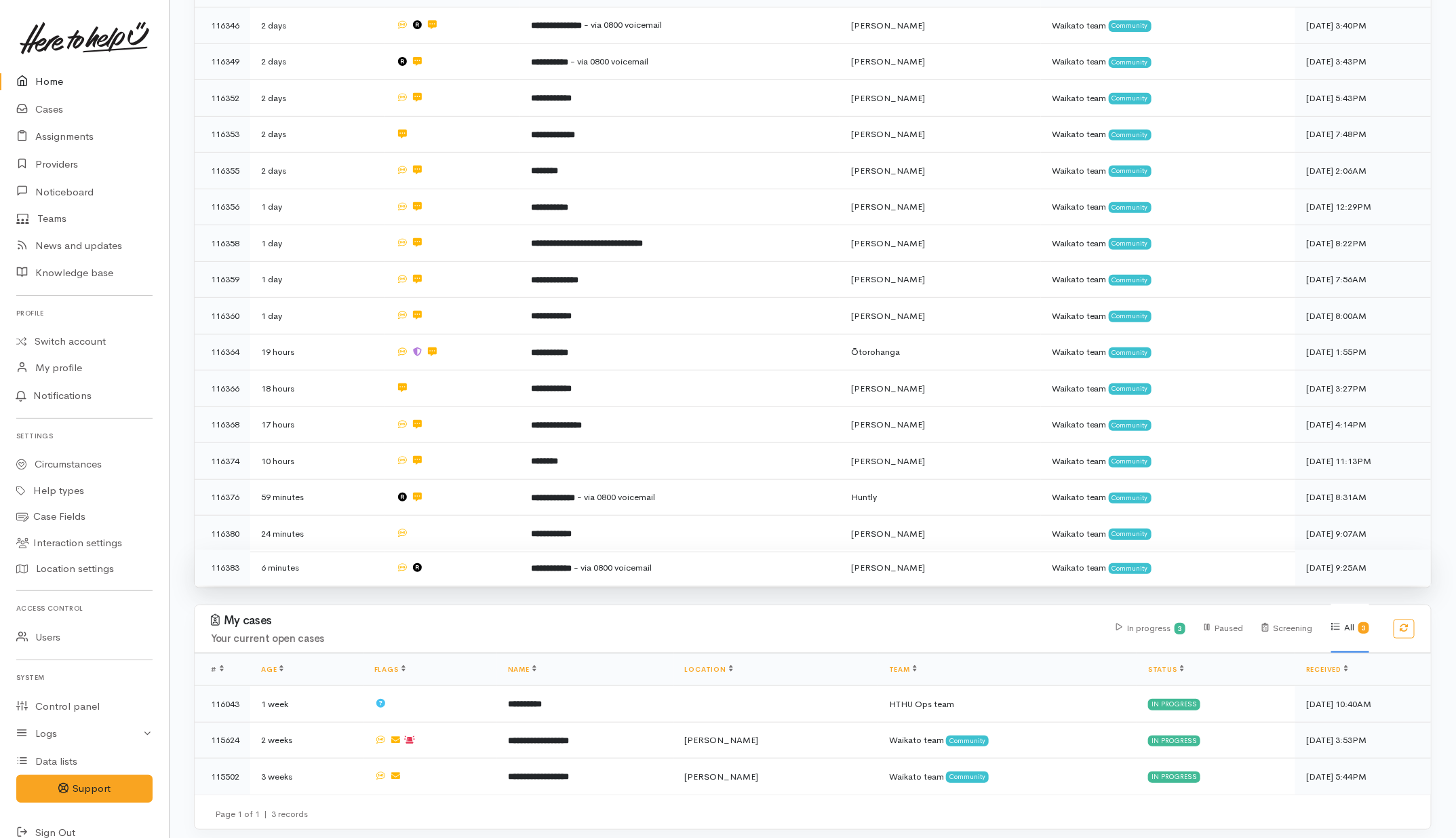
click at [472, 557] on td at bounding box center [453, 568] width 135 height 36
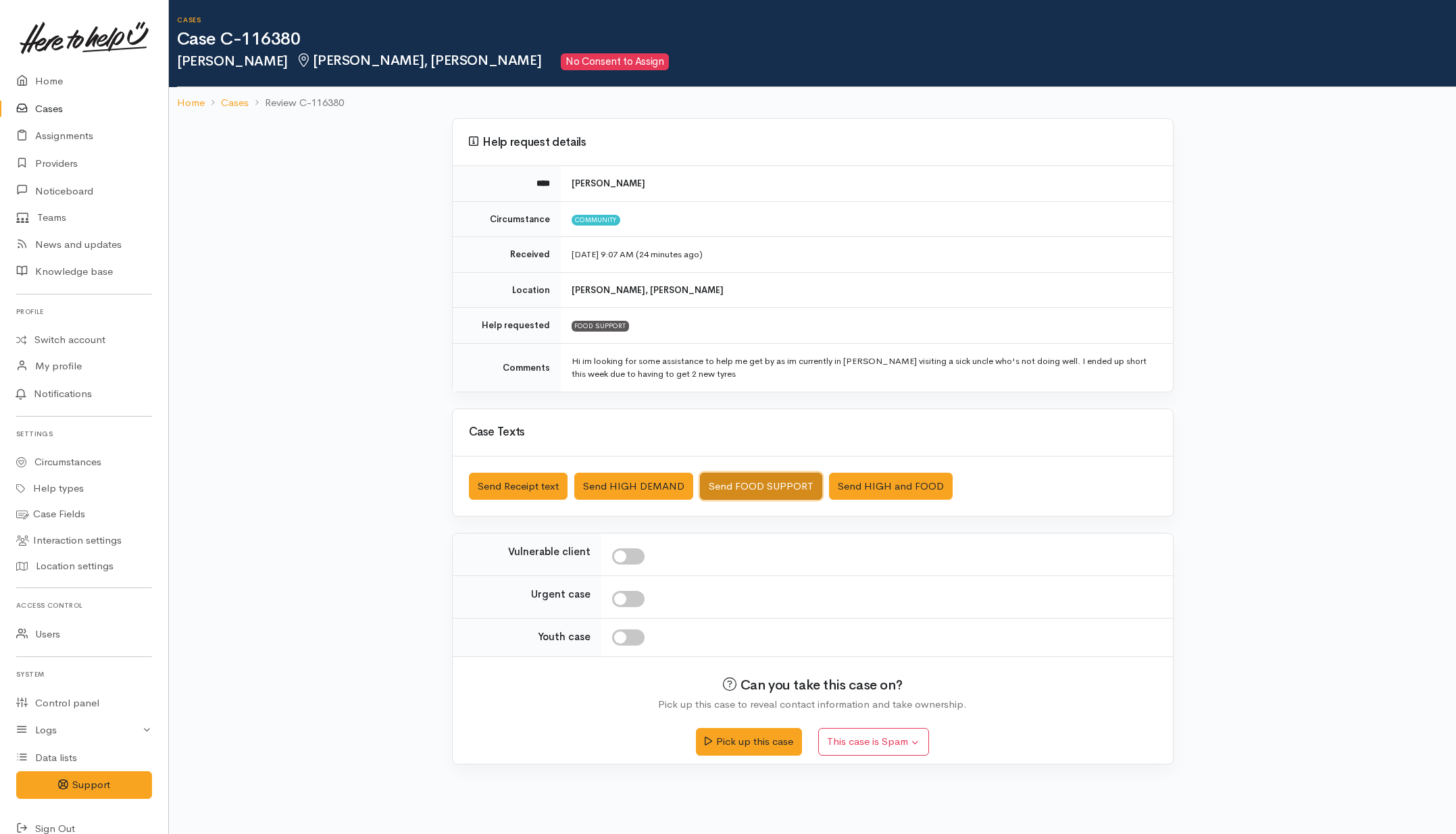
click at [734, 494] on button "Send FOOD SUPPORT" at bounding box center [760, 486] width 122 height 28
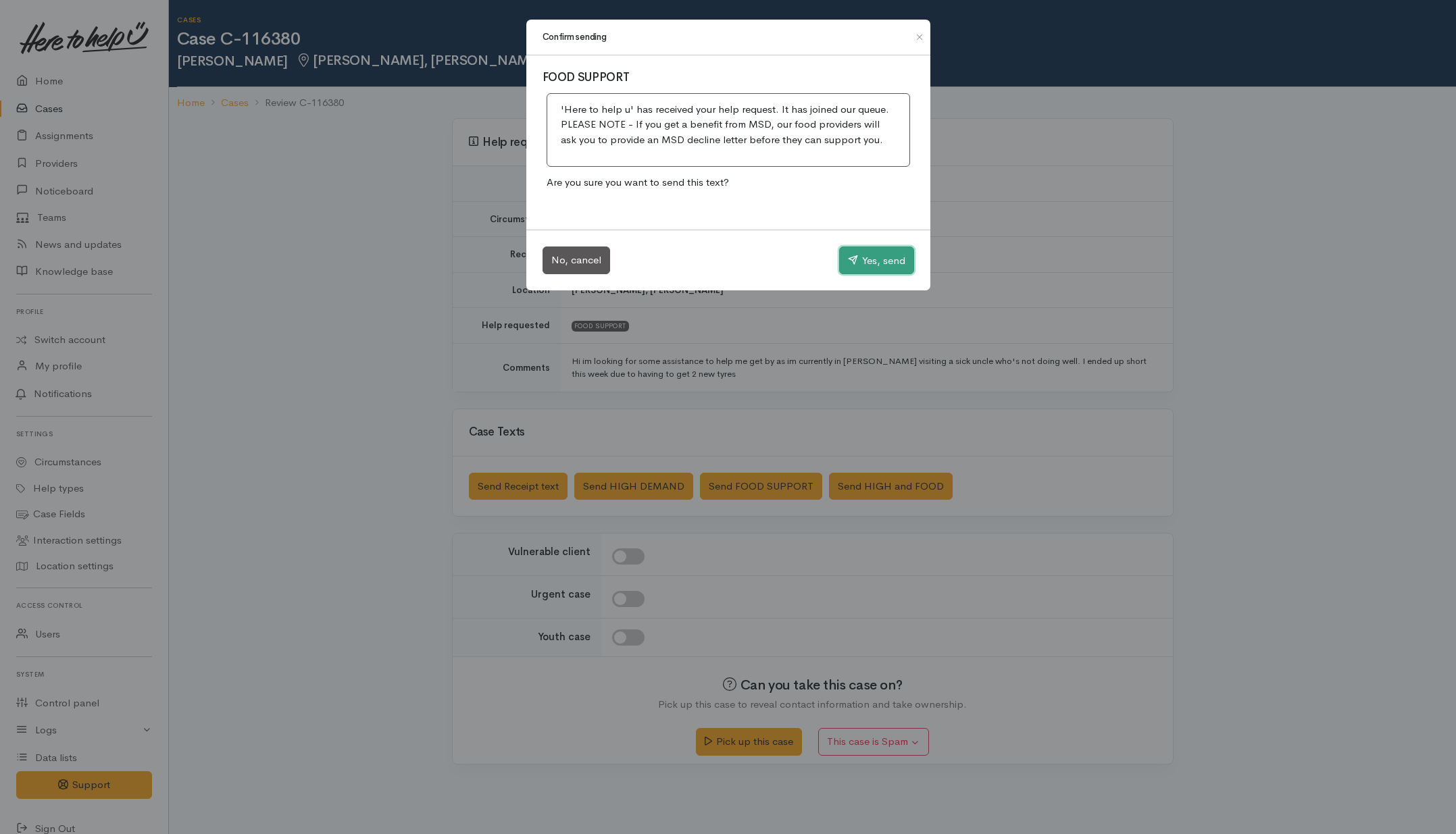
click at [868, 261] on button "Yes, send" at bounding box center [876, 261] width 75 height 29
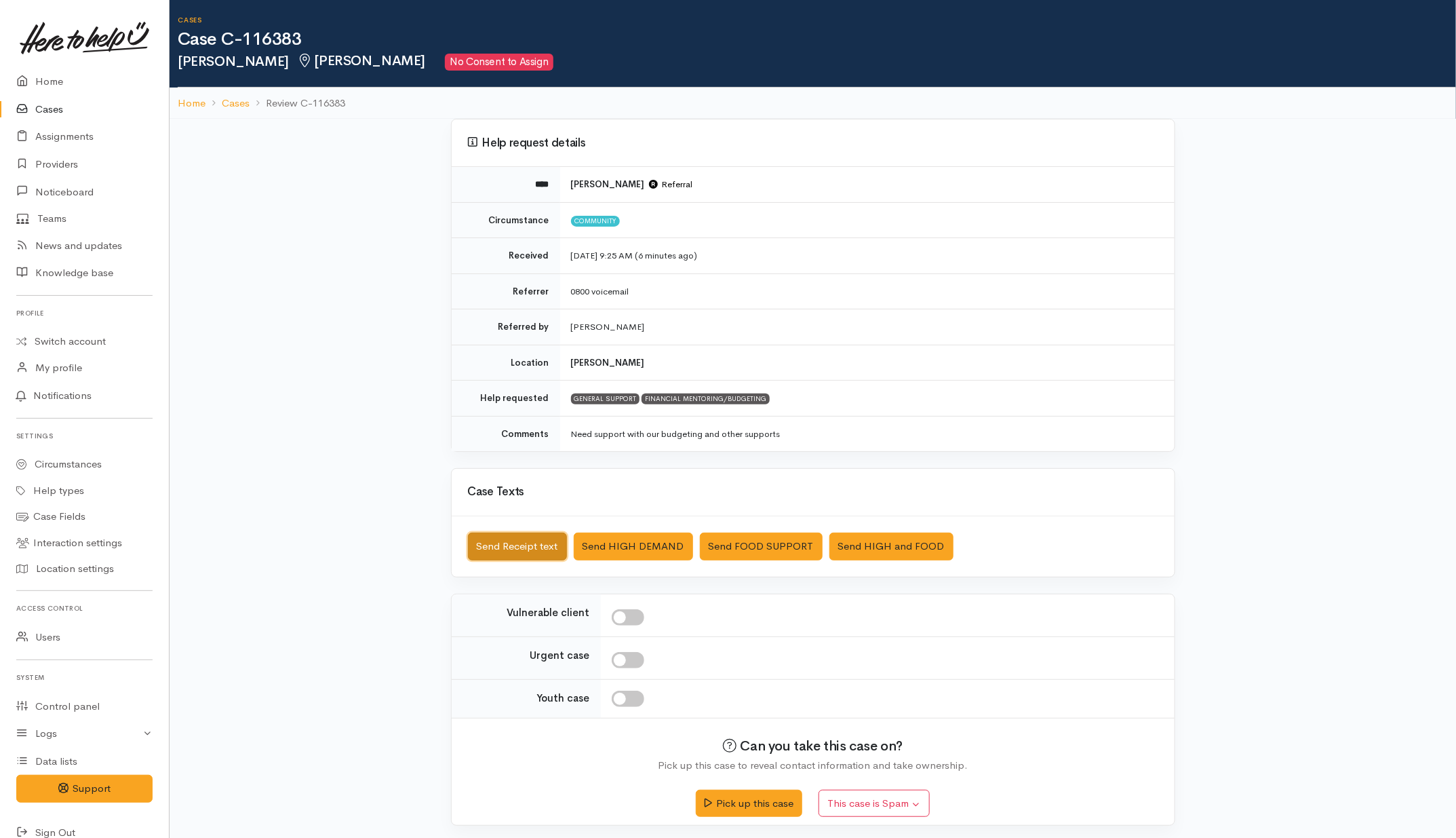
click at [512, 541] on button "Send Receipt text" at bounding box center [517, 546] width 99 height 28
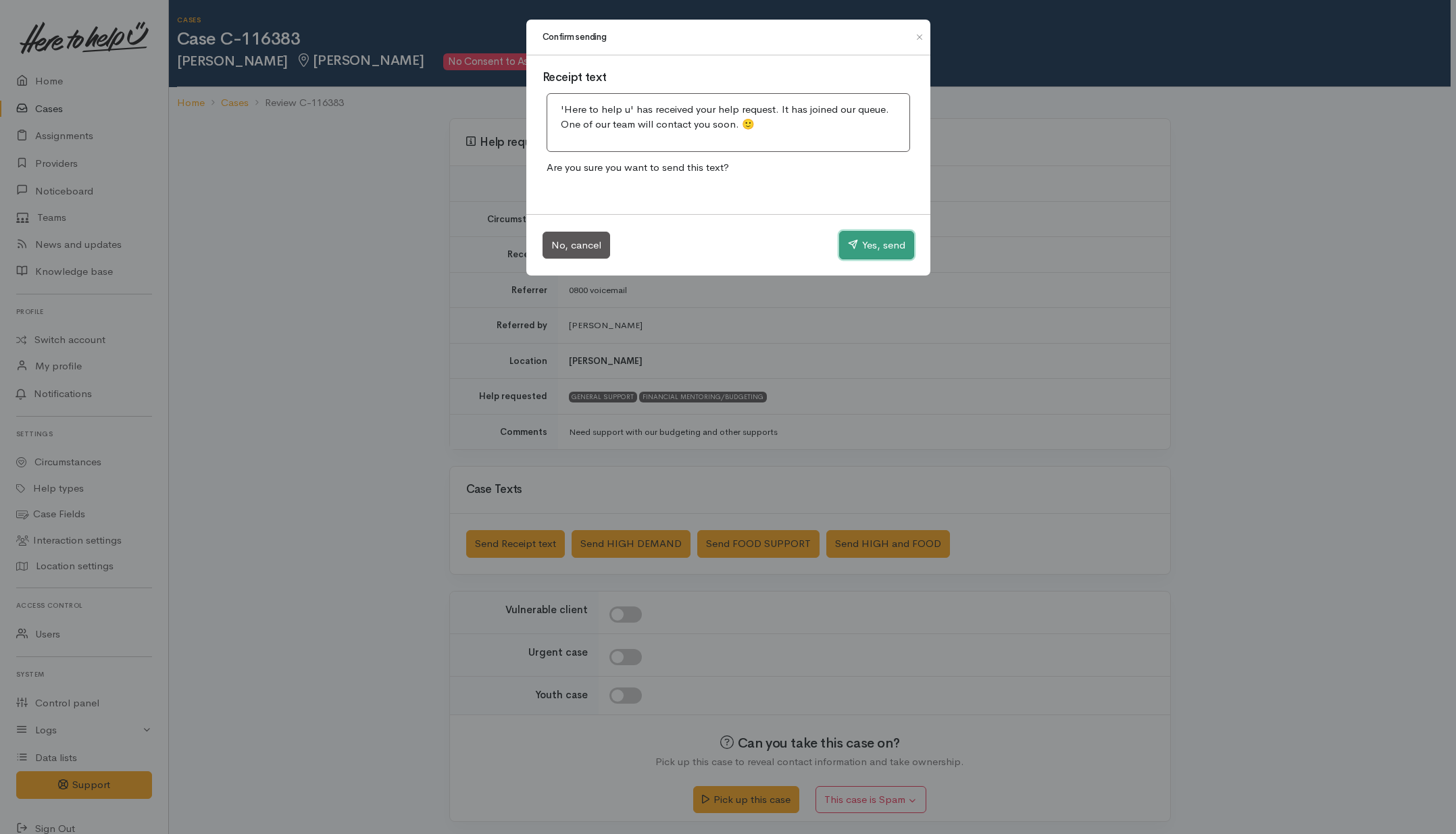
click at [866, 240] on button "Yes, send" at bounding box center [876, 245] width 75 height 29
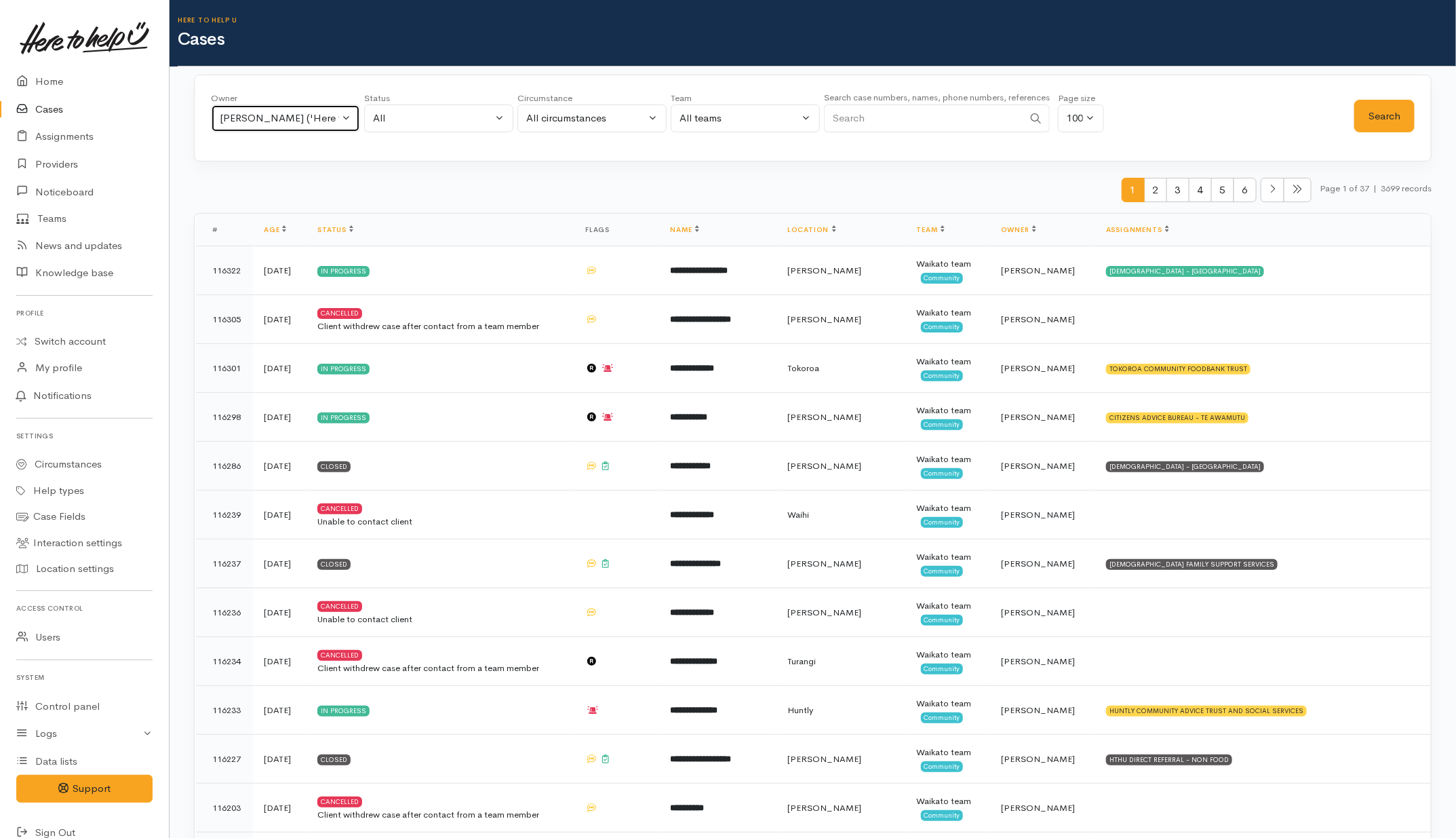
click at [298, 123] on div "[PERSON_NAME] ('Here to help u')" at bounding box center [279, 118] width 119 height 15
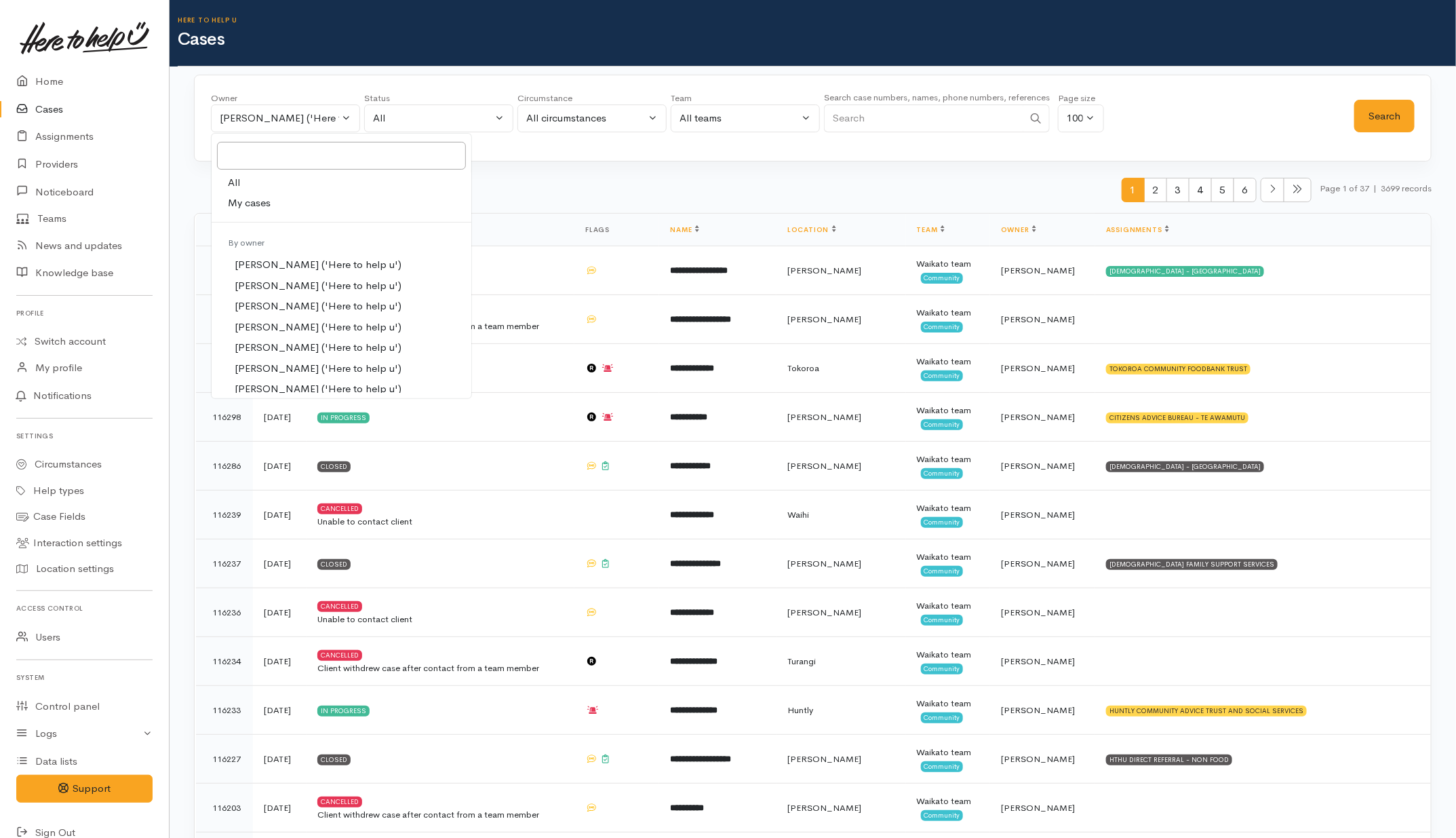
click at [255, 191] on link "All" at bounding box center [342, 182] width 260 height 21
select select "-1"
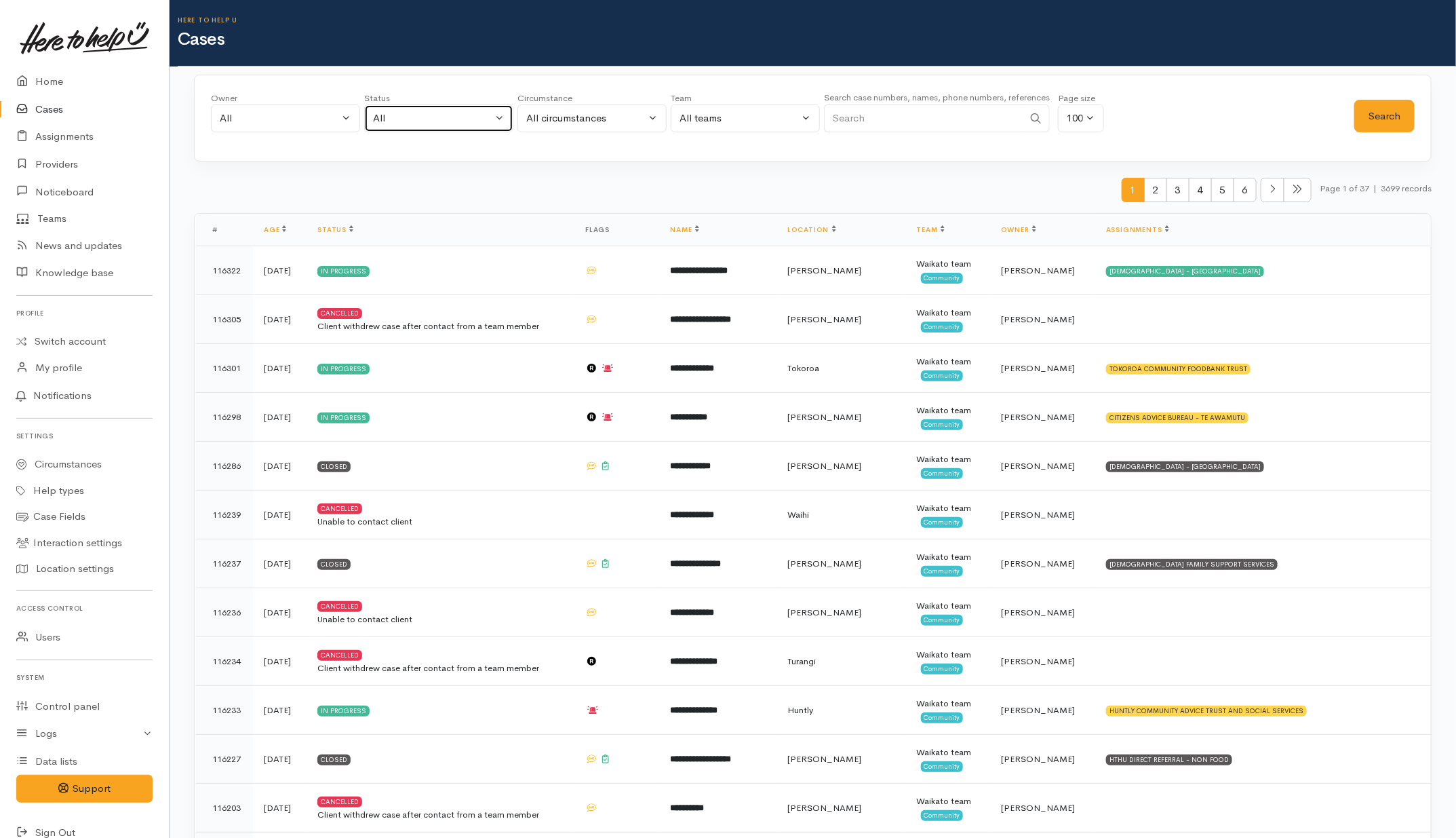
click at [436, 116] on div "All" at bounding box center [432, 118] width 119 height 15
click at [421, 208] on span "All current cases" at bounding box center [426, 206] width 76 height 15
select select "Unresolved"
click at [1393, 105] on button "Search" at bounding box center [1384, 116] width 60 height 33
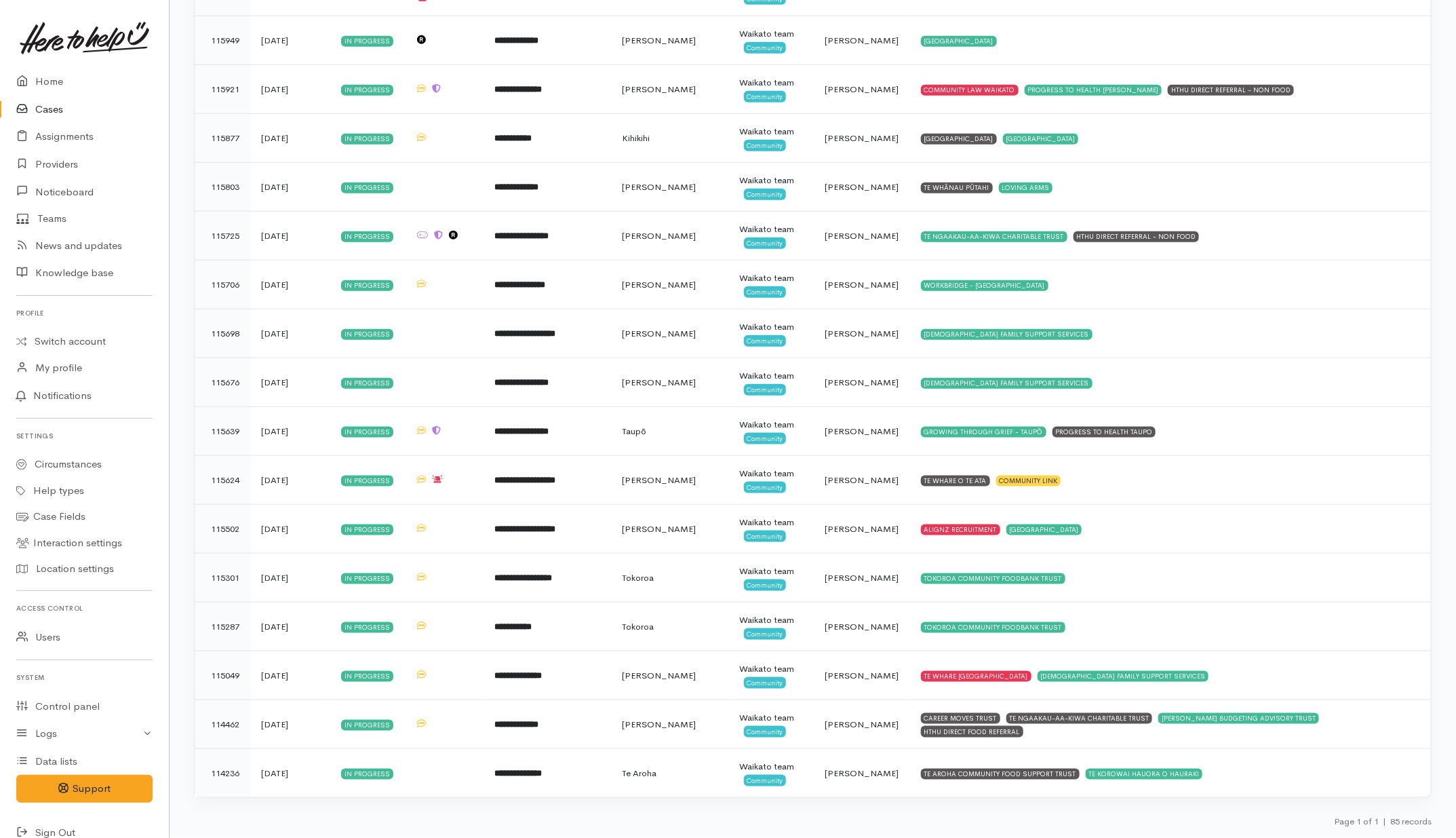
scroll to position [3604, 0]
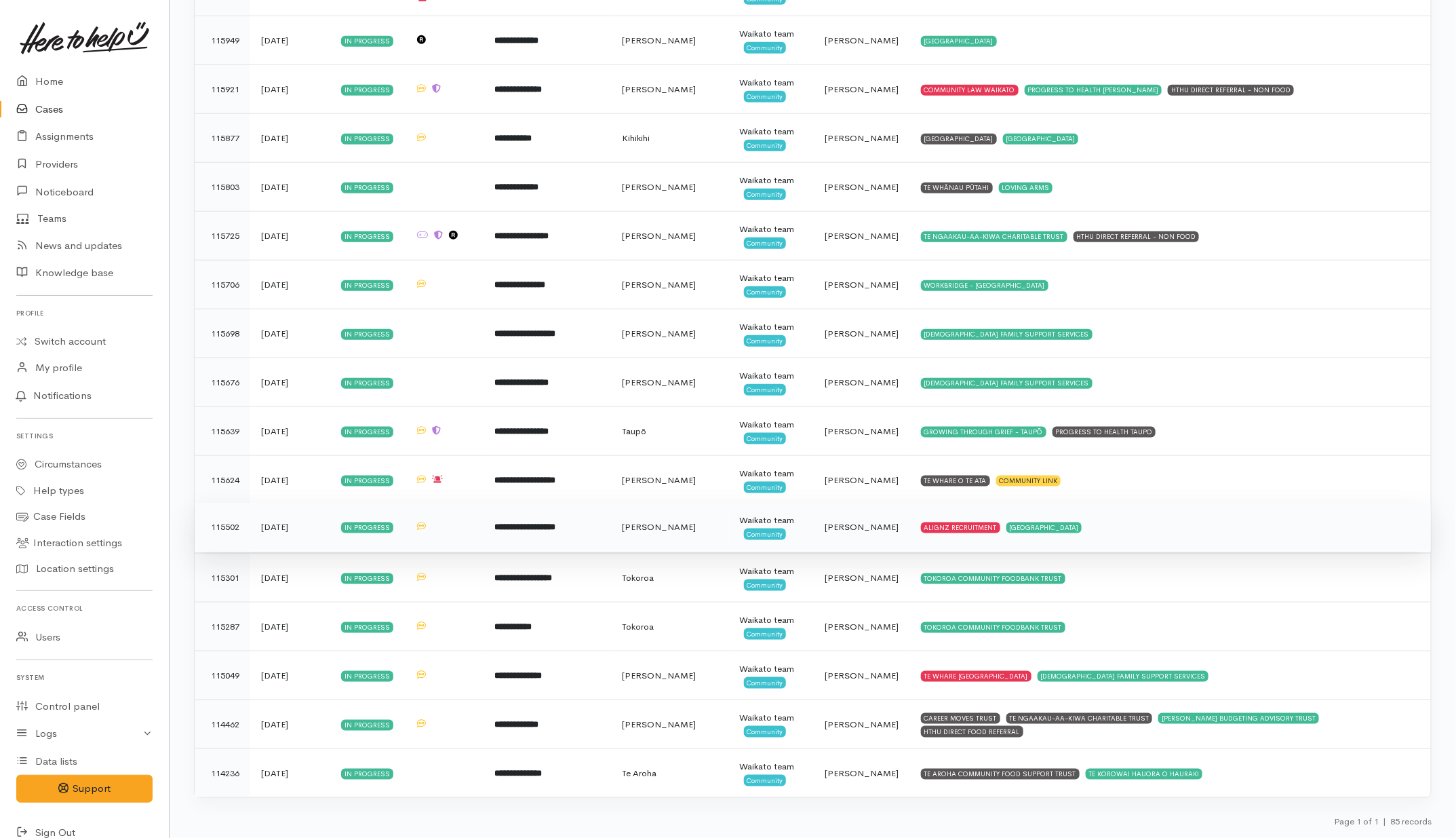
click at [1186, 534] on td "ALIGNZ RECRUITMENT GLENVIEW COMMUNITY CENTRE" at bounding box center [1171, 527] width 521 height 49
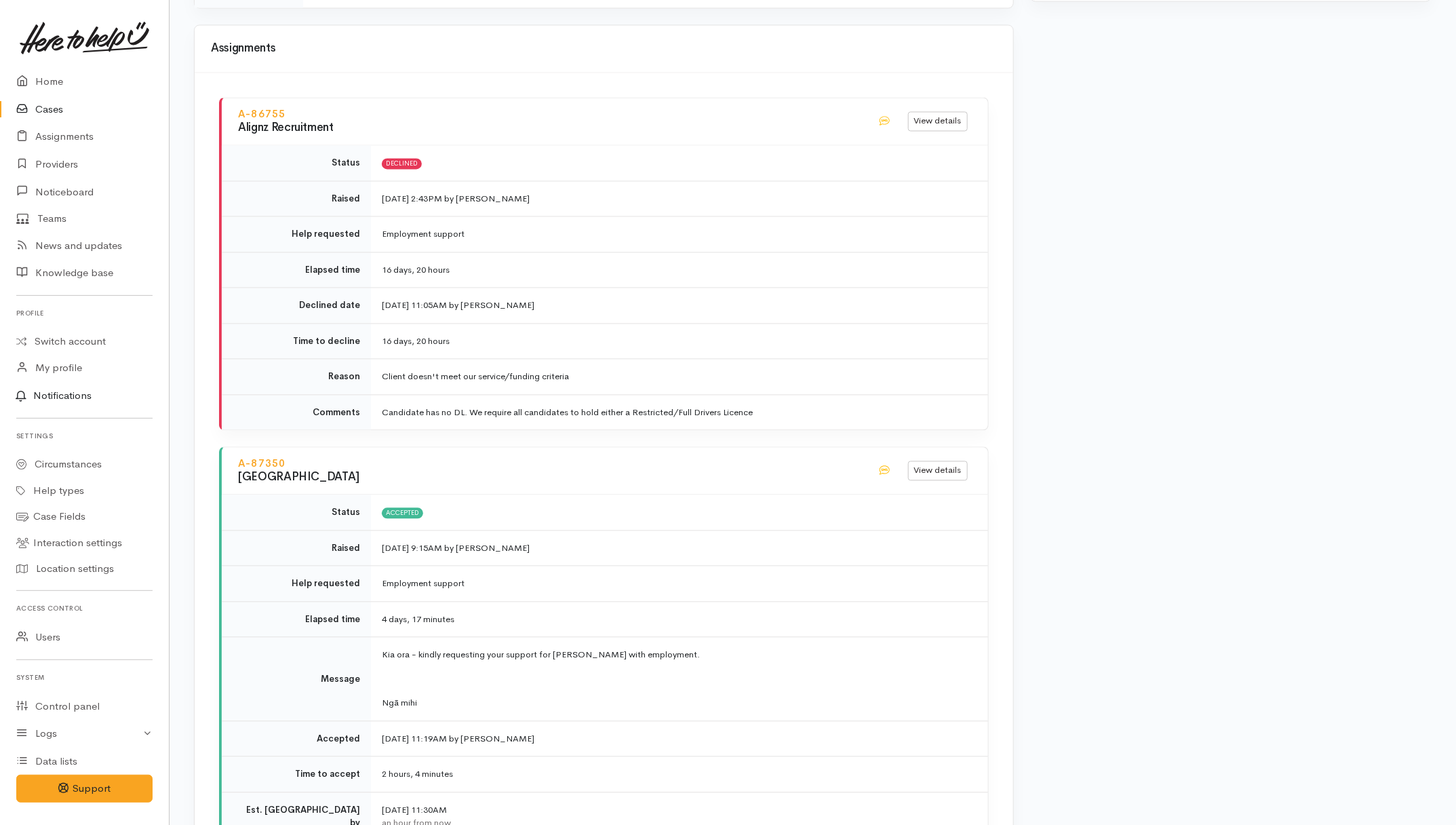
scroll to position [1441, 0]
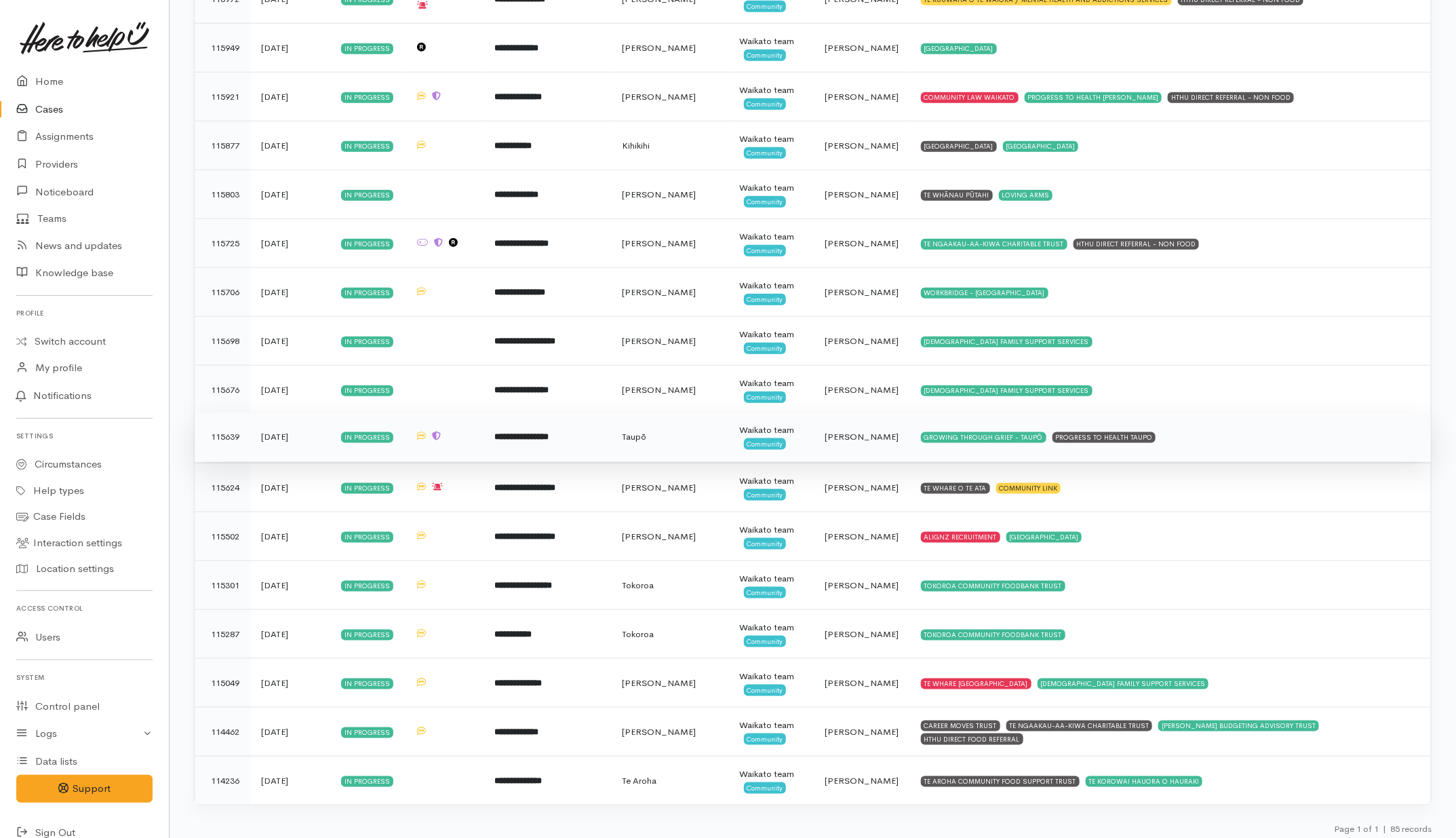
scroll to position [3604, 0]
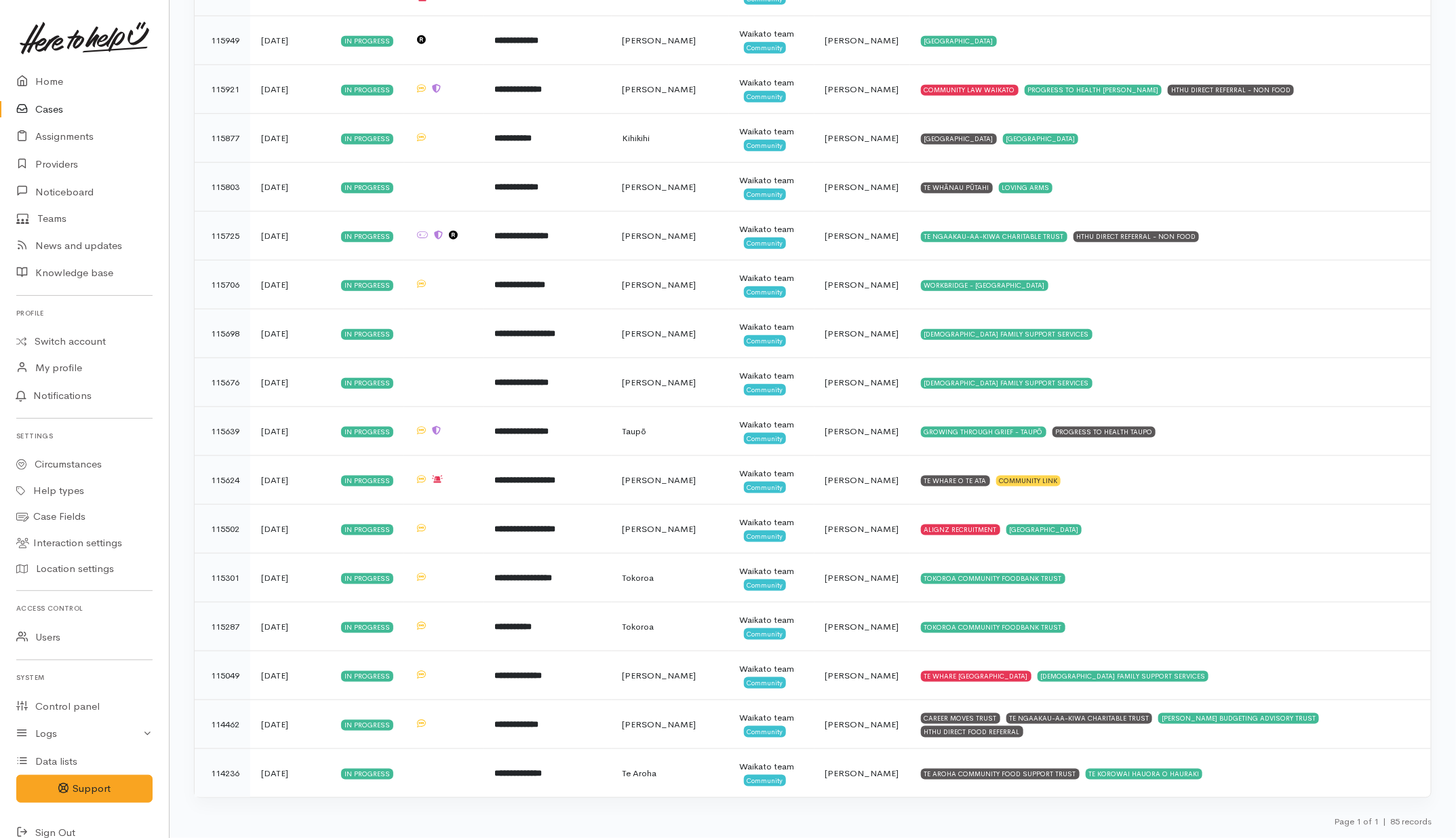
click at [43, 112] on link "Cases" at bounding box center [84, 109] width 169 height 28
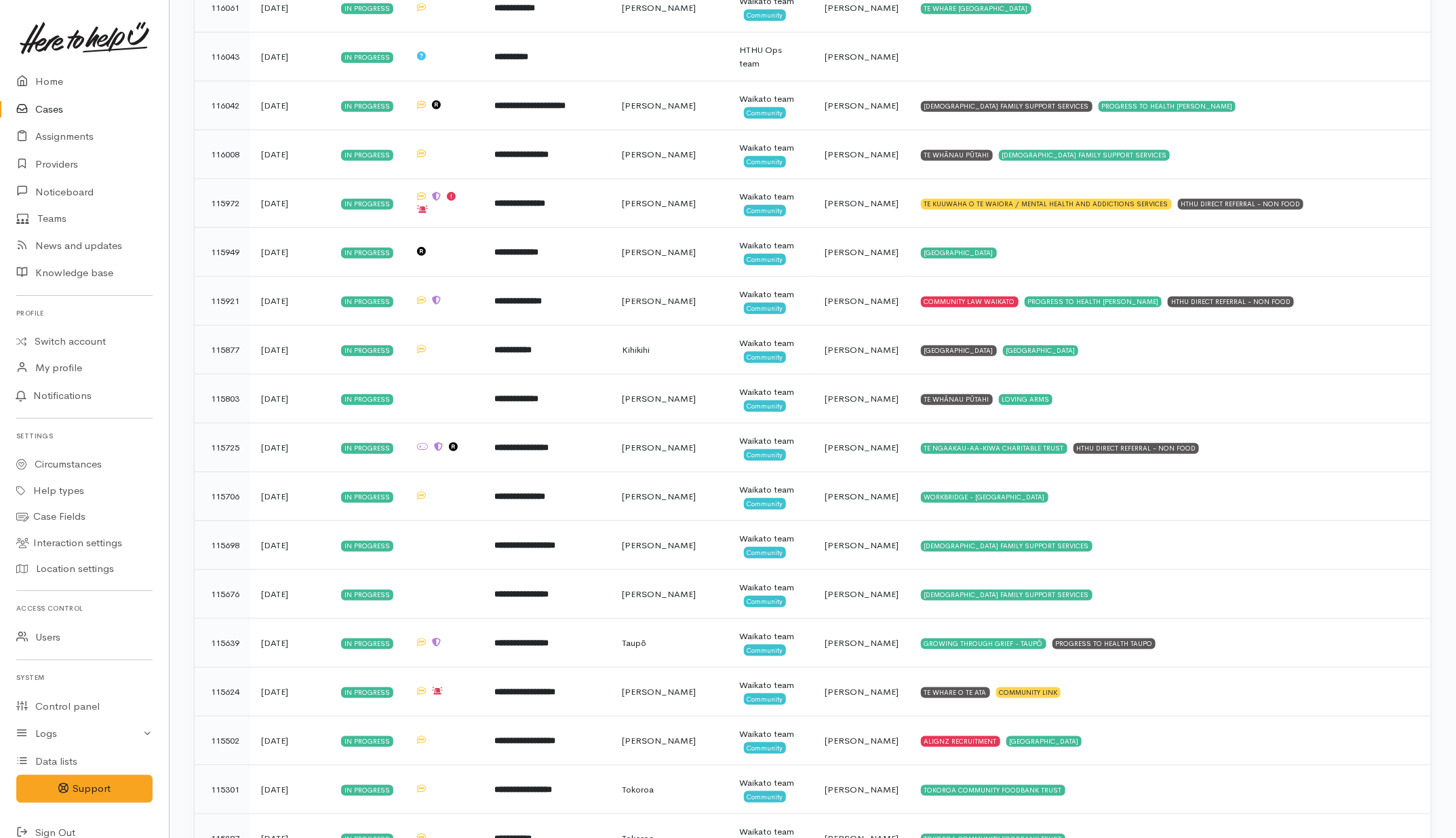
scroll to position [3095, 0]
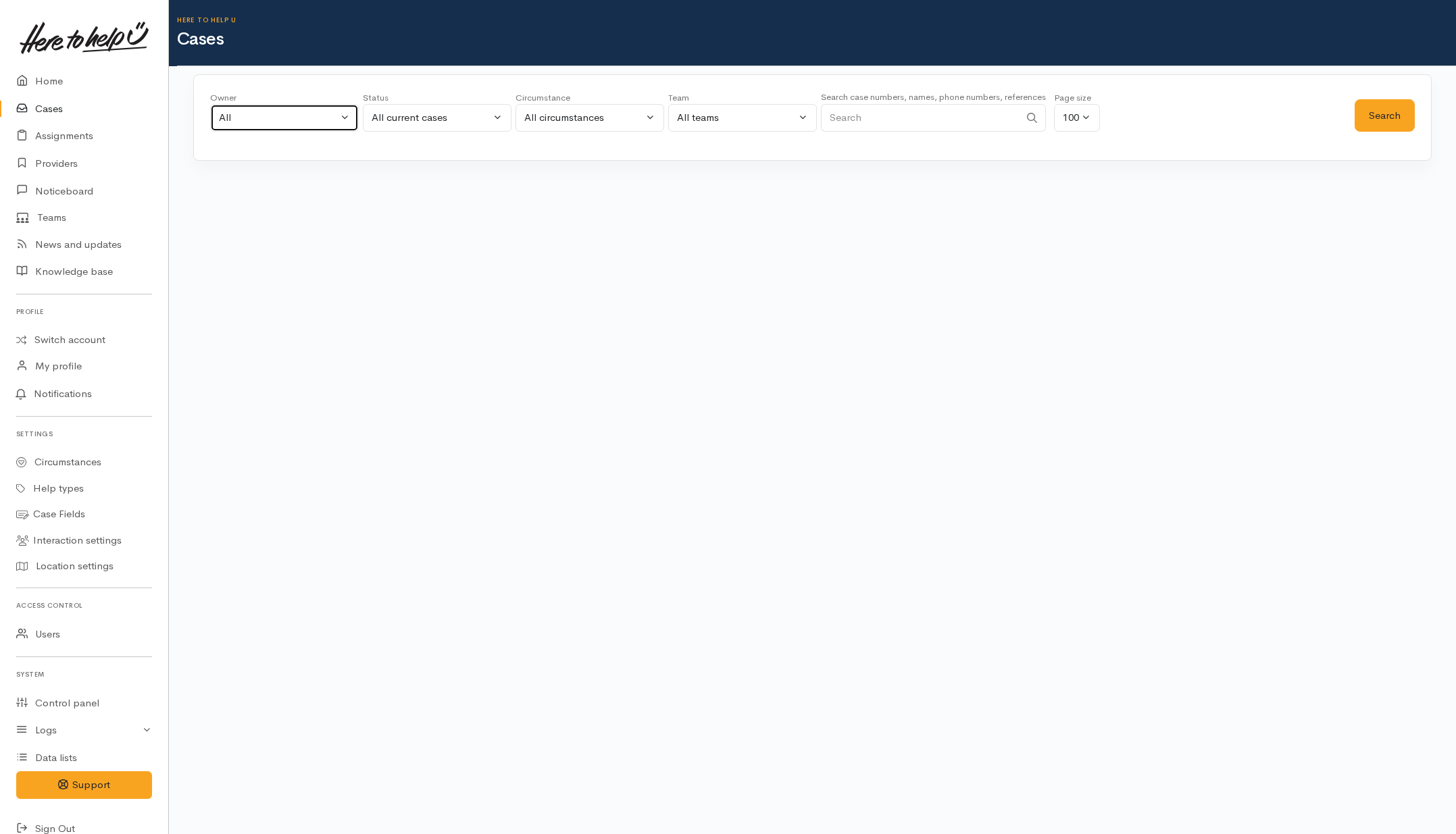
click at [274, 126] on button "All" at bounding box center [284, 118] width 149 height 28
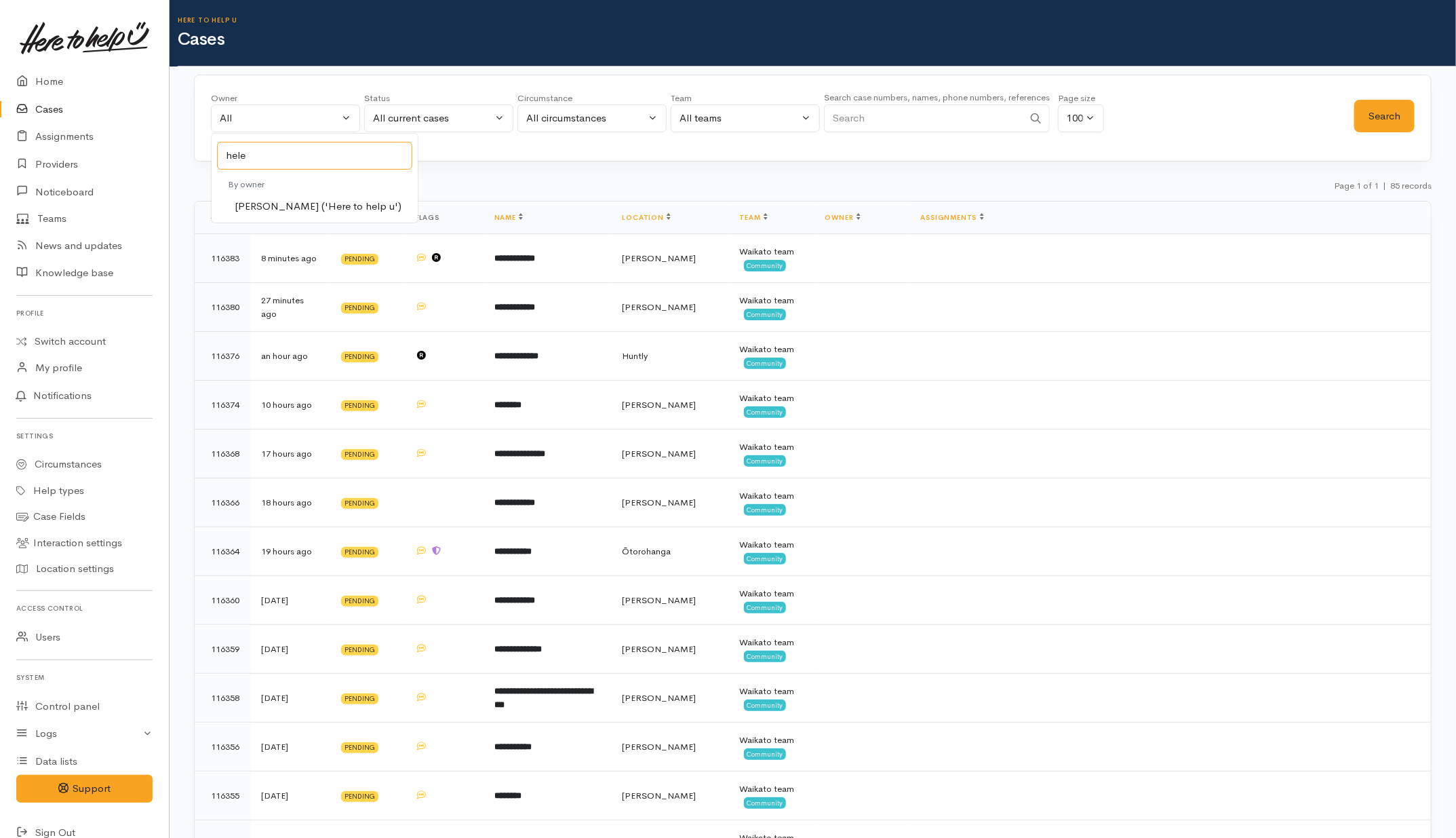
type input "hele"
click at [269, 210] on span "[PERSON_NAME] ('Here to help u')" at bounding box center [318, 206] width 167 height 15
select select "202"
click at [459, 109] on button "All current cases" at bounding box center [438, 118] width 149 height 28
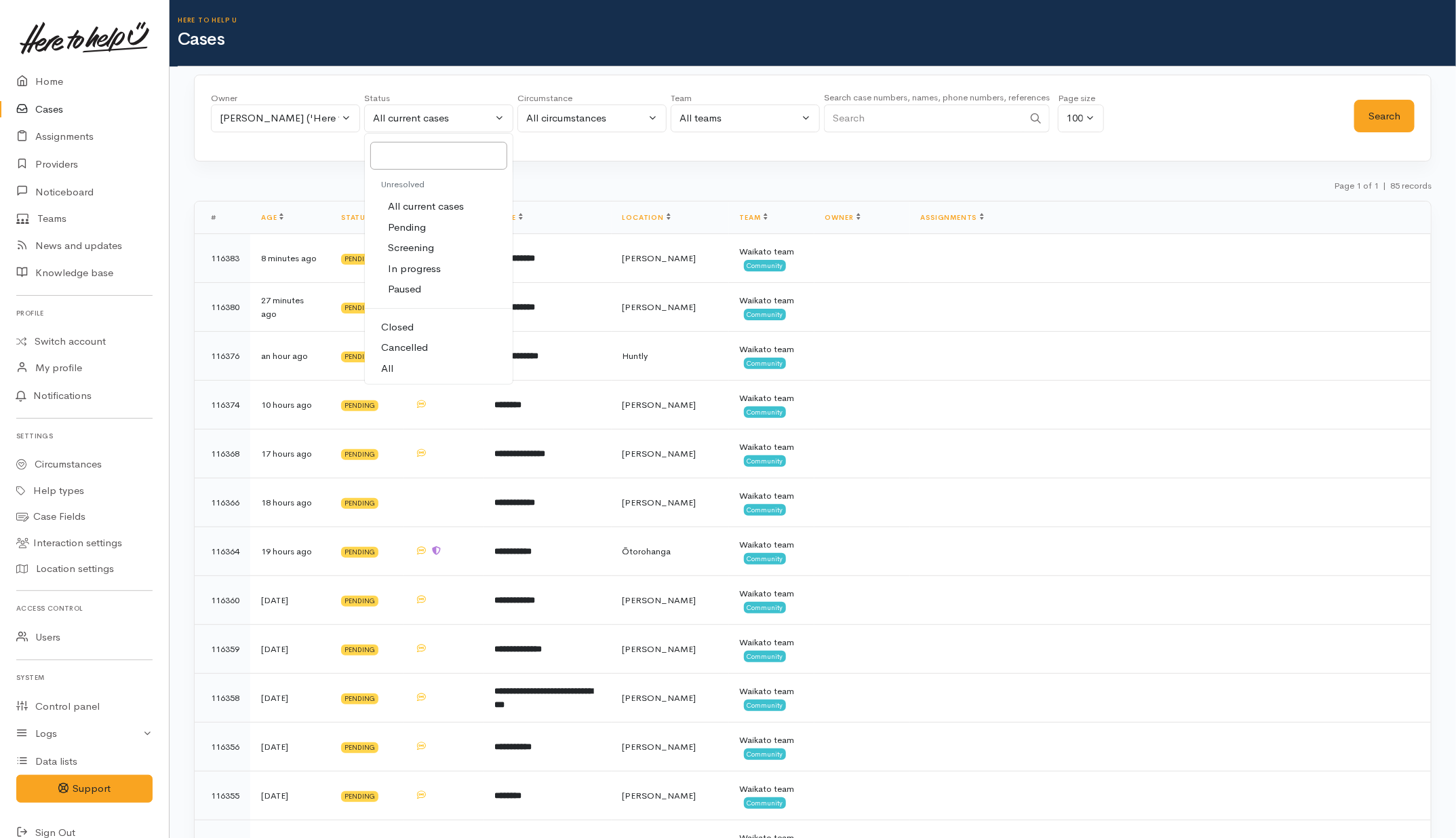
click at [397, 375] on link "All" at bounding box center [438, 368] width 148 height 21
select select "All"
click at [1394, 110] on button "Search" at bounding box center [1384, 116] width 60 height 33
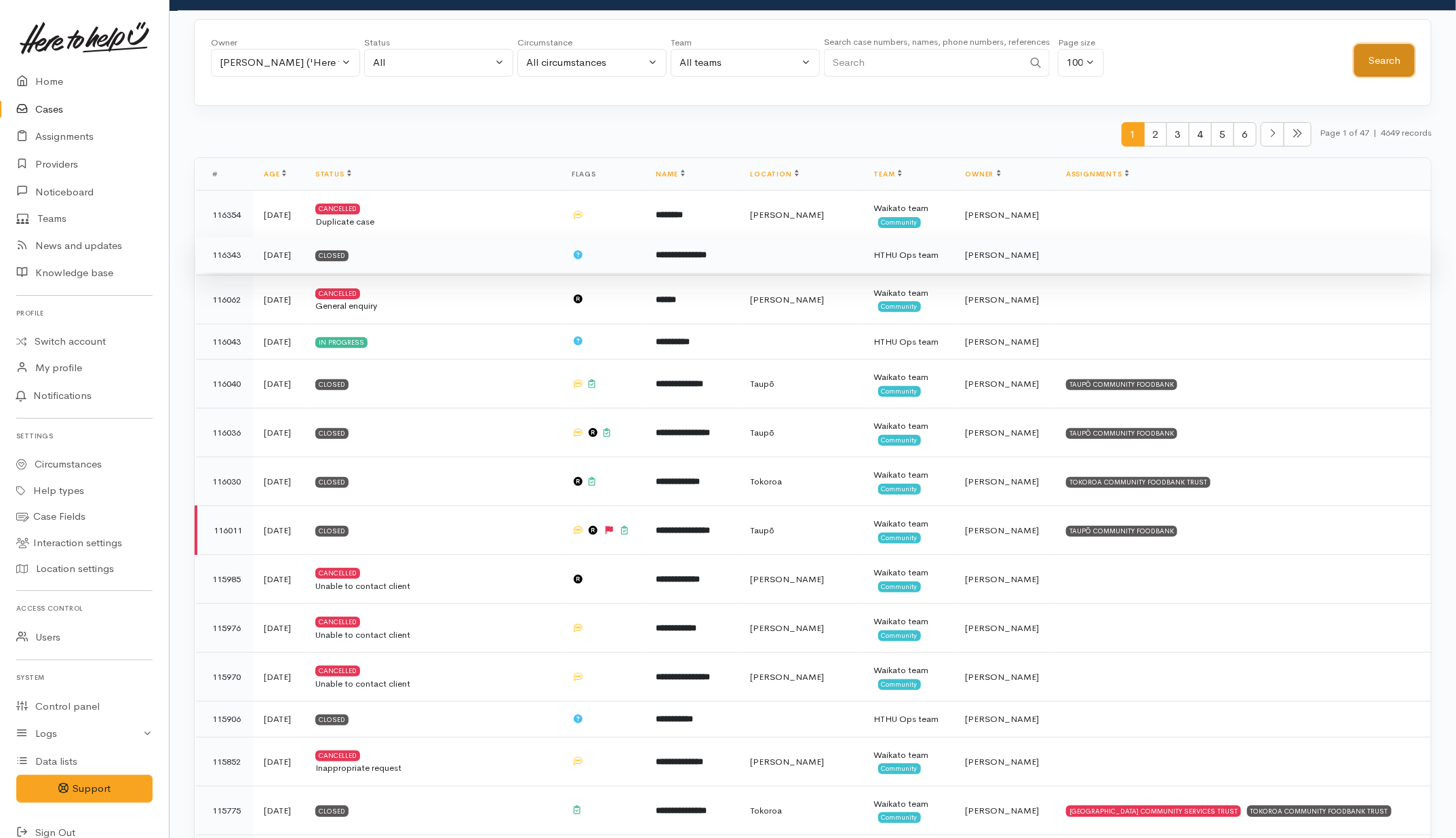
scroll to position [84, 0]
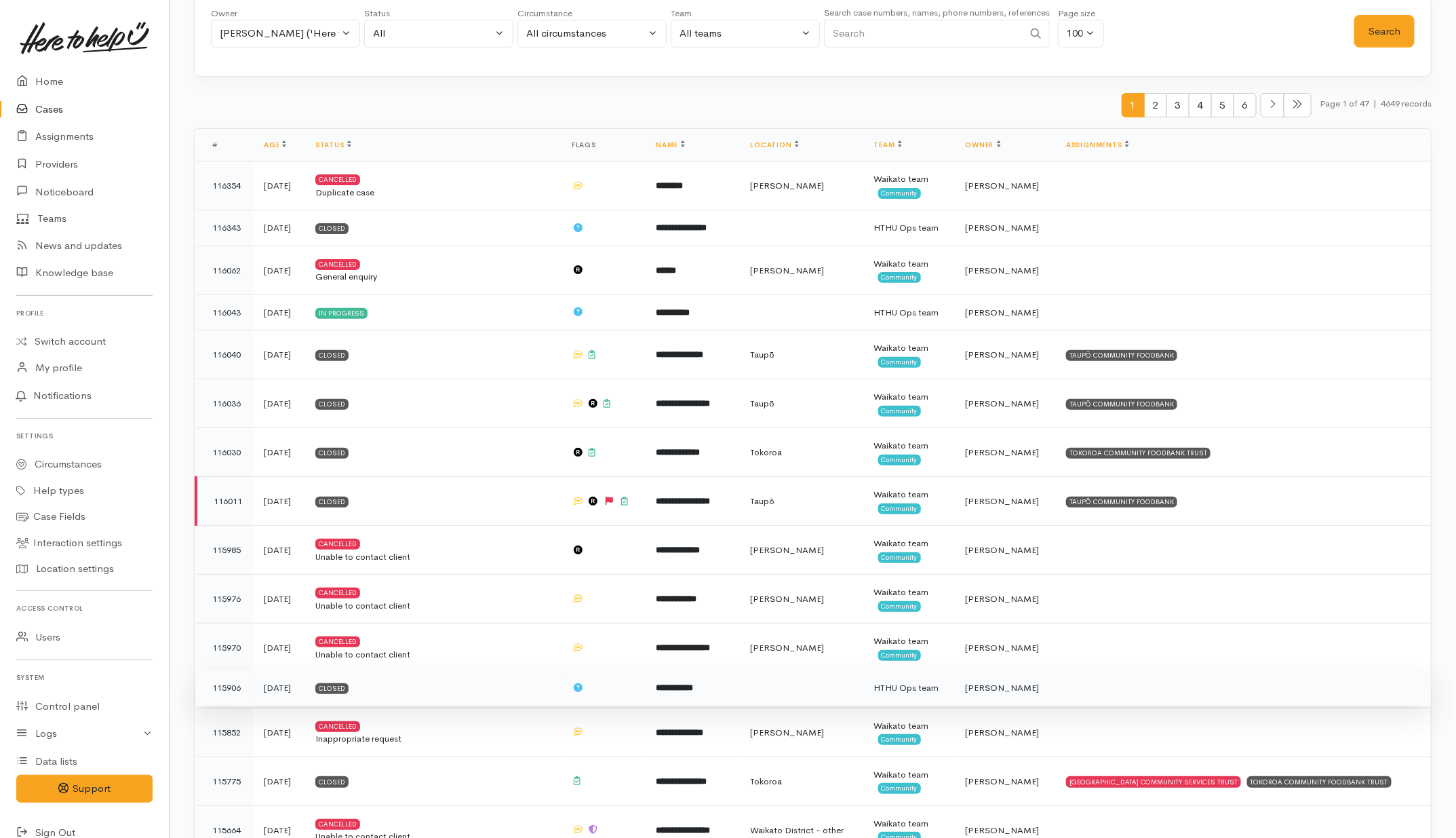
click at [678, 692] on b "**********" at bounding box center [675, 688] width 37 height 8
